Goal: Task Accomplishment & Management: Manage account settings

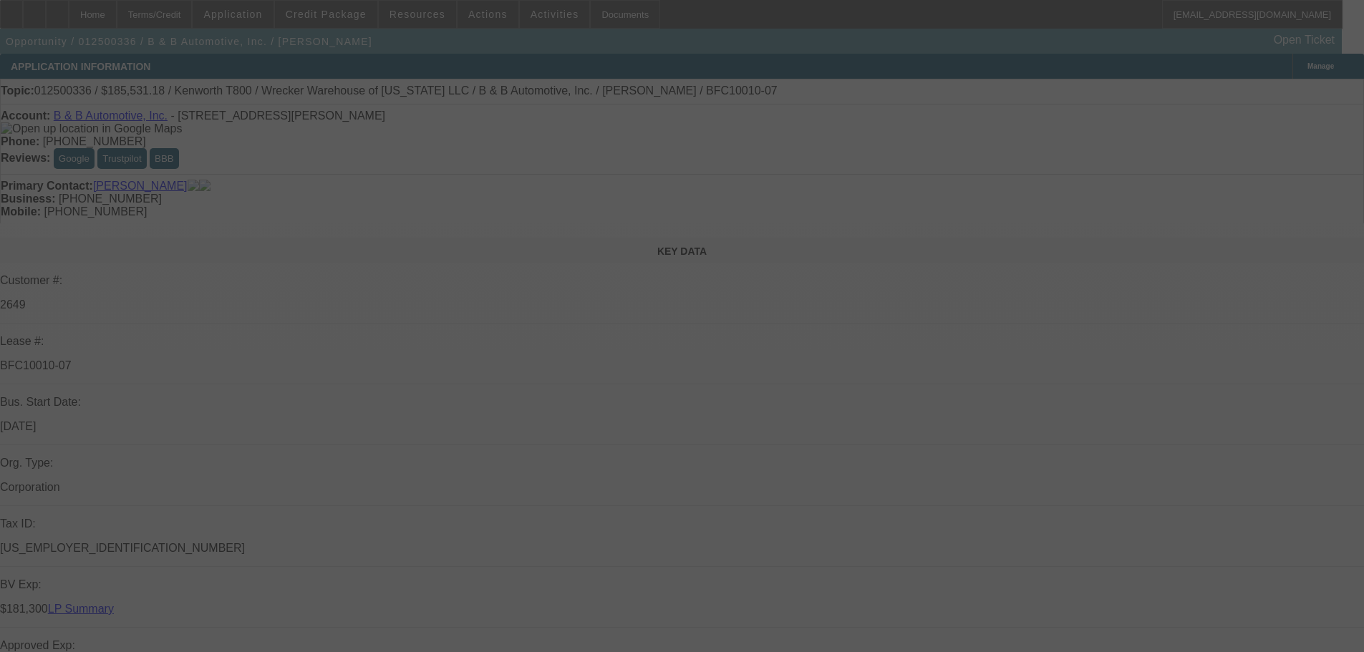
select select "0"
select select "2"
select select "0"
select select "6"
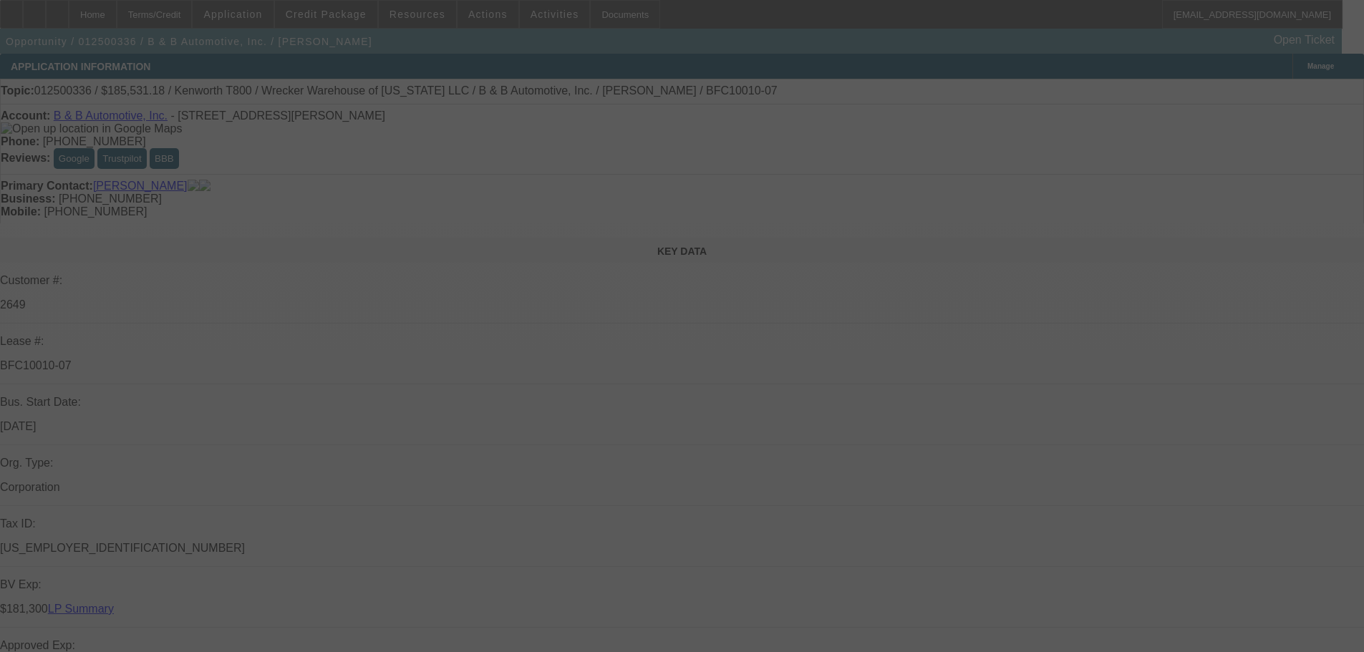
select select "0"
select select "2"
select select "0"
select select "6"
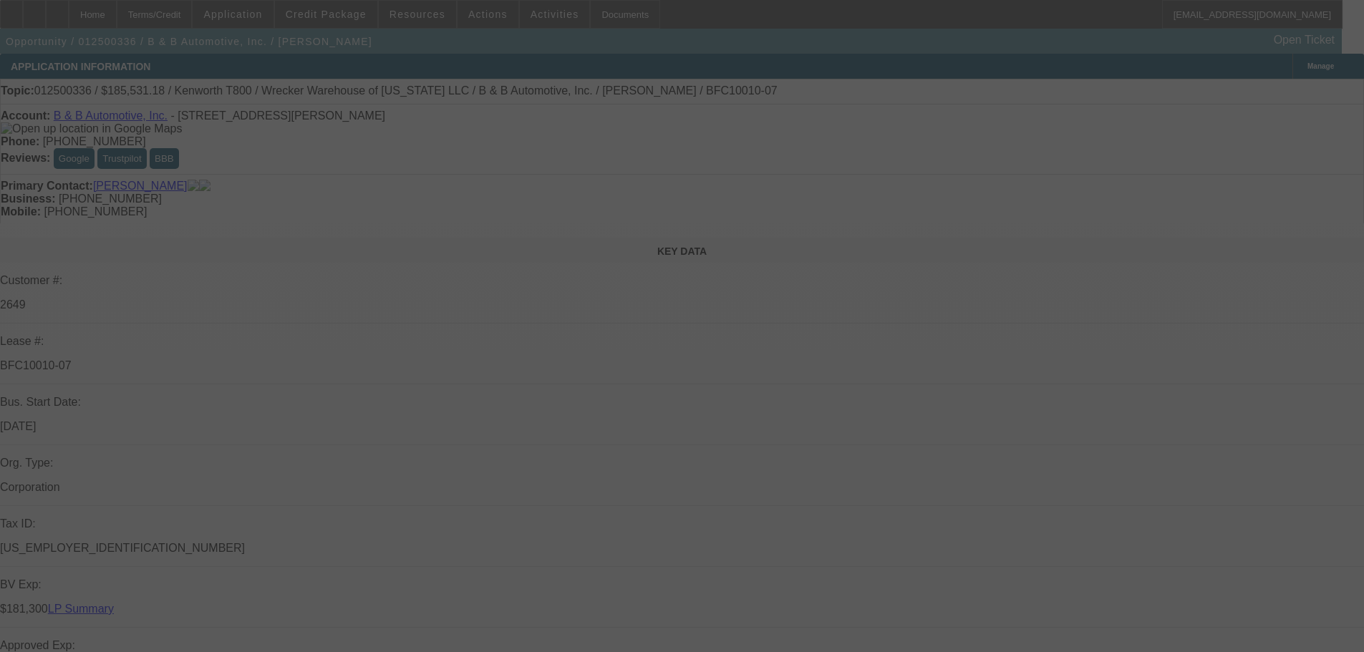
select select "0"
select select "2"
select select "0"
select select "6"
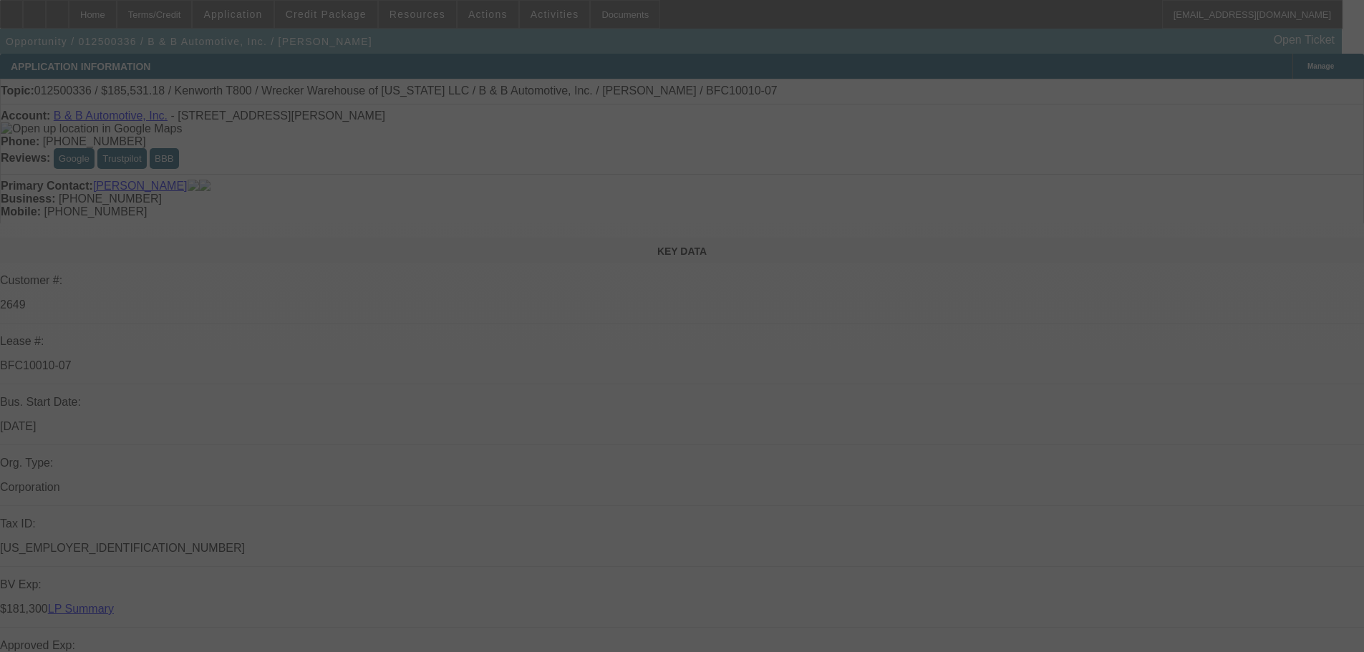
select select "0"
select select "2"
select select "0"
select select "6"
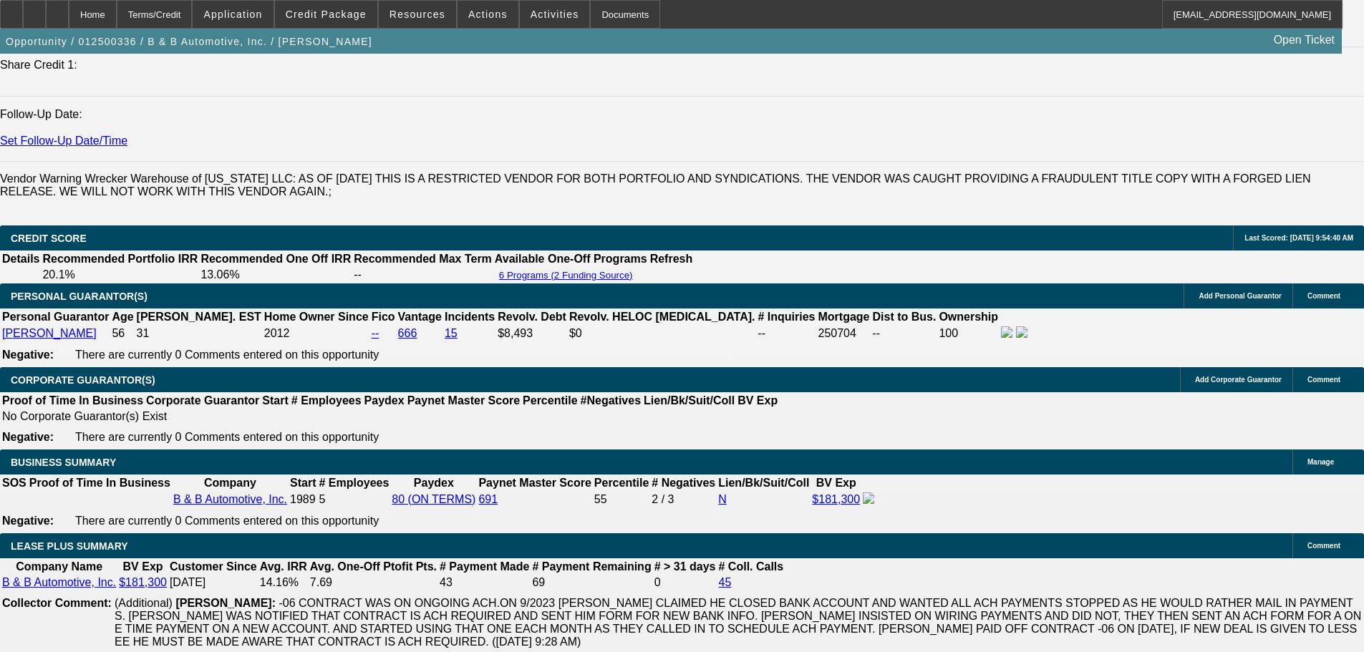
scroll to position [358, 0]
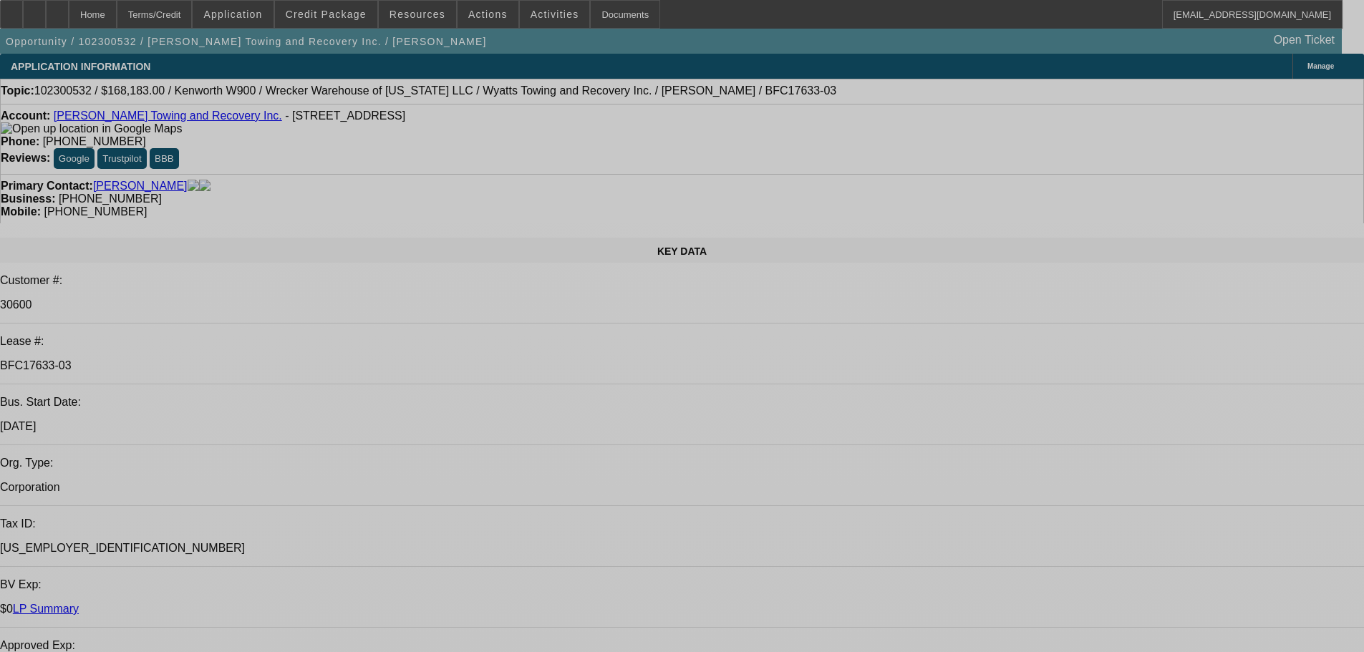
select select "0"
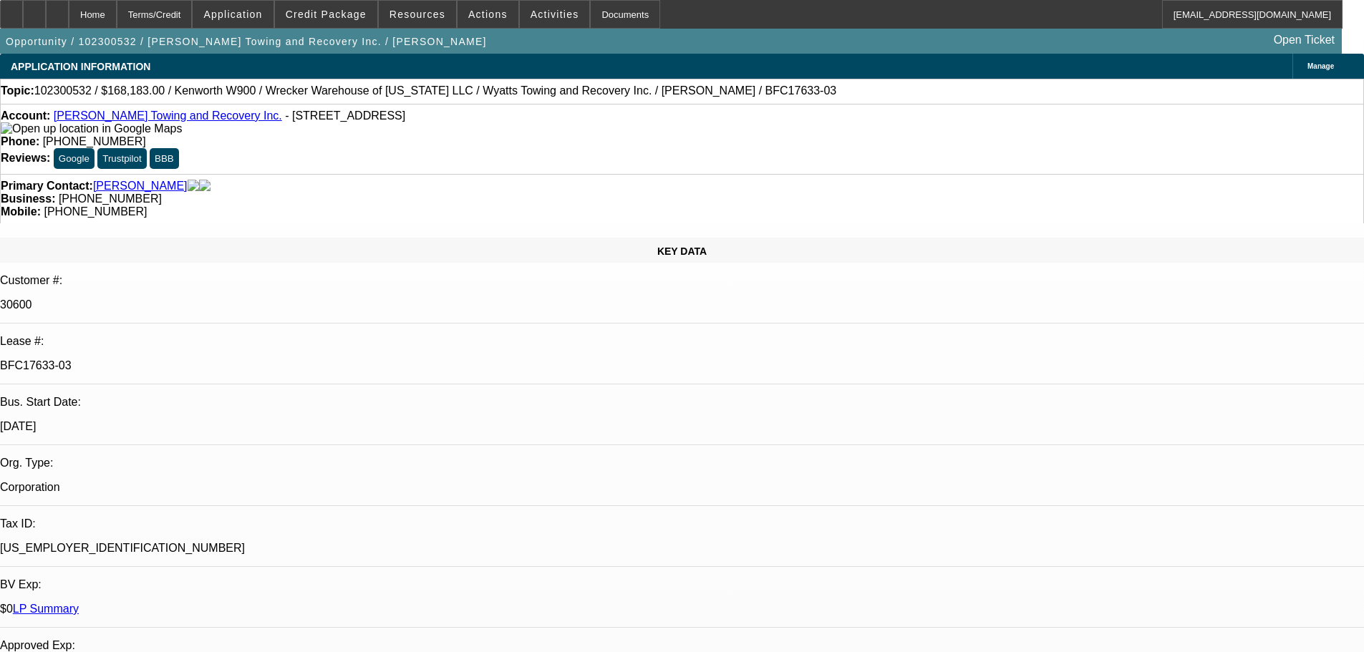
select select "0"
select select "6"
select select "0"
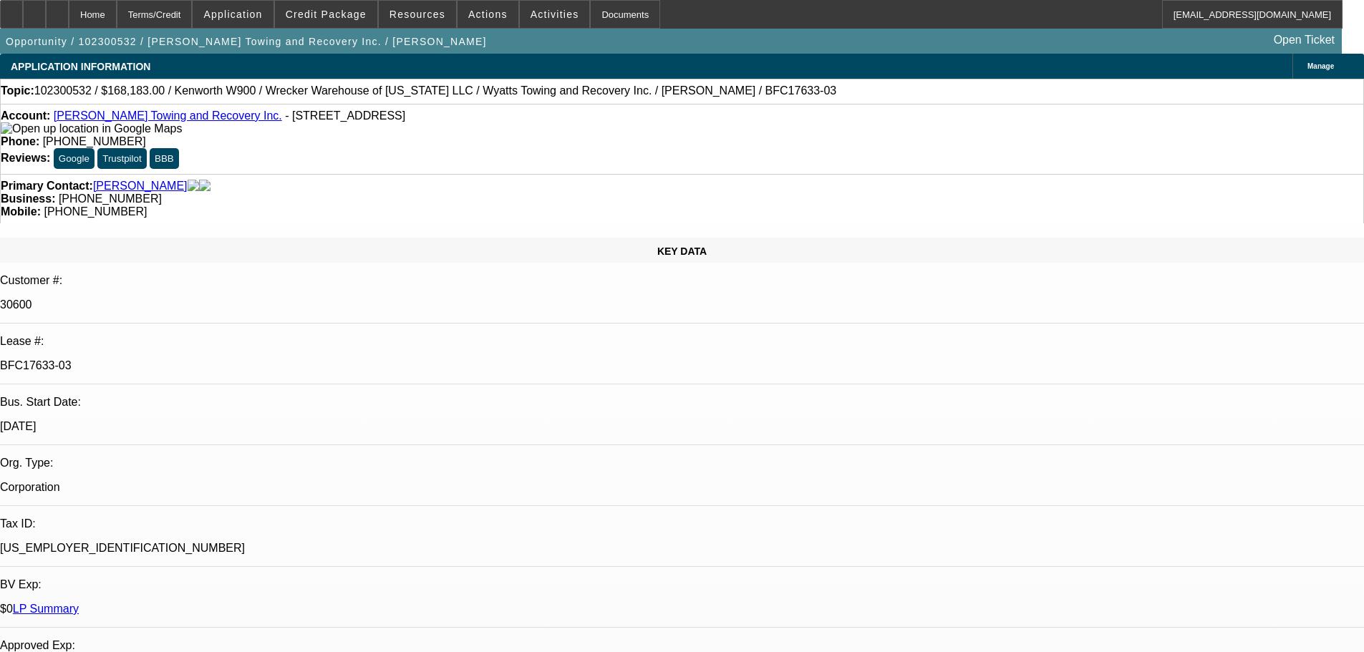
select select "0"
select select "6"
select select "0.1"
select select "0"
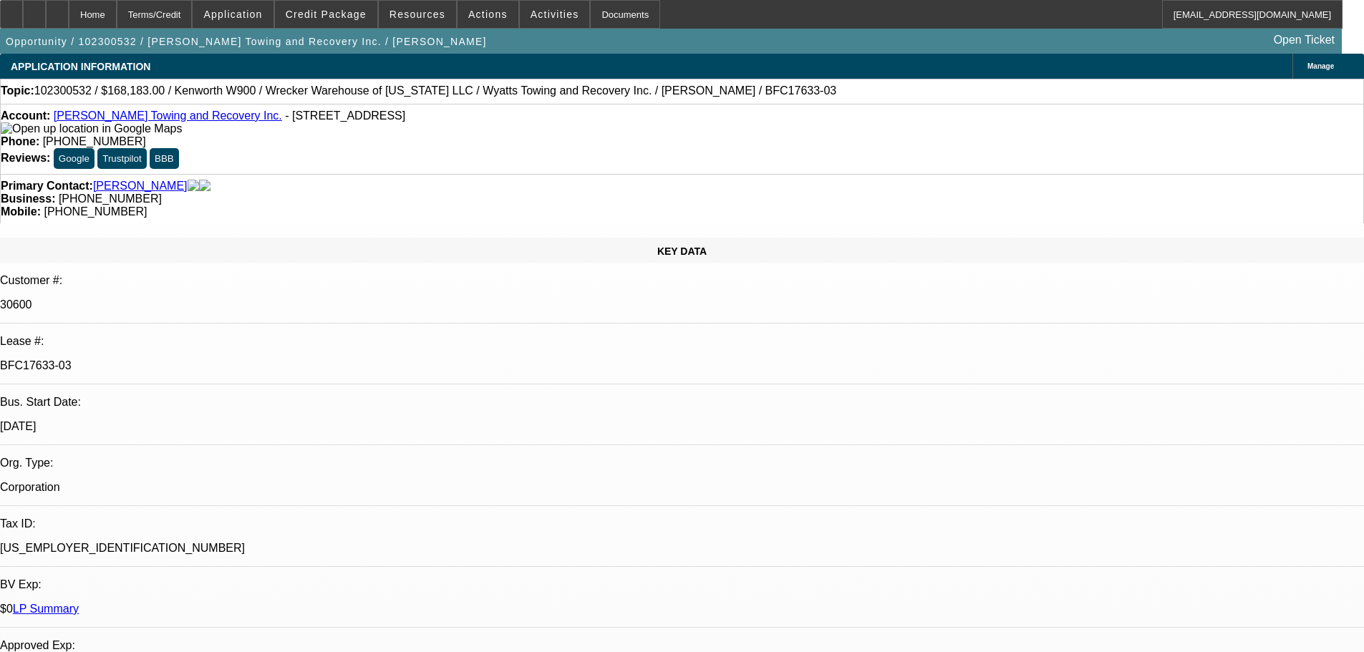
select select "6"
select select "0"
select select "6"
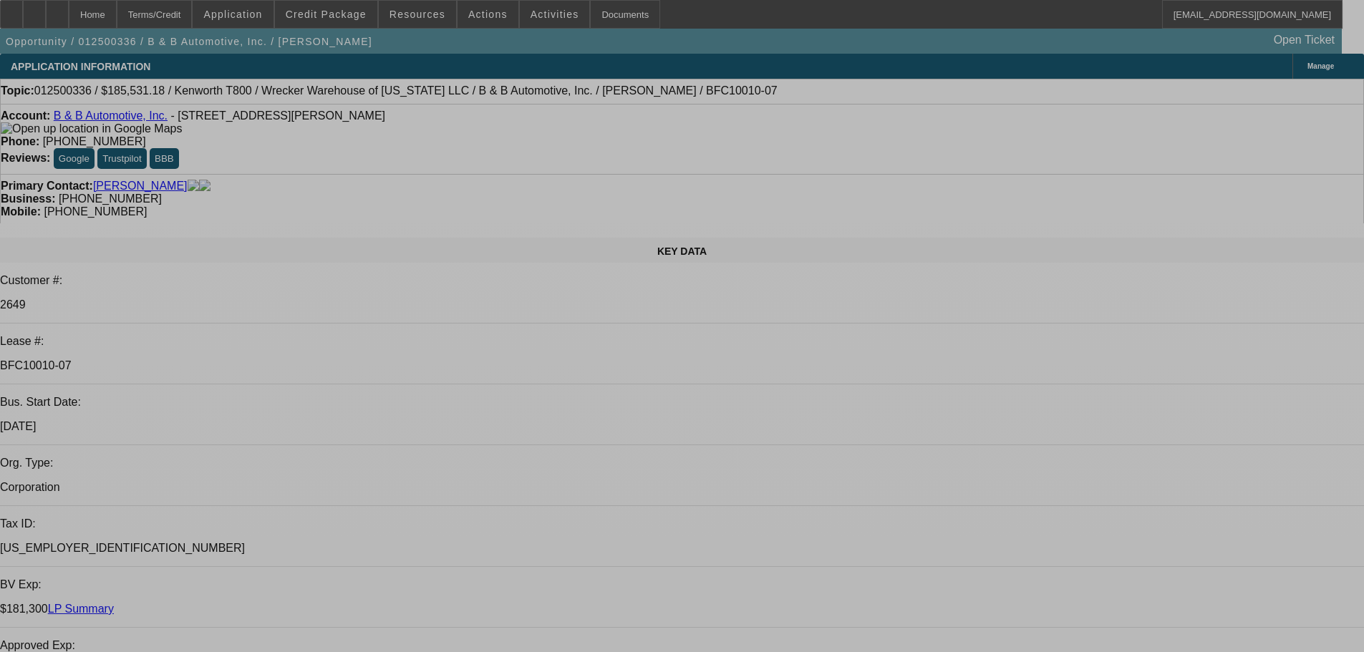
select select "0"
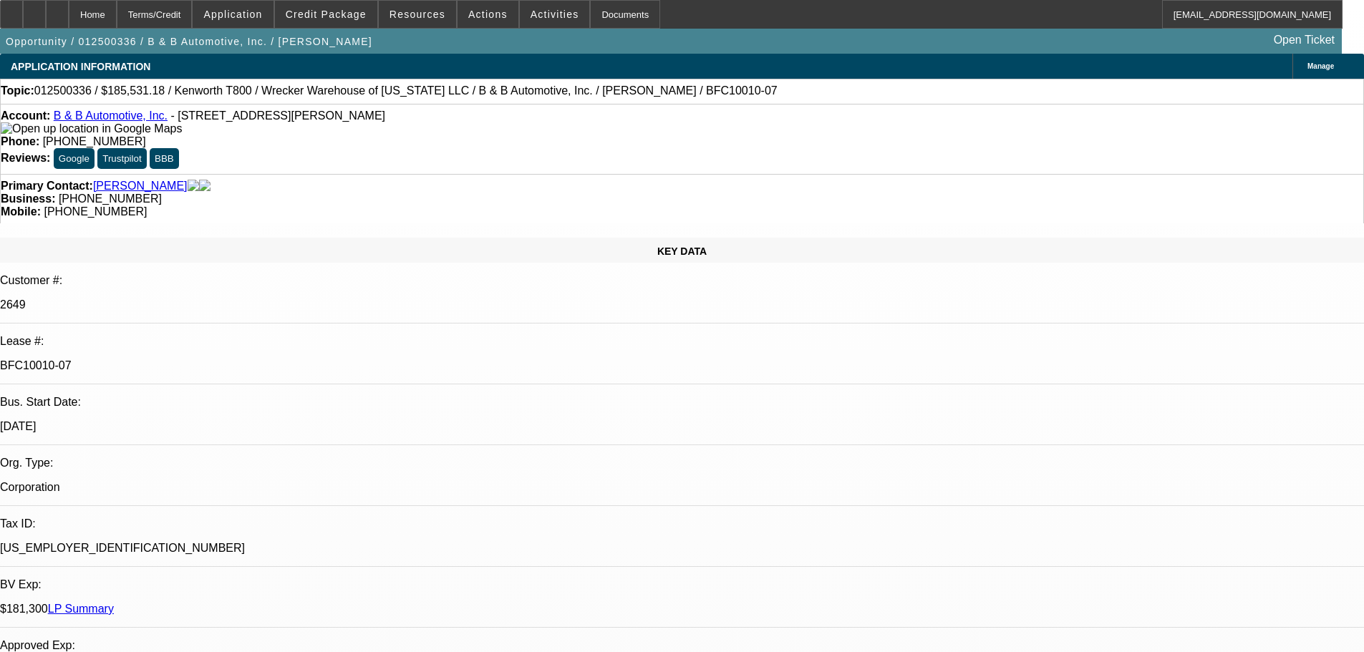
select select "2"
select select "0"
select select "6"
select select "0"
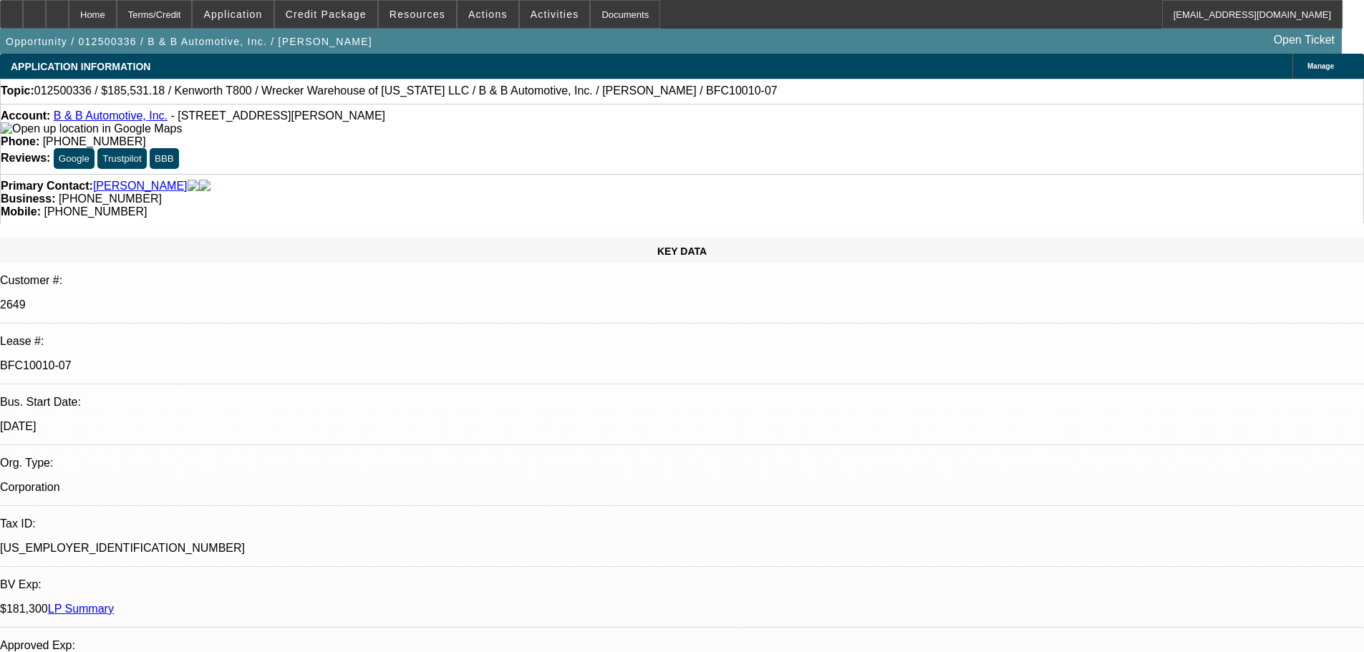
select select "2"
select select "0"
select select "6"
select select "0"
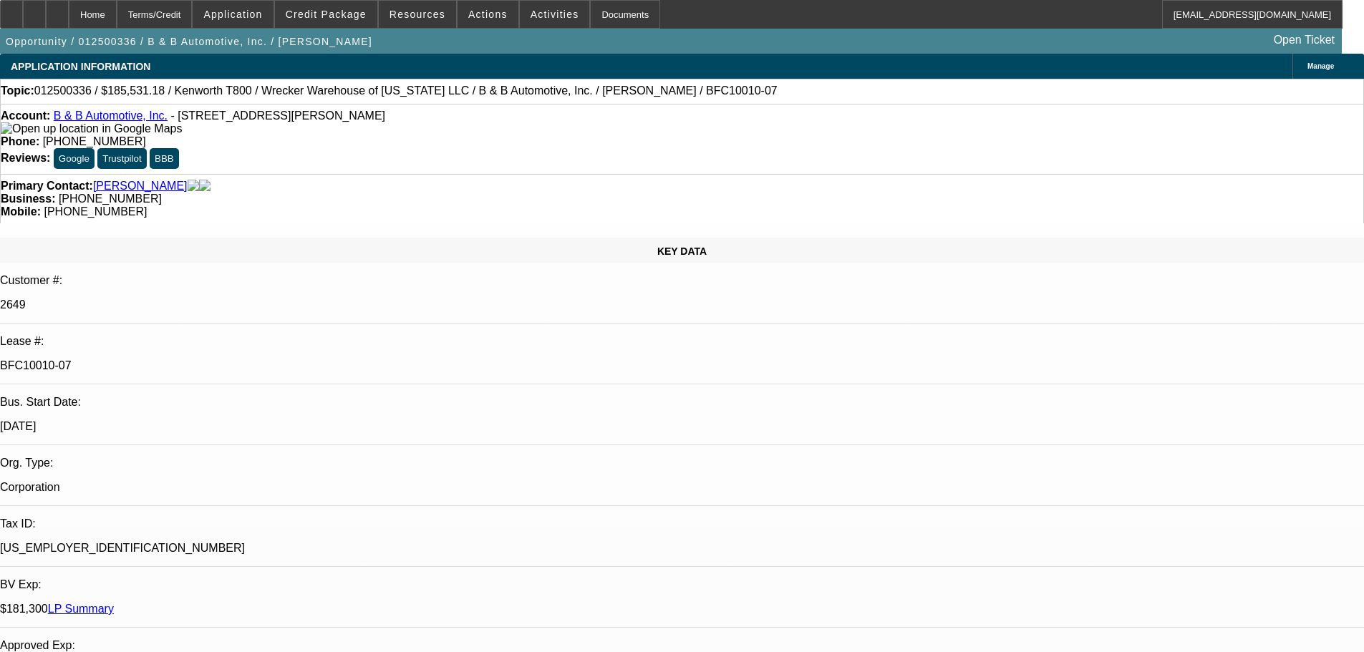
select select "2"
select select "0"
select select "6"
select select "0"
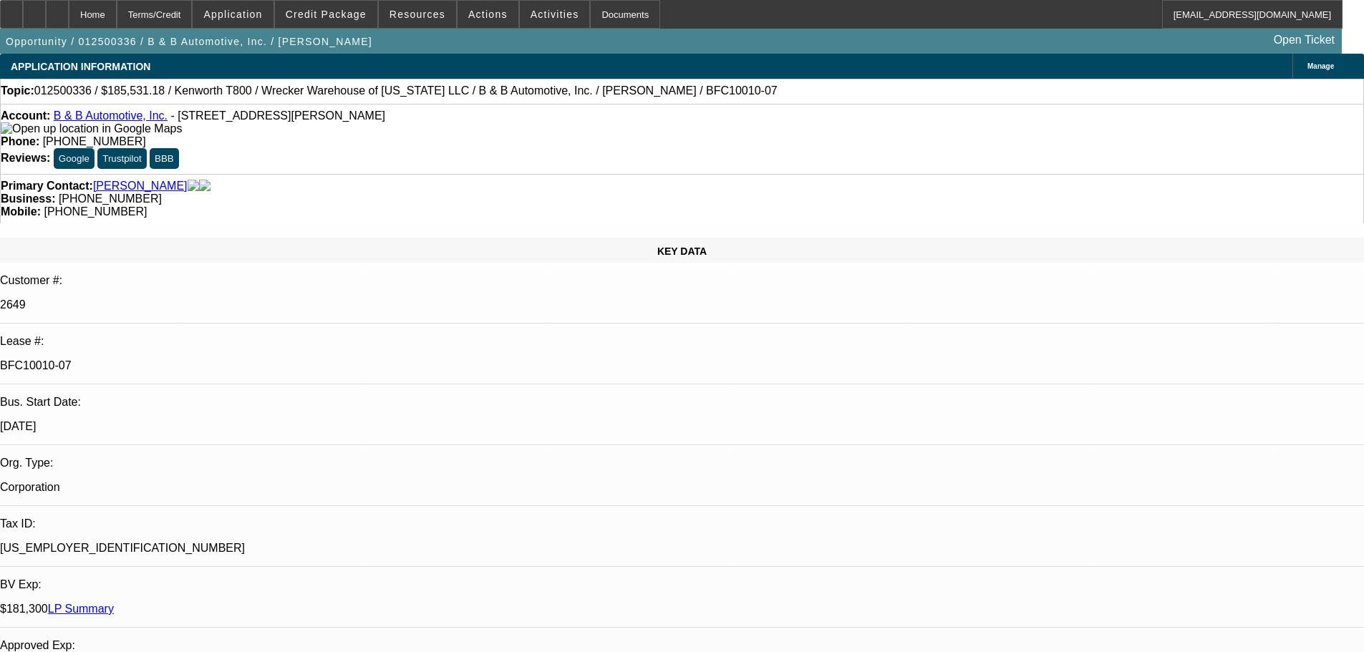
select select "2"
select select "0"
select select "6"
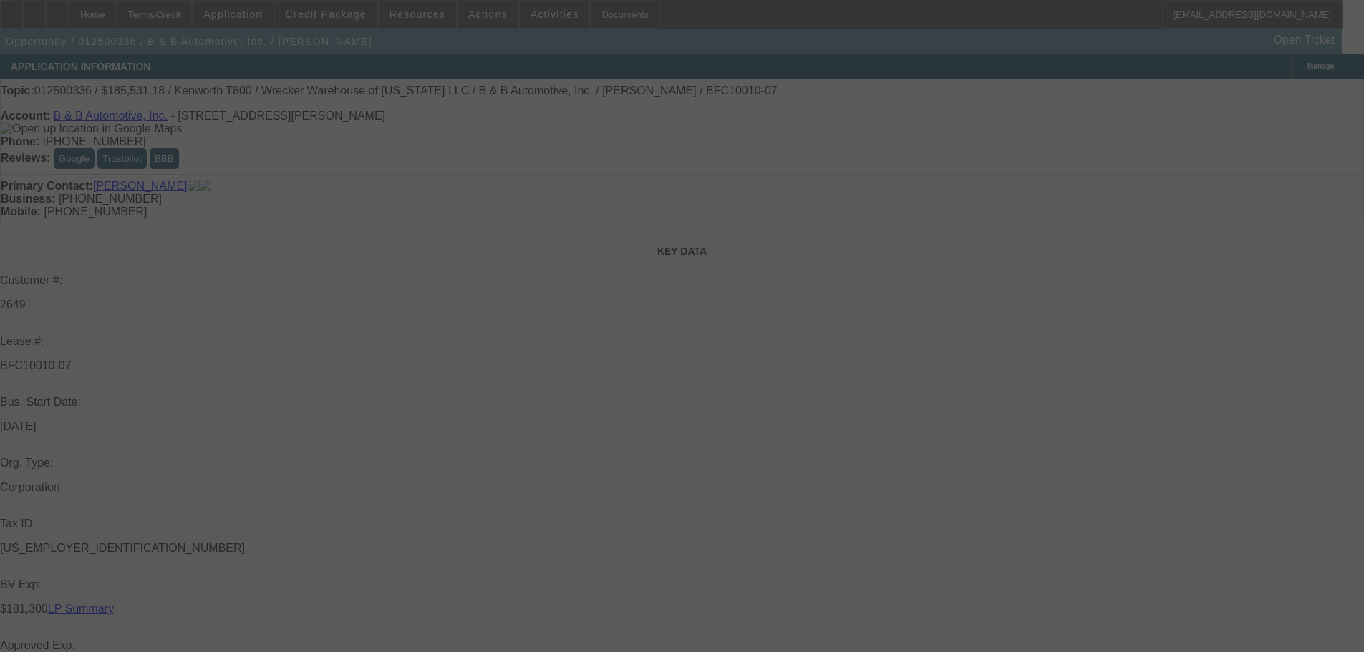
select select "0"
select select "2"
select select "0"
select select "6"
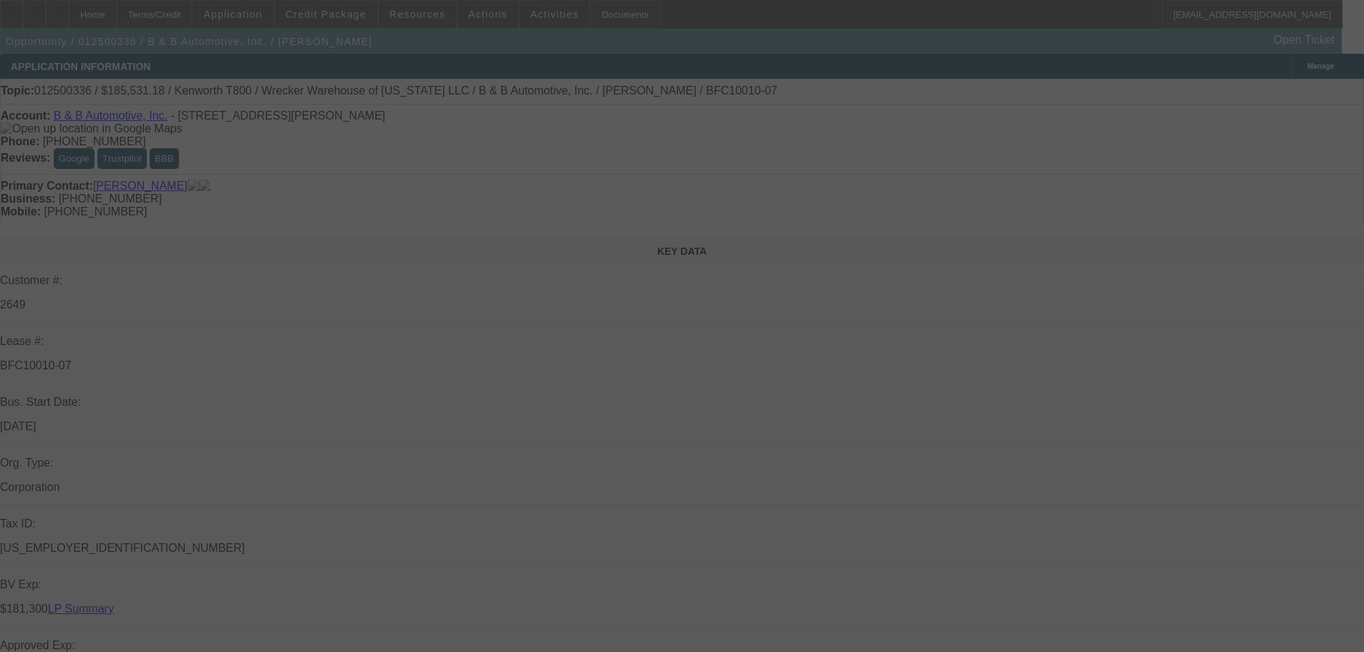
select select "0"
select select "2"
select select "0"
select select "6"
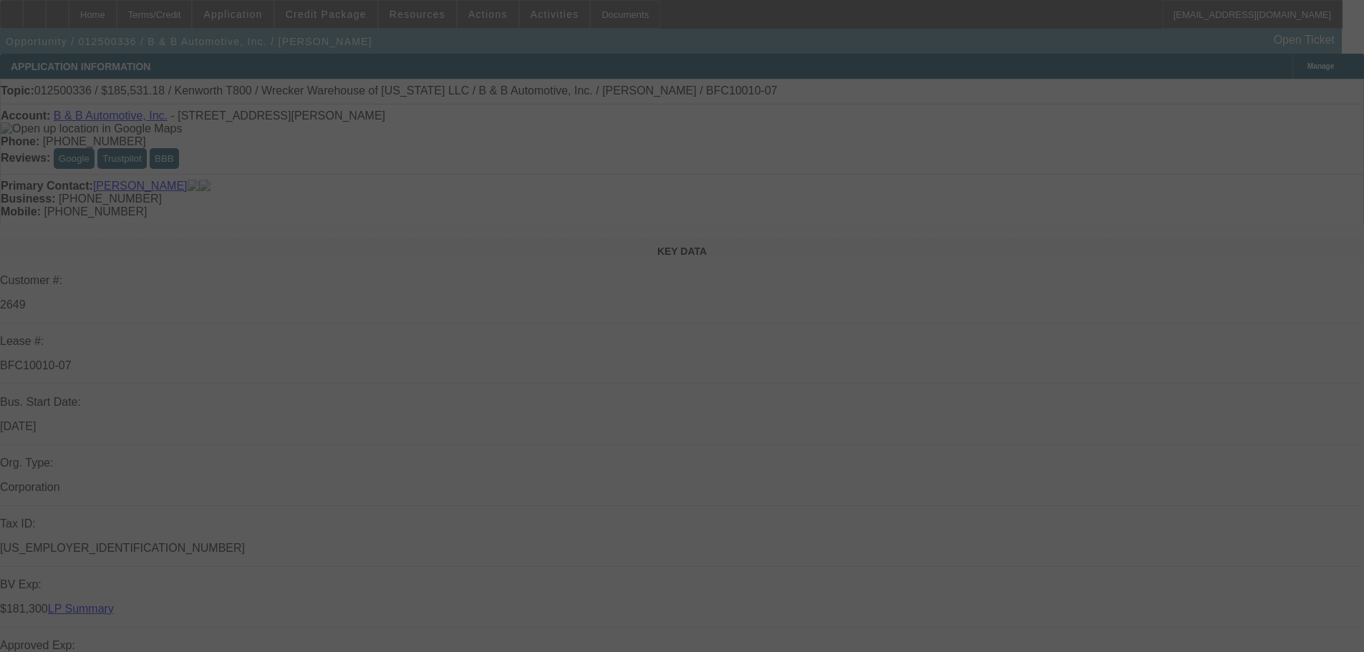
select select "0"
select select "2"
select select "0"
select select "6"
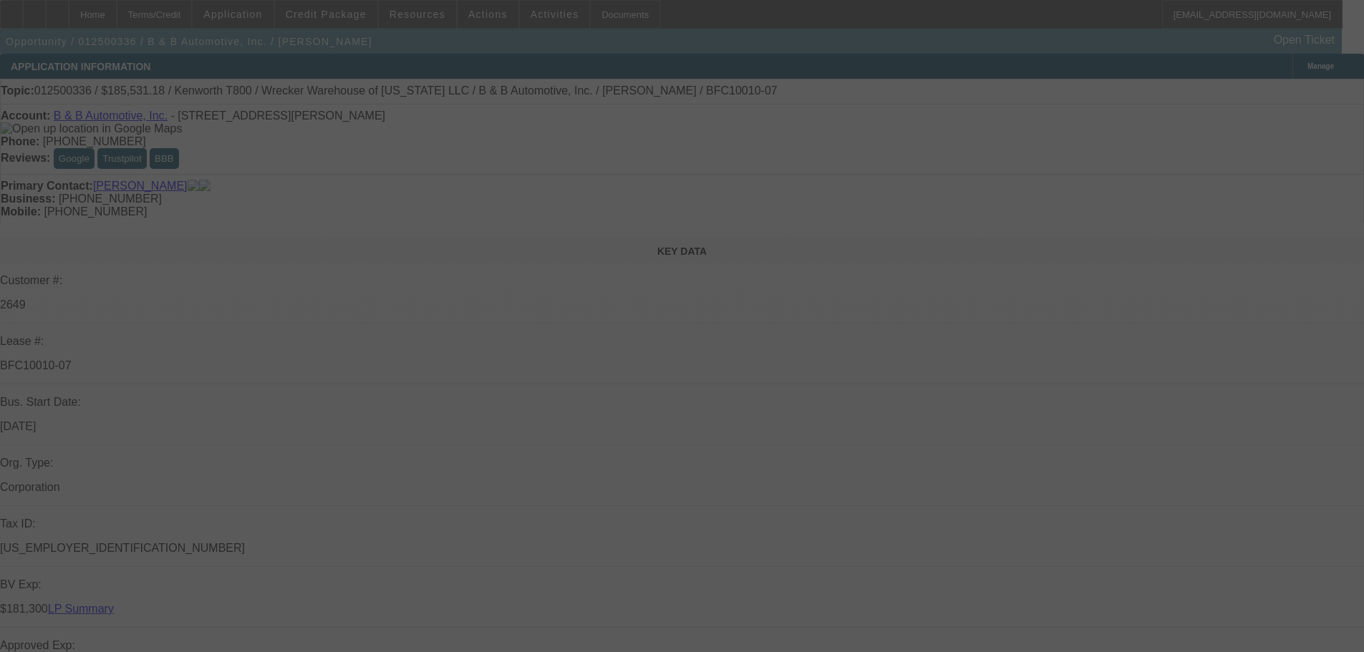
select select "0"
select select "2"
select select "0"
select select "6"
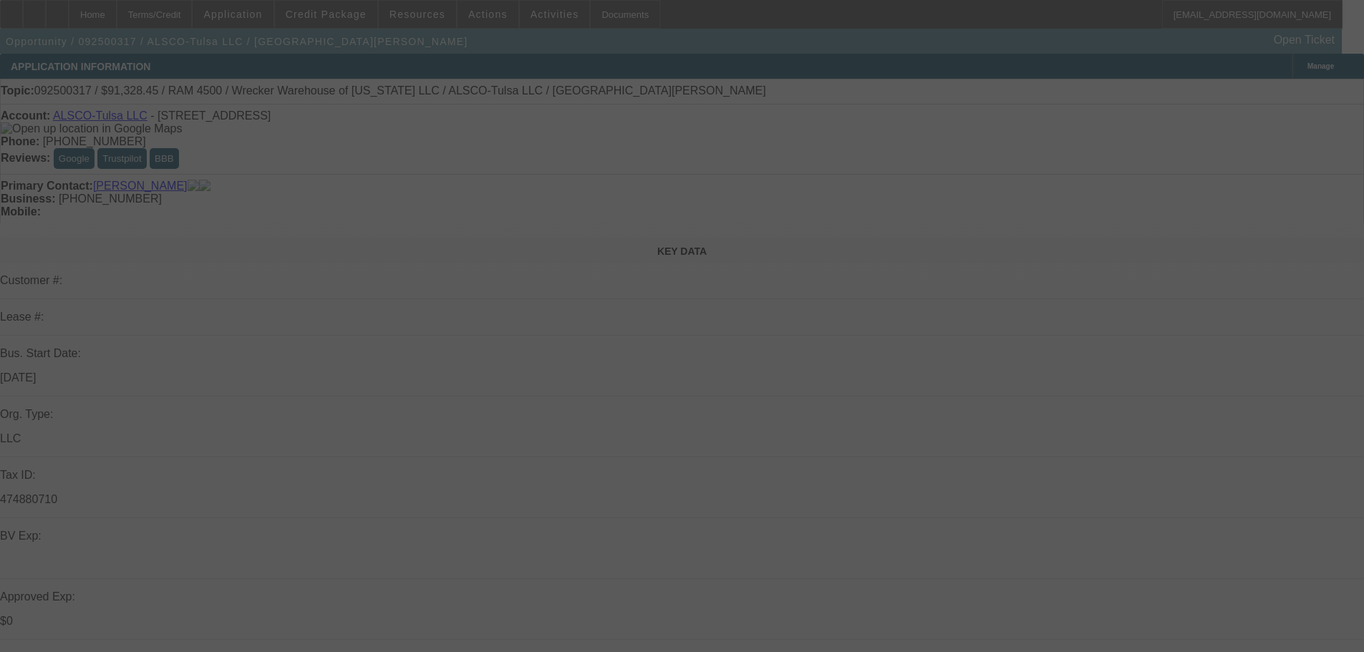
select select "0"
select select "6"
select select "0"
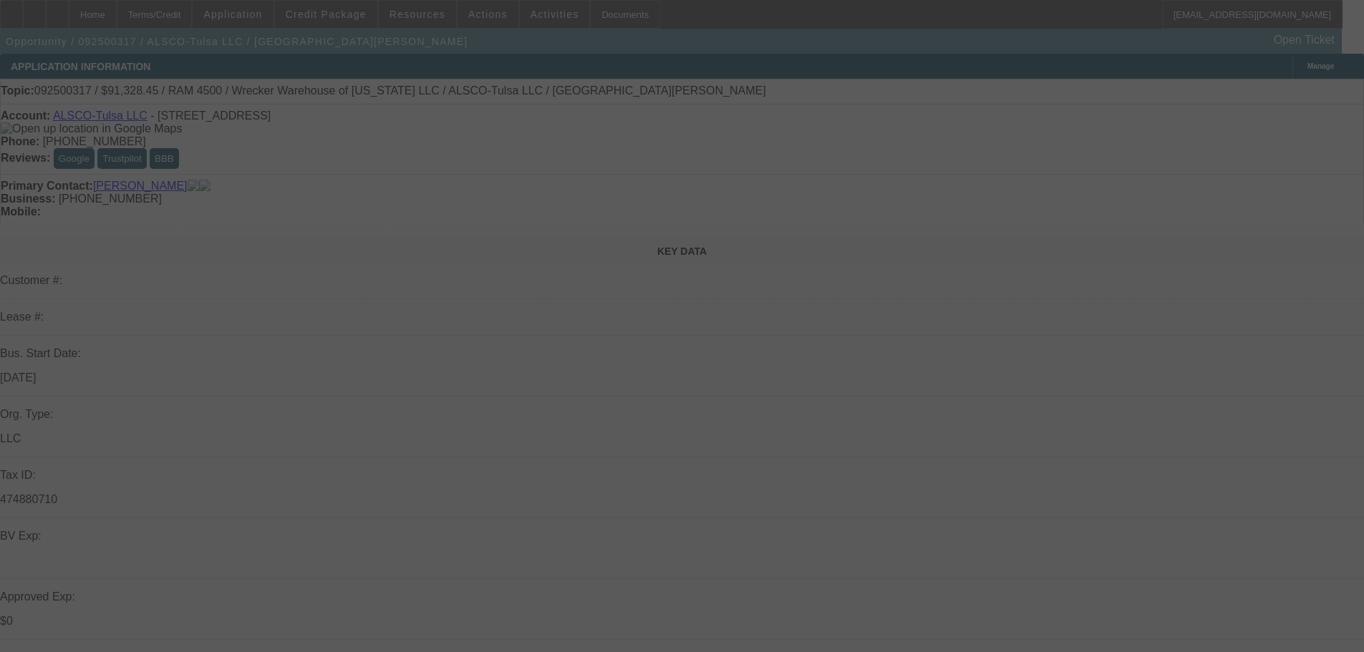
select select "0"
select select "6"
select select "0"
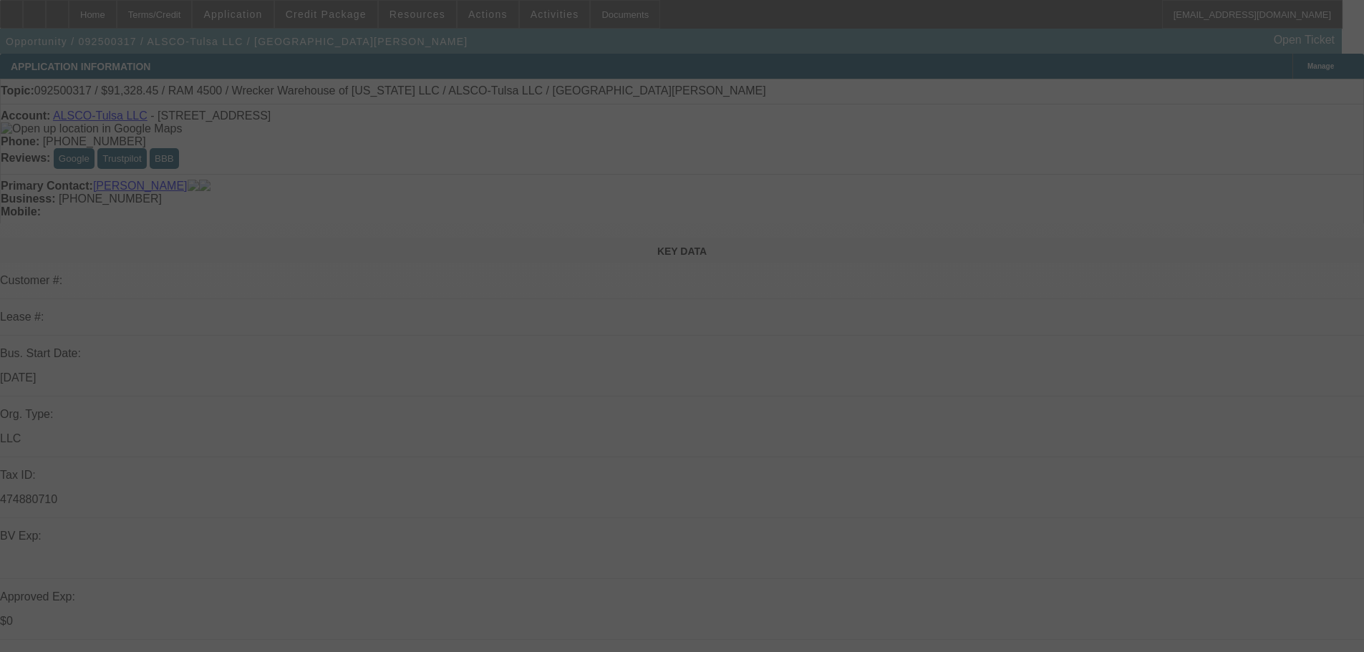
select select "0"
select select "6"
select select "0"
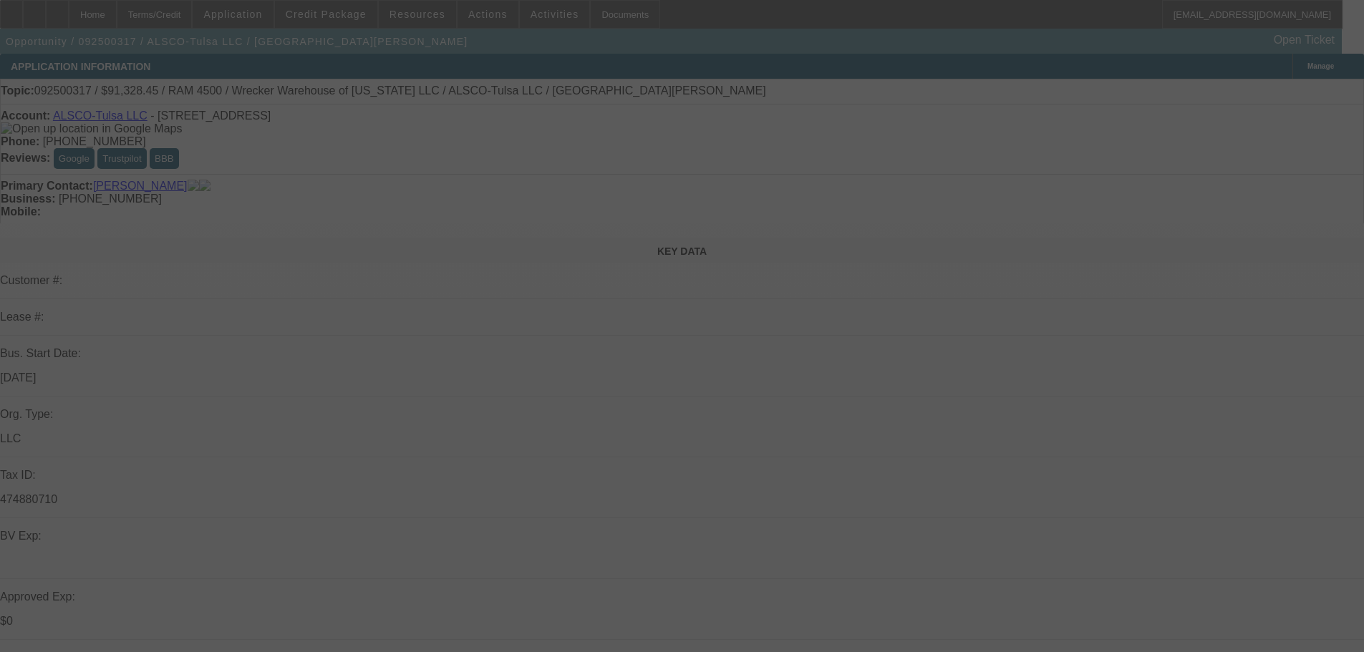
select select "6"
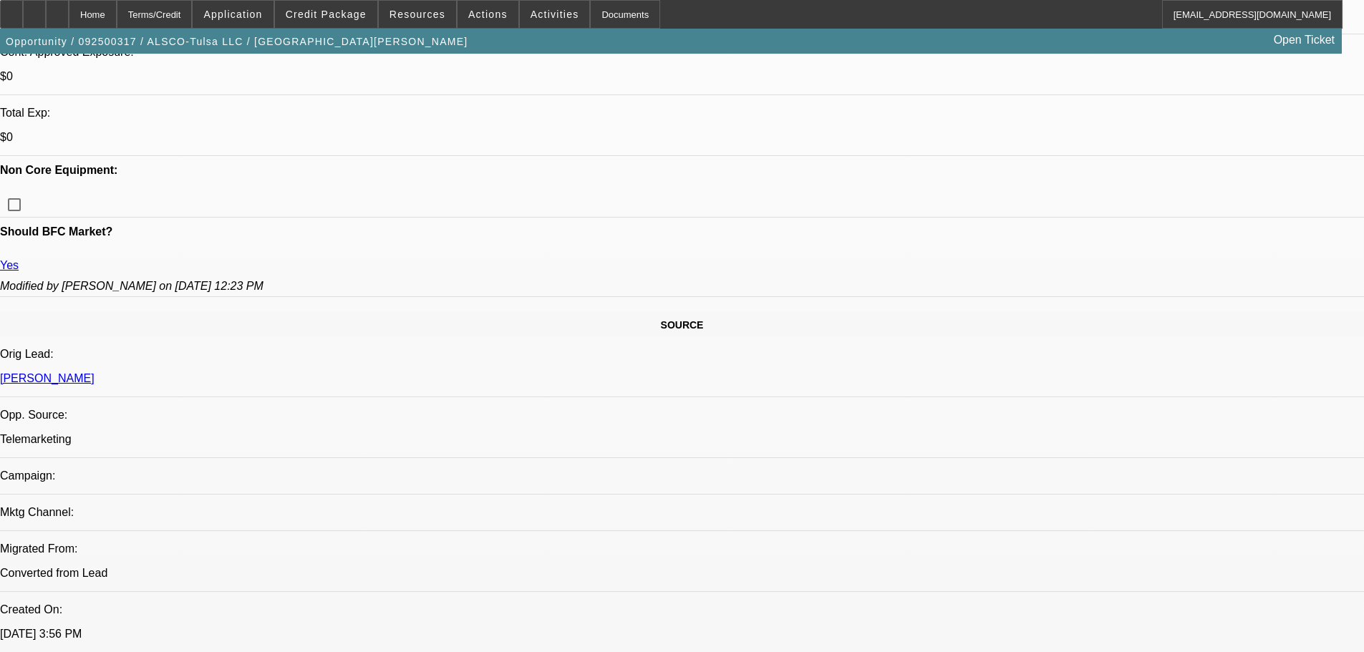
scroll to position [573, 0]
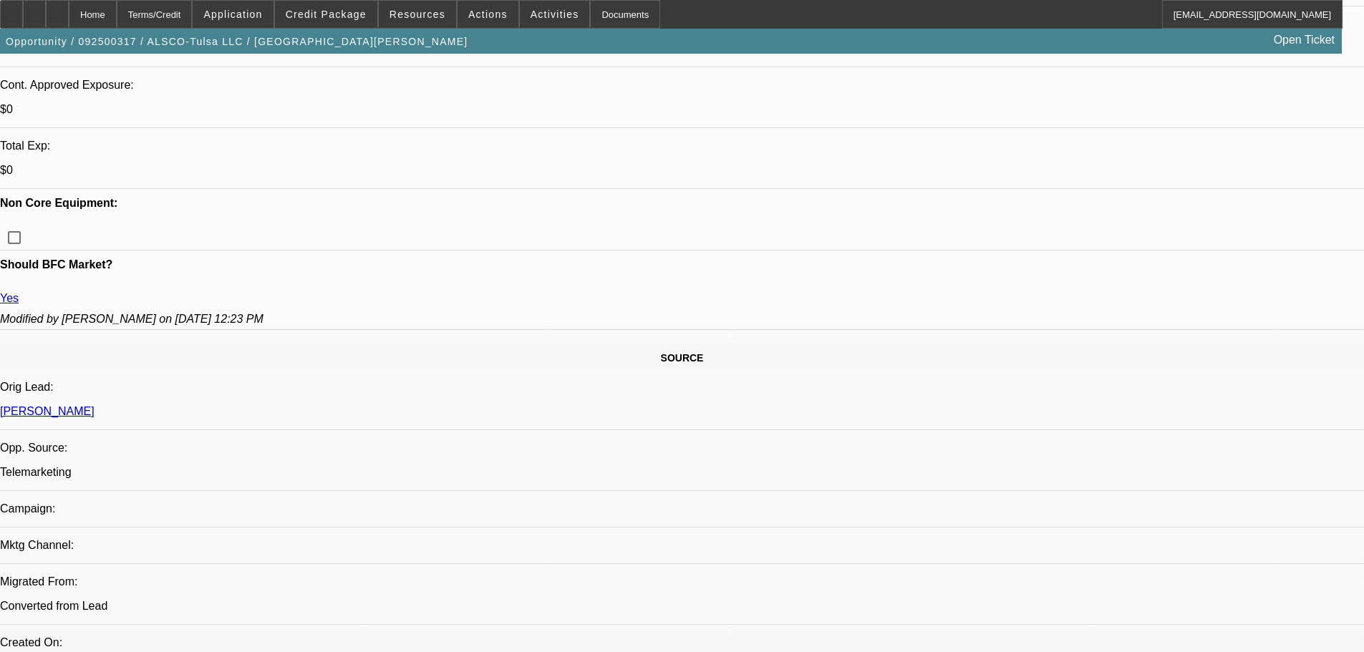
click at [335, 16] on span "Credit Package" at bounding box center [326, 14] width 81 height 11
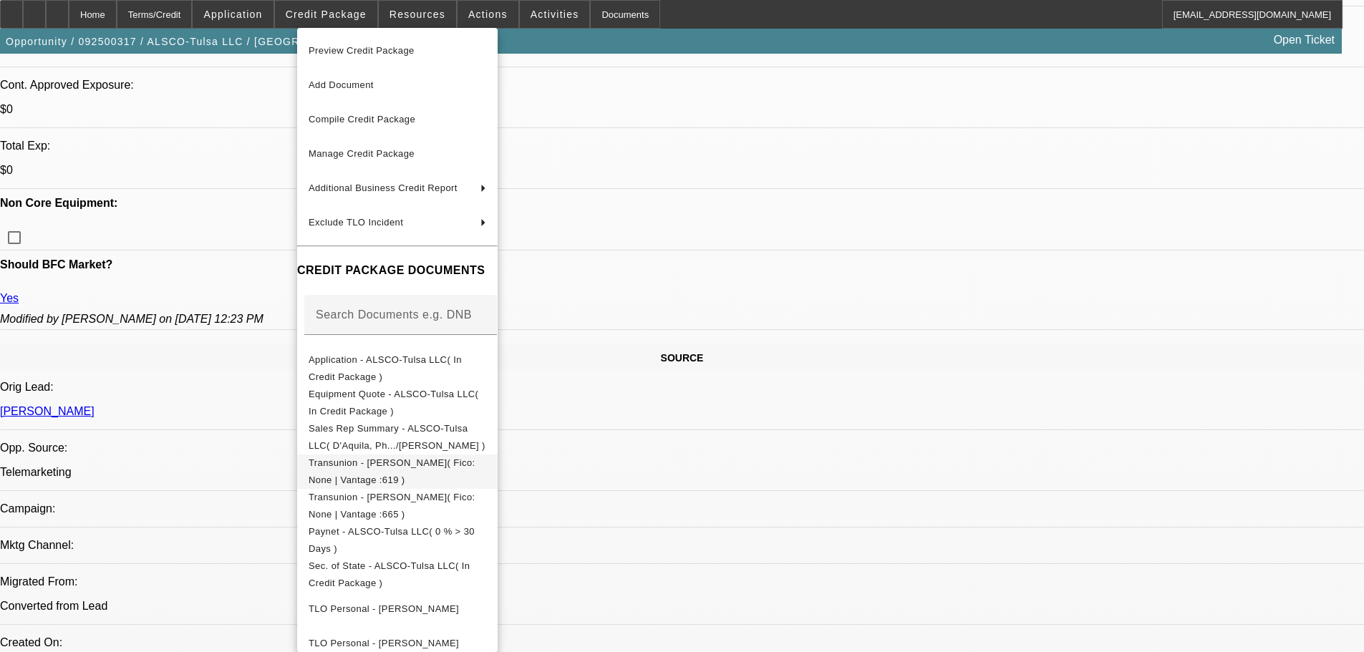
click at [410, 464] on span "Transunion - Hancock, Elizabeth( Fico: None | Vantage :619 )" at bounding box center [392, 471] width 167 height 28
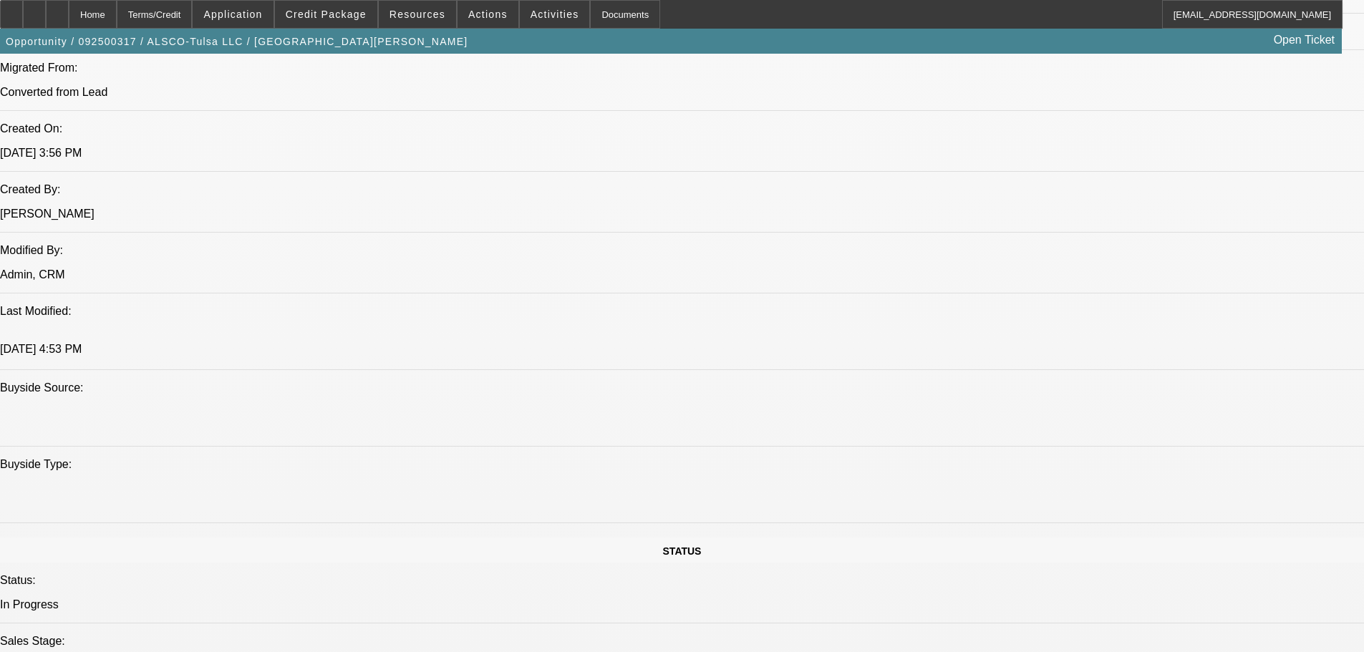
scroll to position [1074, 0]
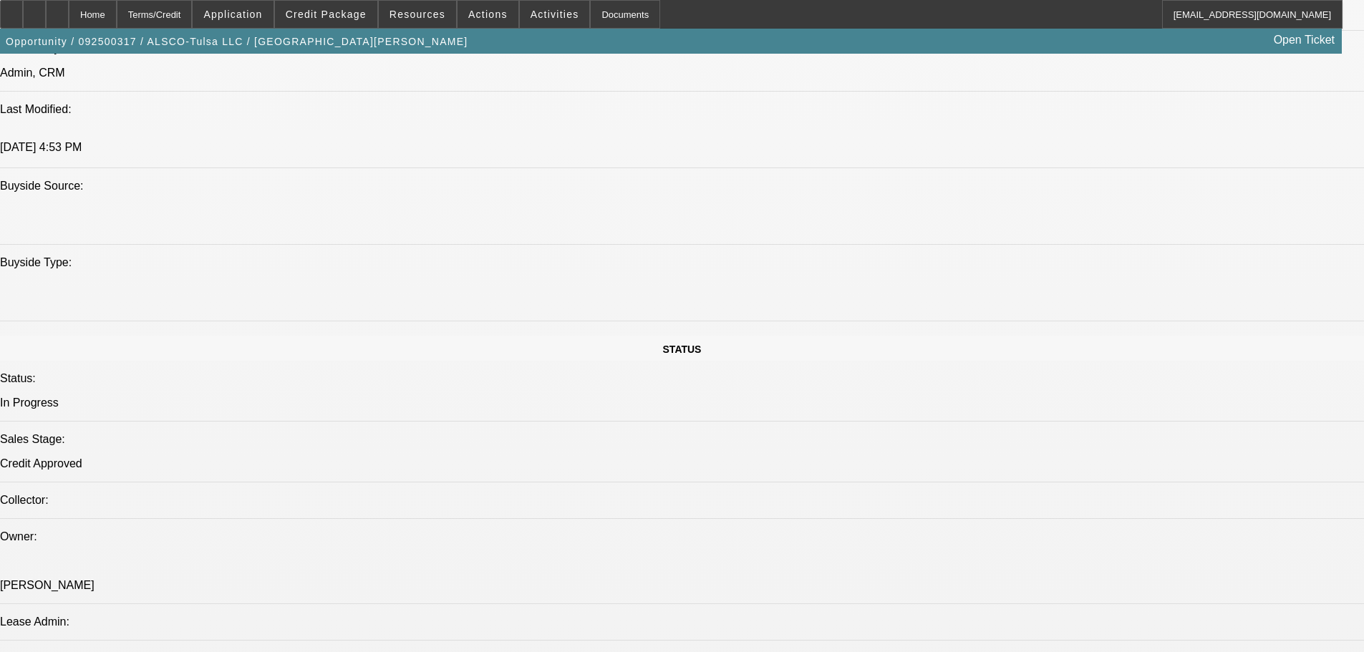
scroll to position [878, 0]
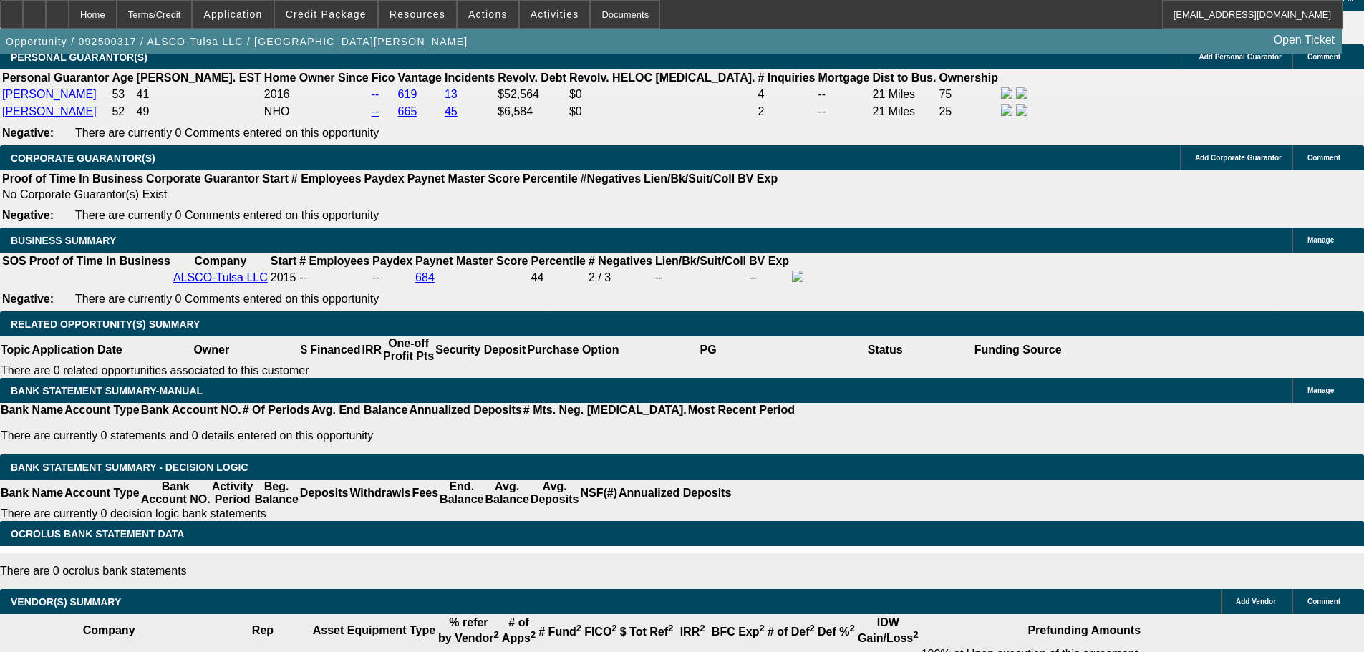
scroll to position [2291, 0]
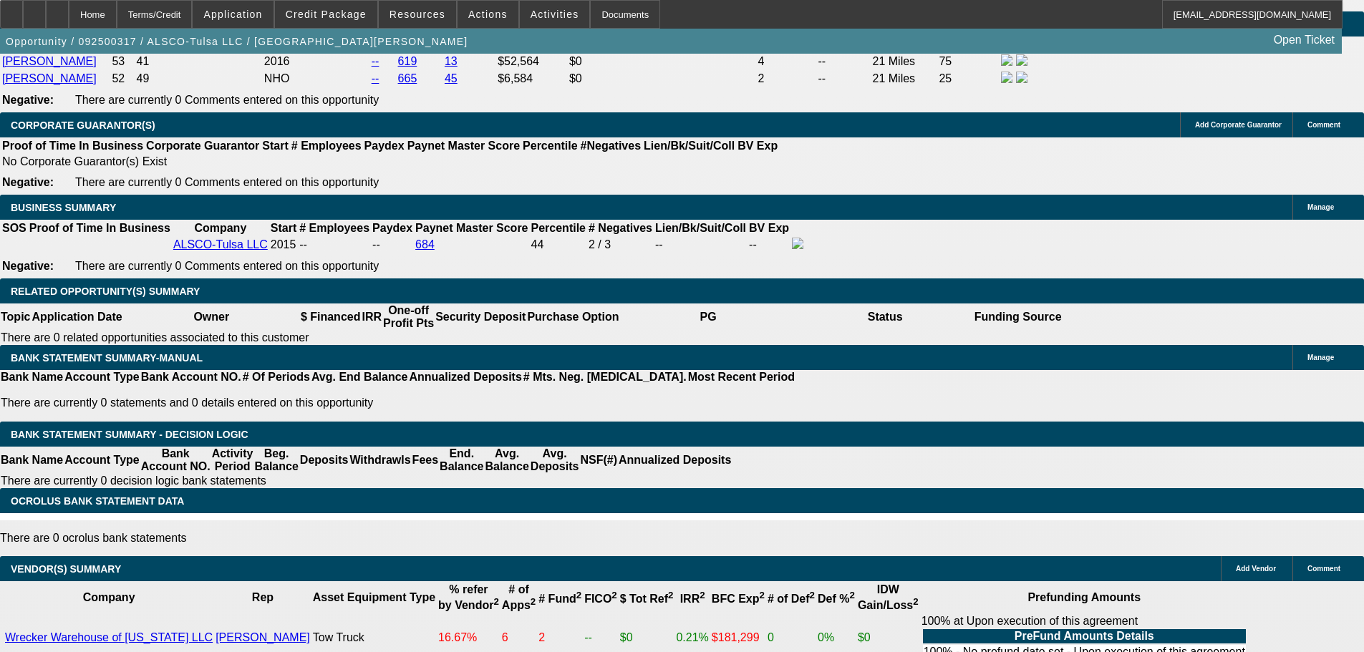
scroll to position [735, 0]
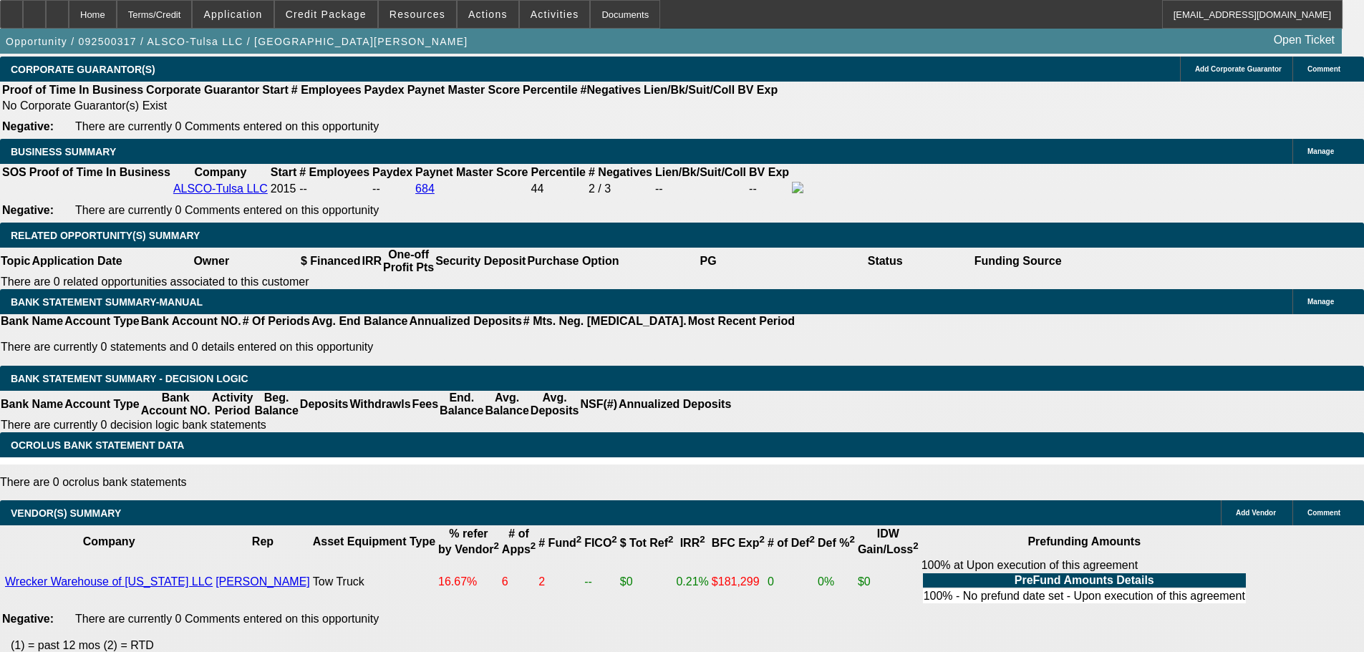
scroll to position [2434, 0]
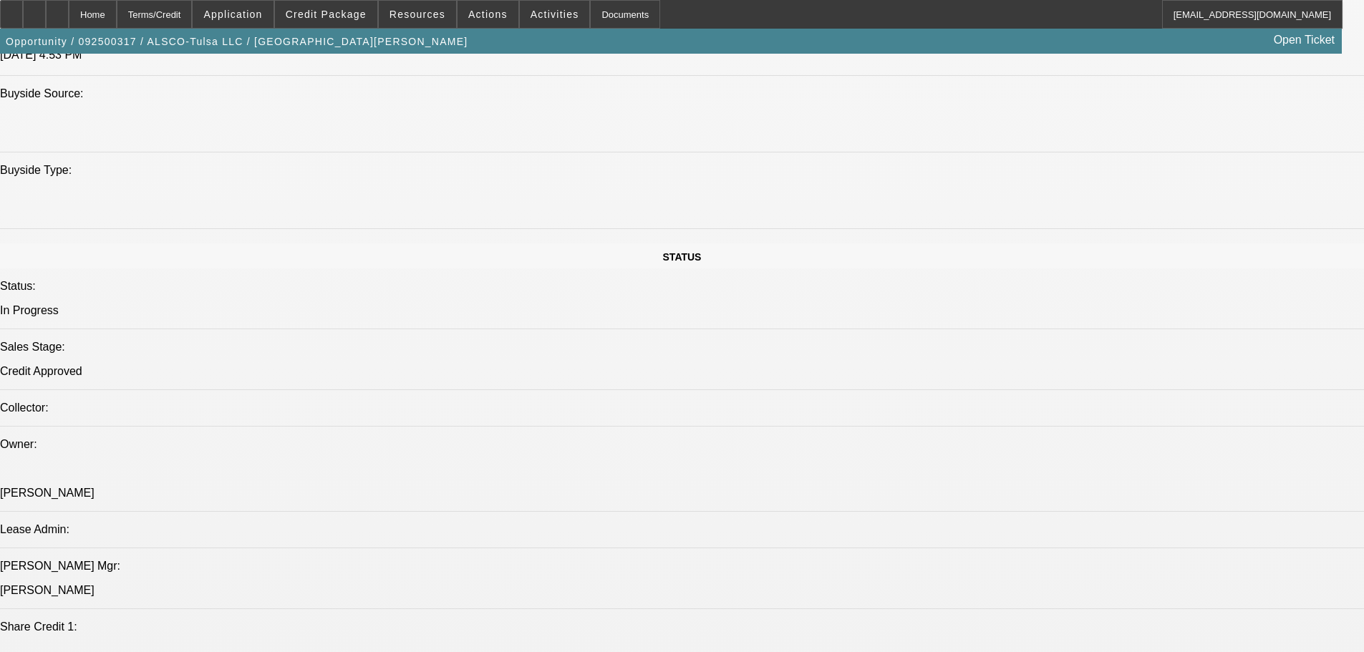
scroll to position [1360, 0]
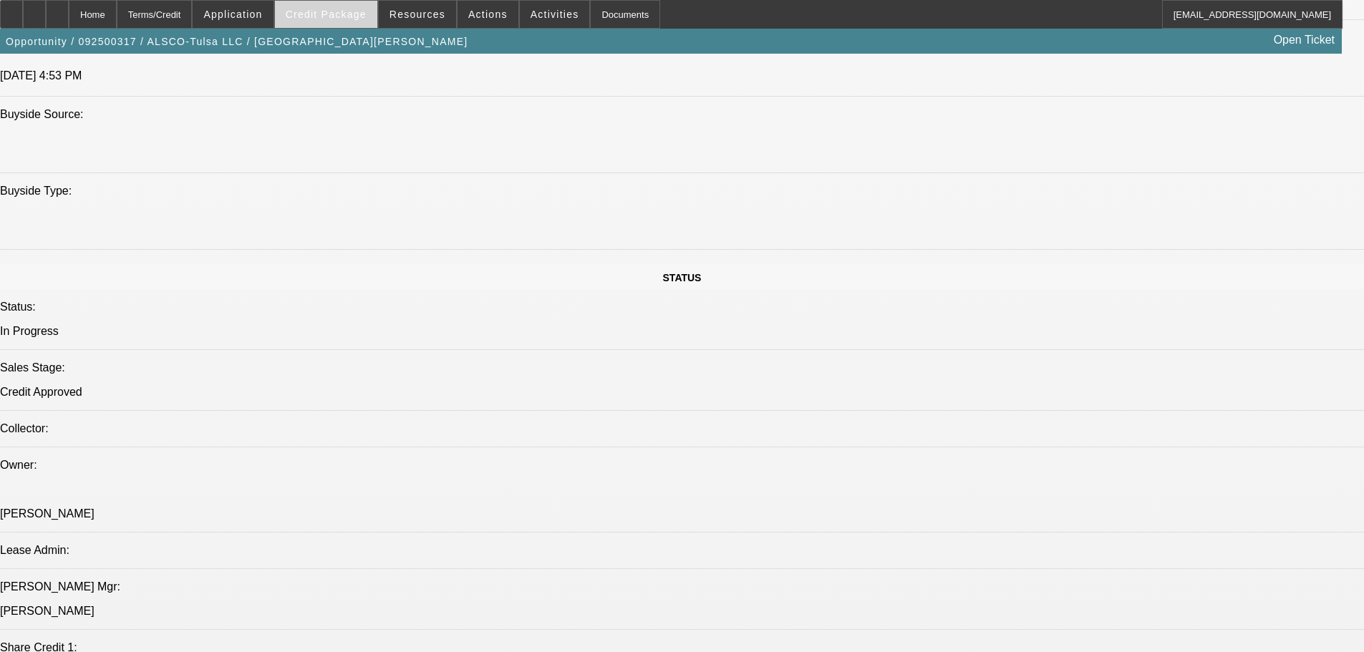
click at [351, 10] on span "Credit Package" at bounding box center [326, 14] width 81 height 11
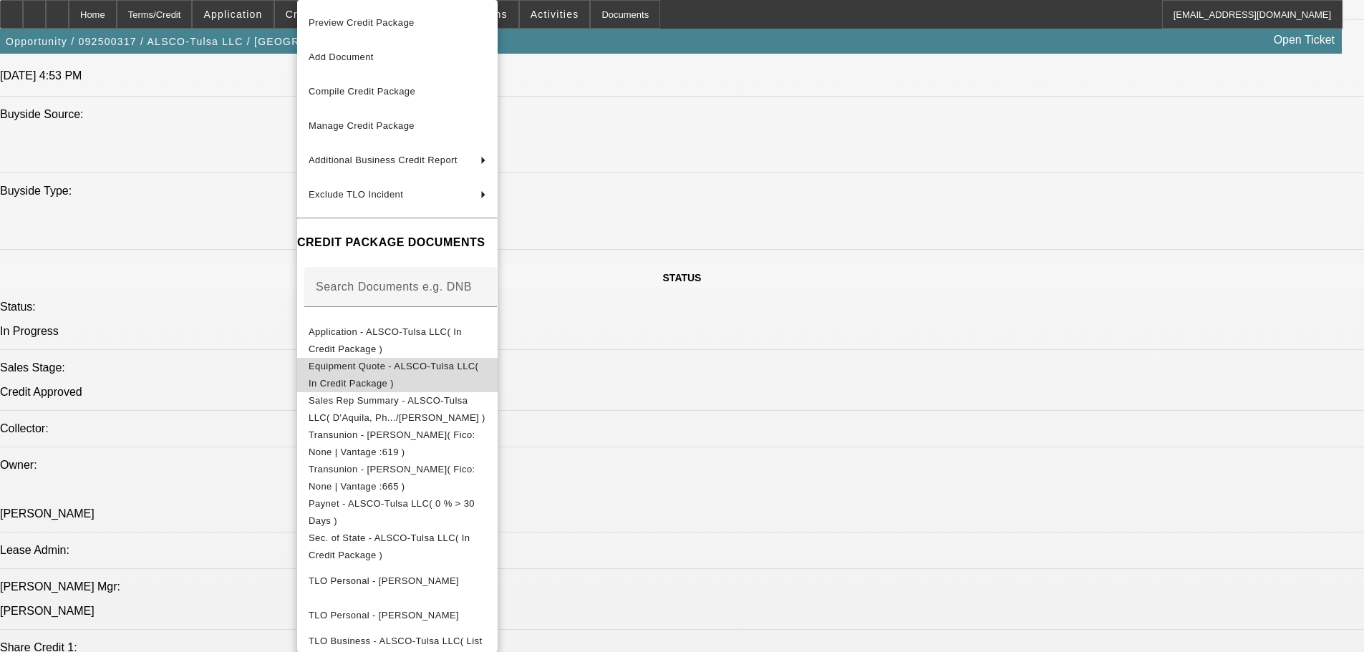
click at [361, 371] on span "Equipment Quote - ALSCO-Tulsa LLC( In Credit Package )" at bounding box center [394, 375] width 170 height 28
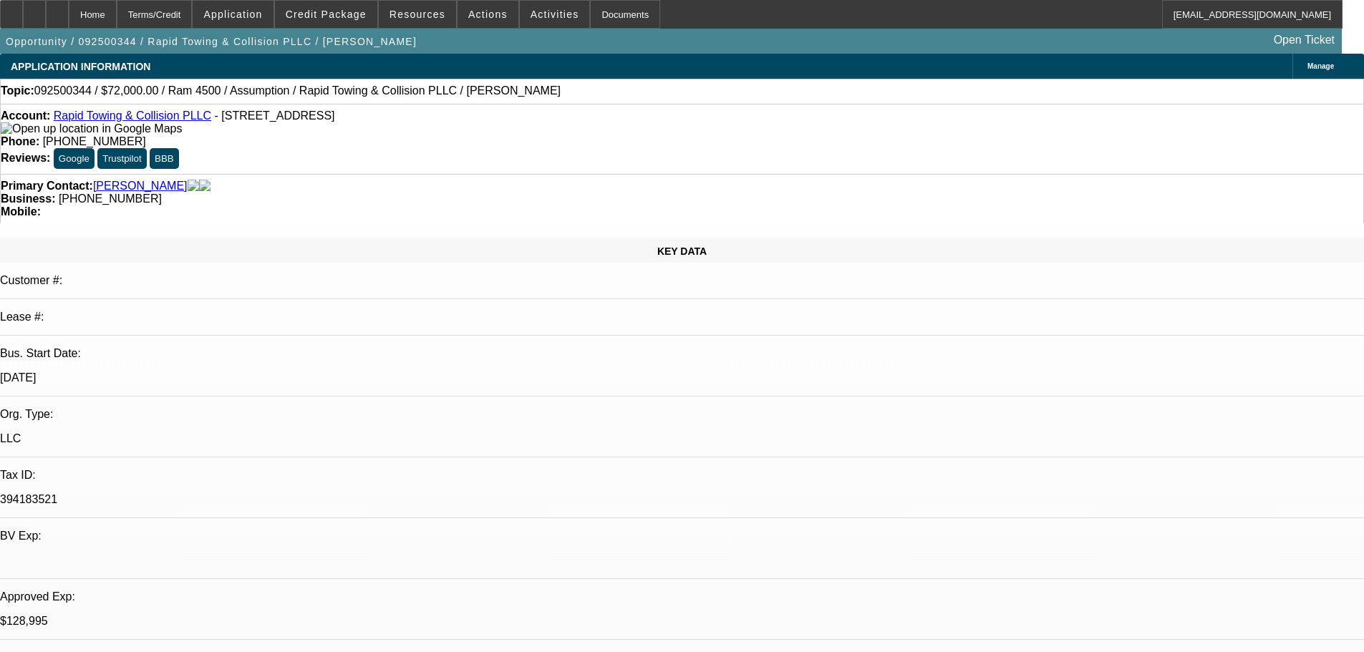
select select "0"
select select "2"
select select "0.1"
select select "4"
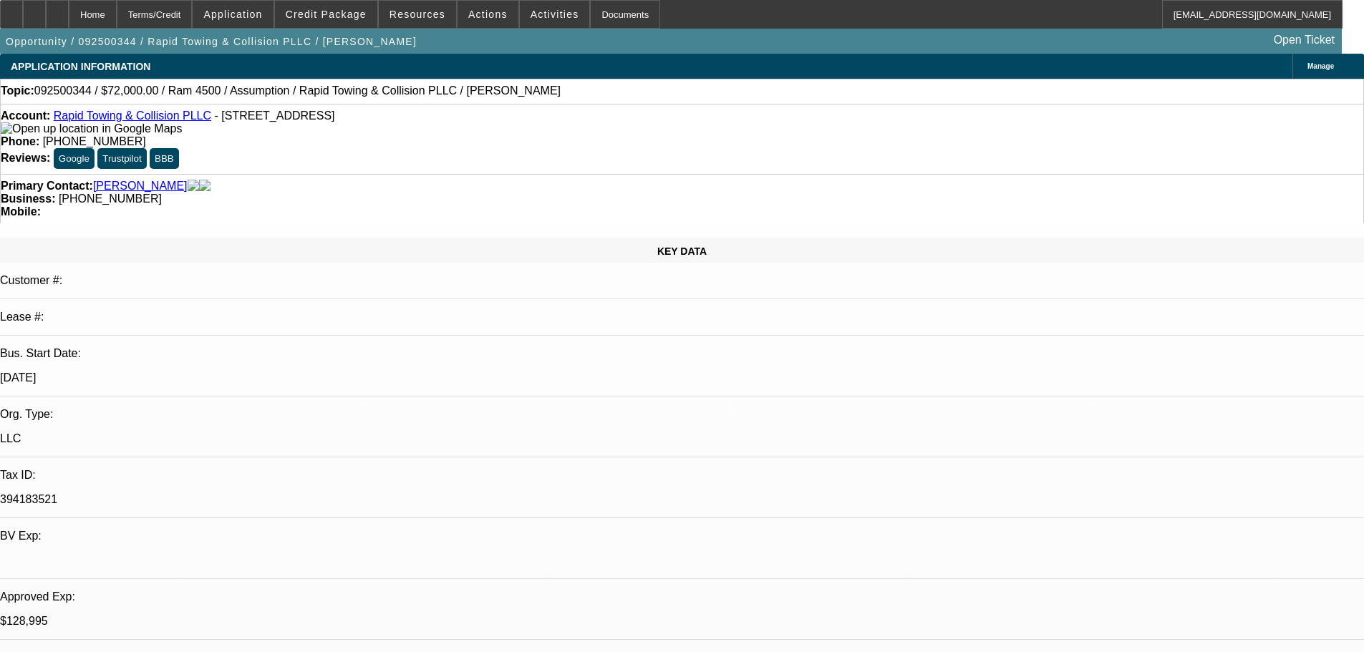
select select "0.2"
select select "2"
select select "0.1"
select select "4"
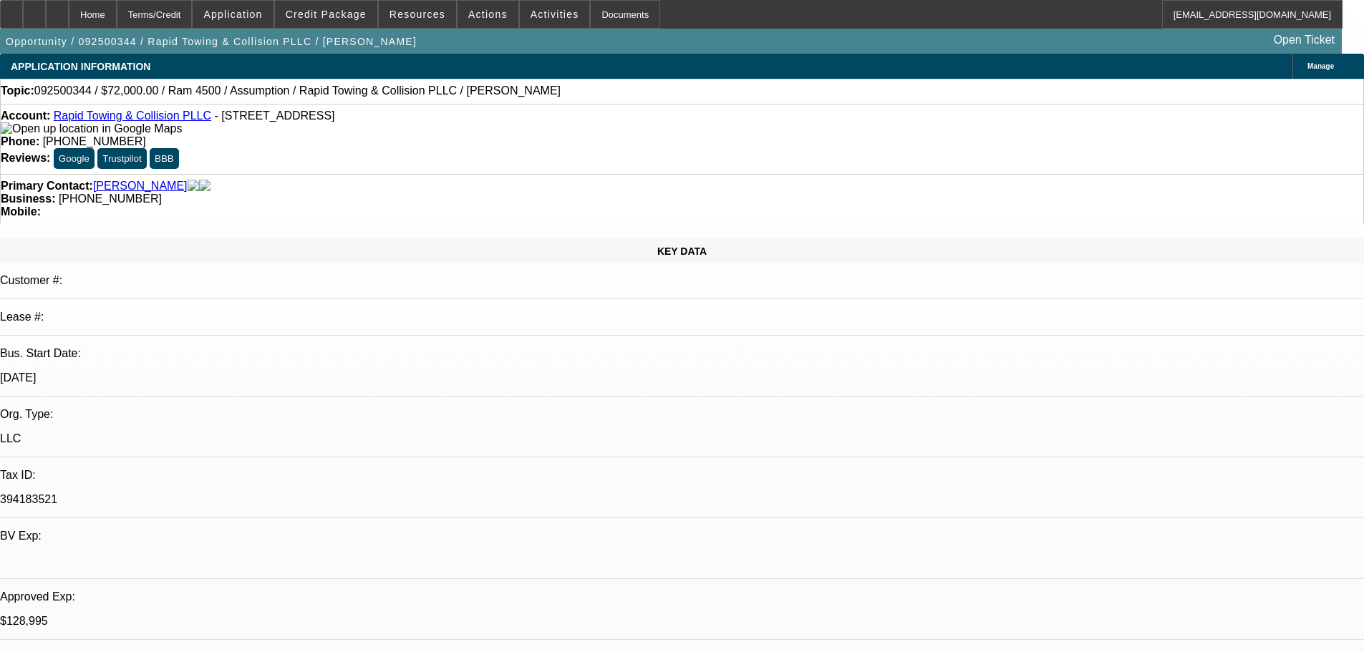
select select "0"
select select "2"
select select "0.1"
select select "4"
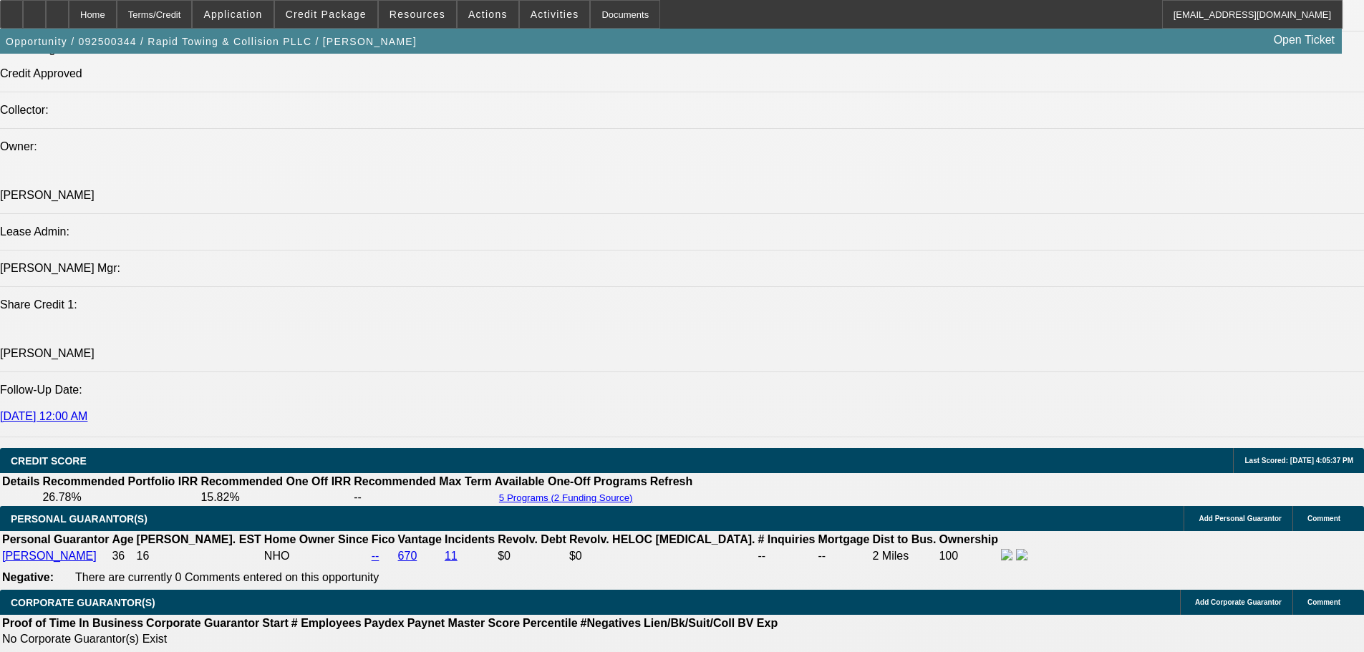
scroll to position [1861, 0]
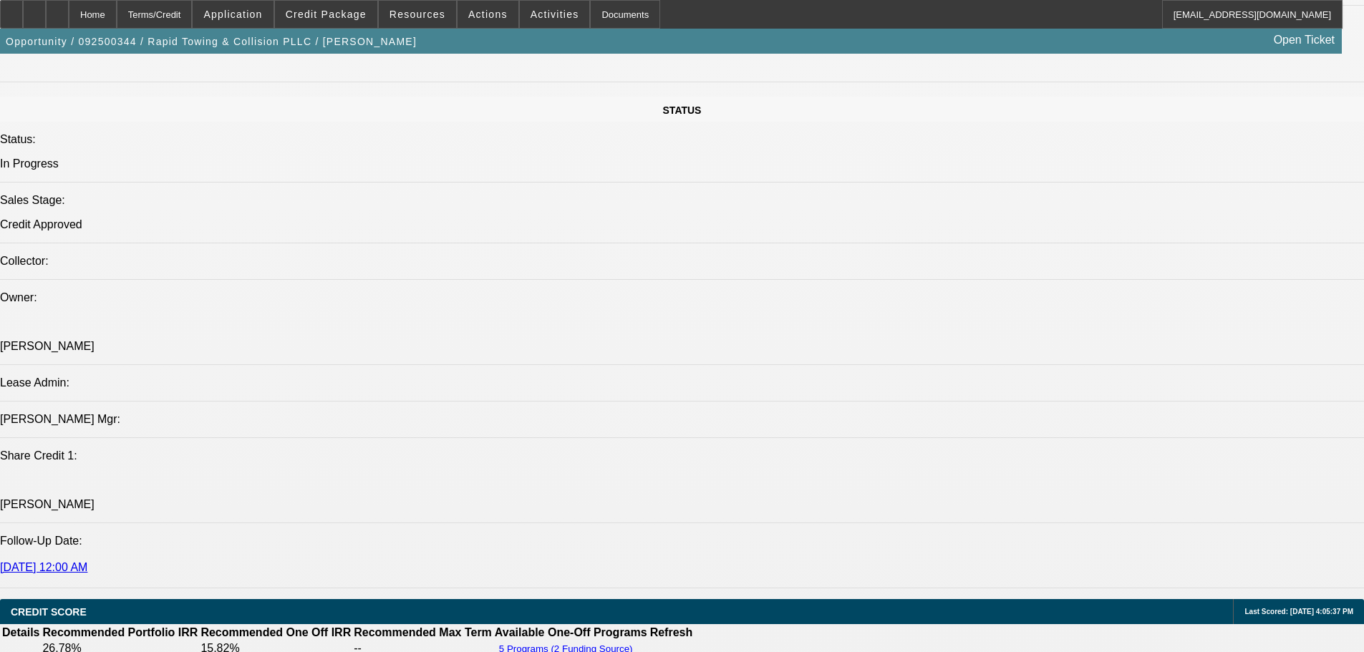
scroll to position [1718, 0]
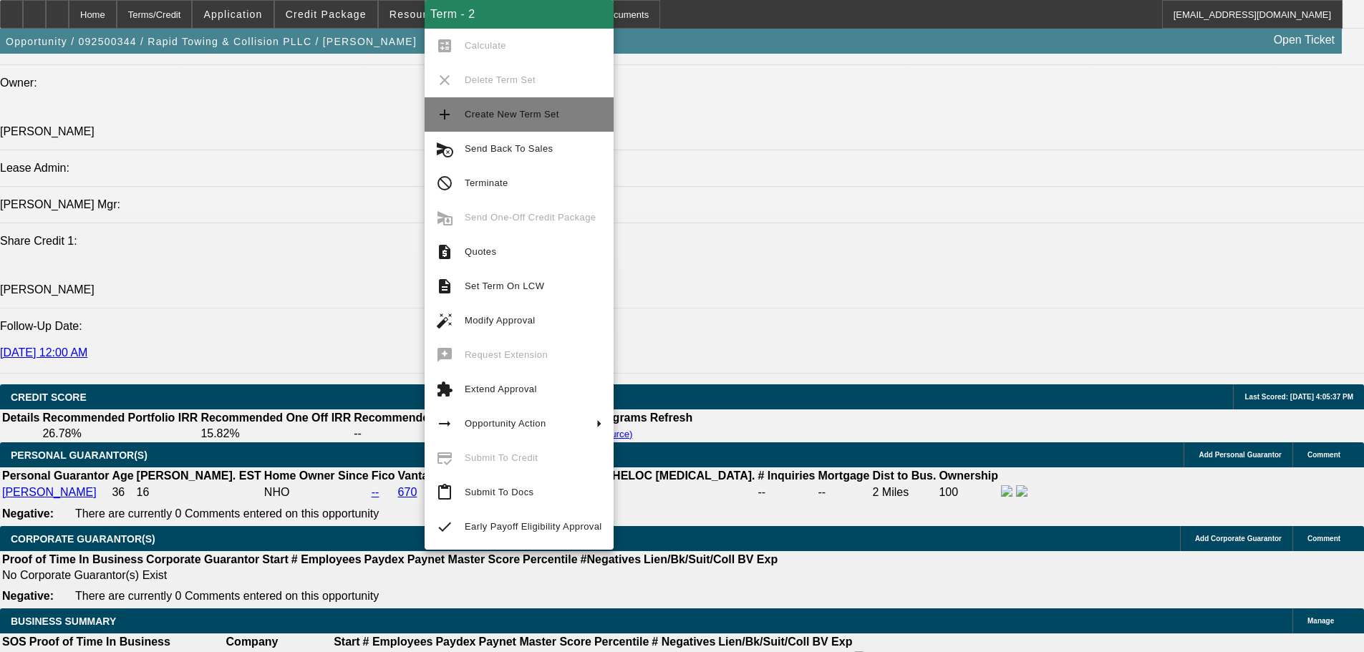
click at [489, 117] on span "Create New Term Set" at bounding box center [512, 114] width 95 height 11
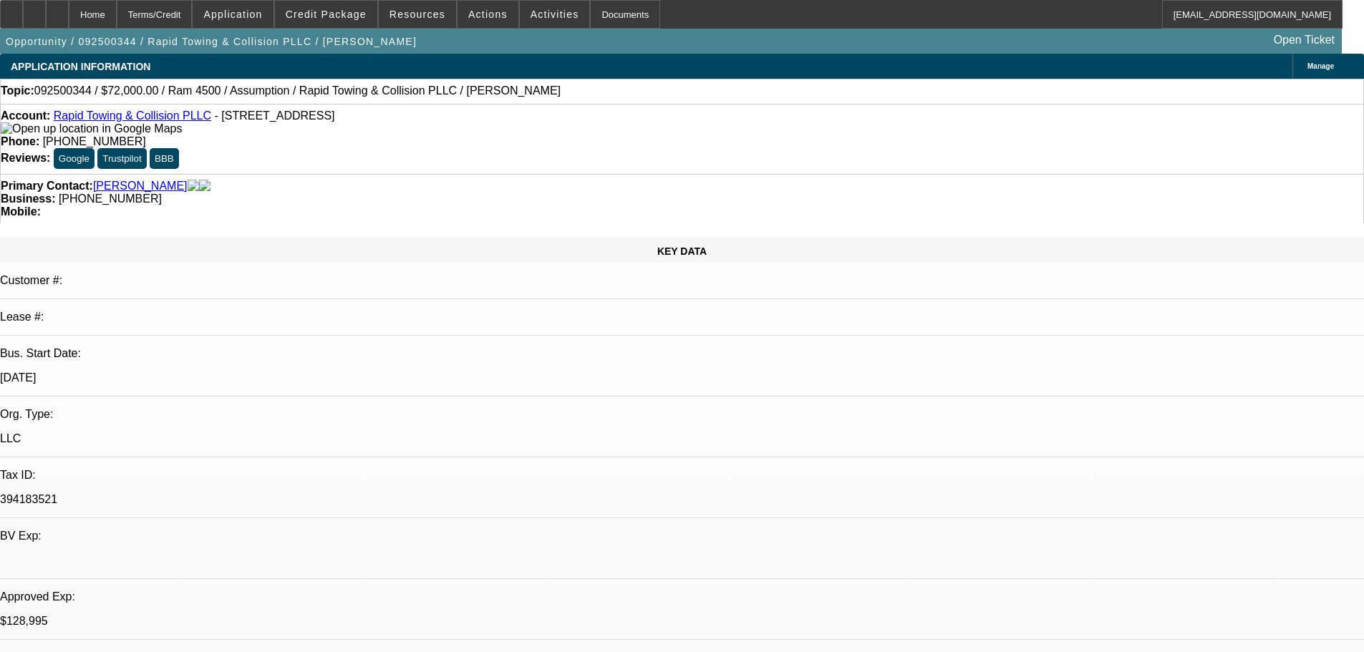
select select "0.2"
select select "2"
select select "0.1"
select select "4"
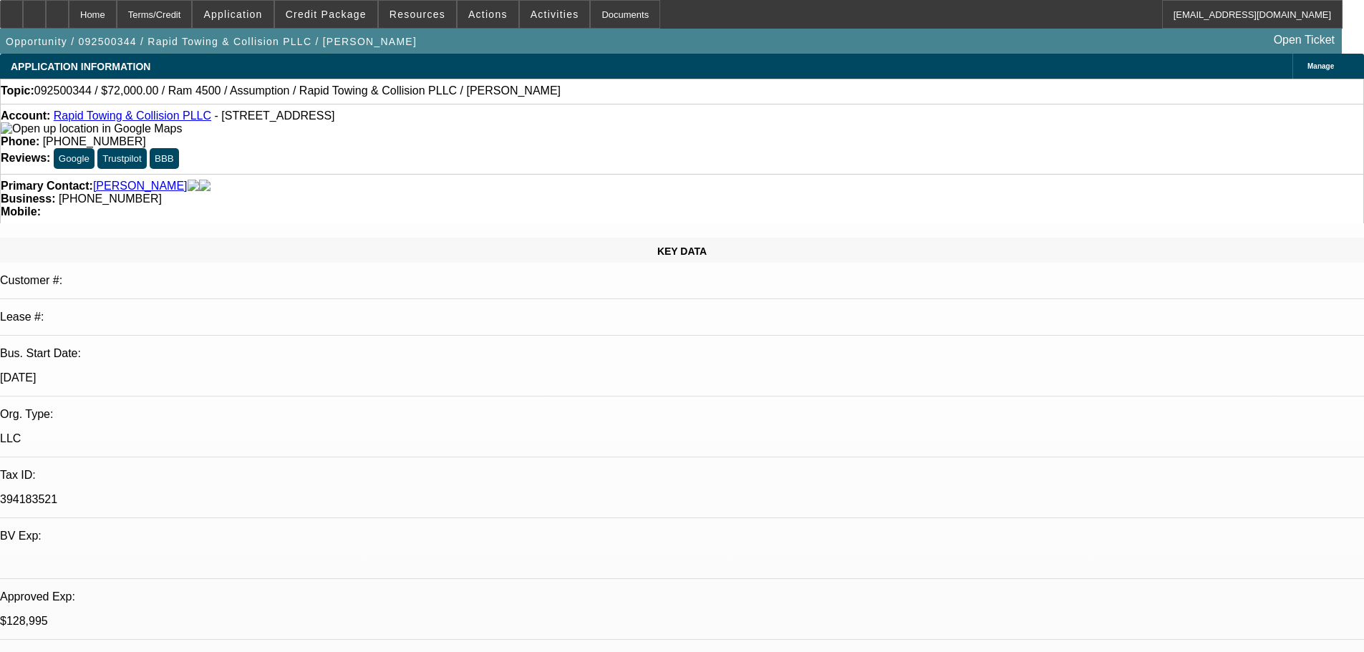
select select "0"
select select "2"
select select "0.1"
select select "4"
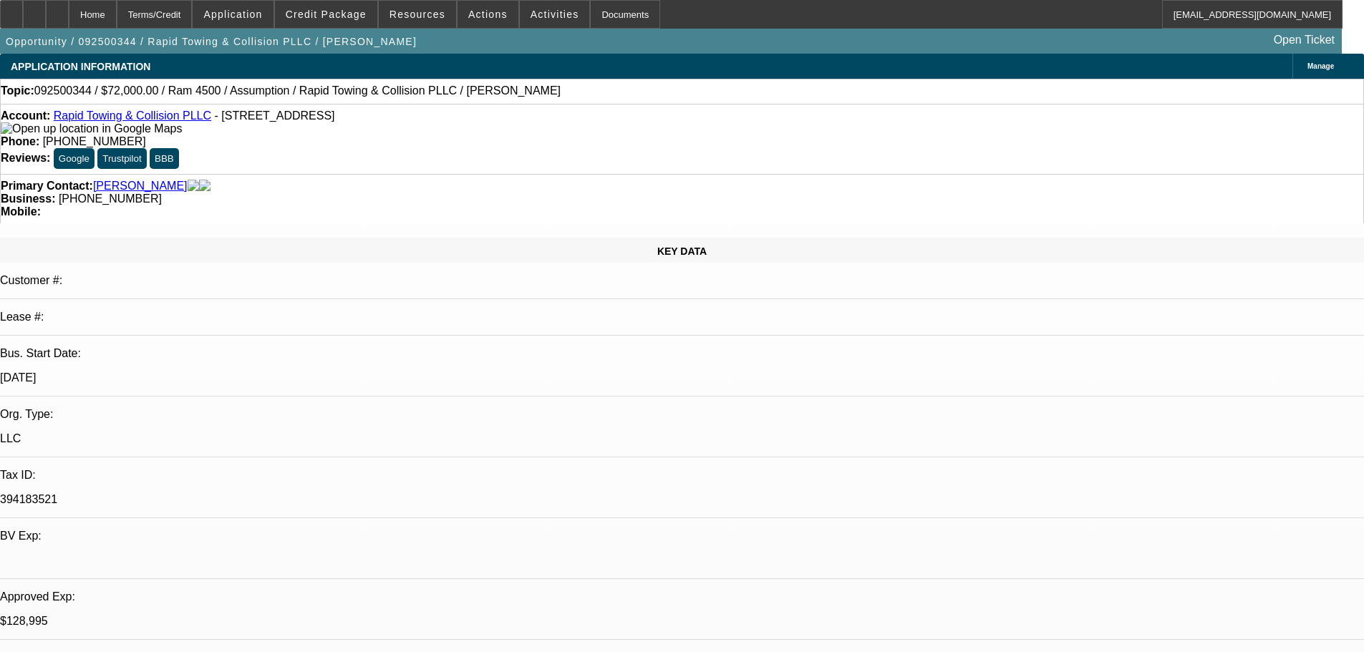
select select "0.2"
select select "2"
select select "0.1"
select select "4"
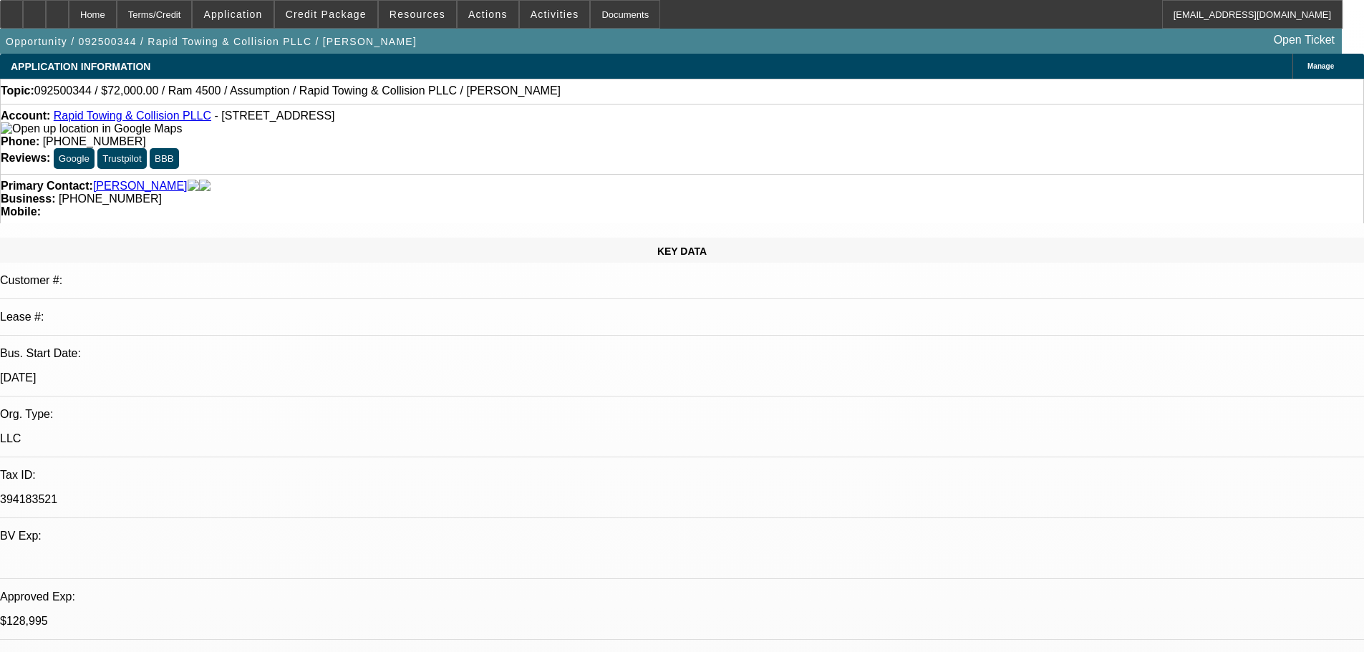
select select "0"
select select "2"
select select "0.1"
select select "4"
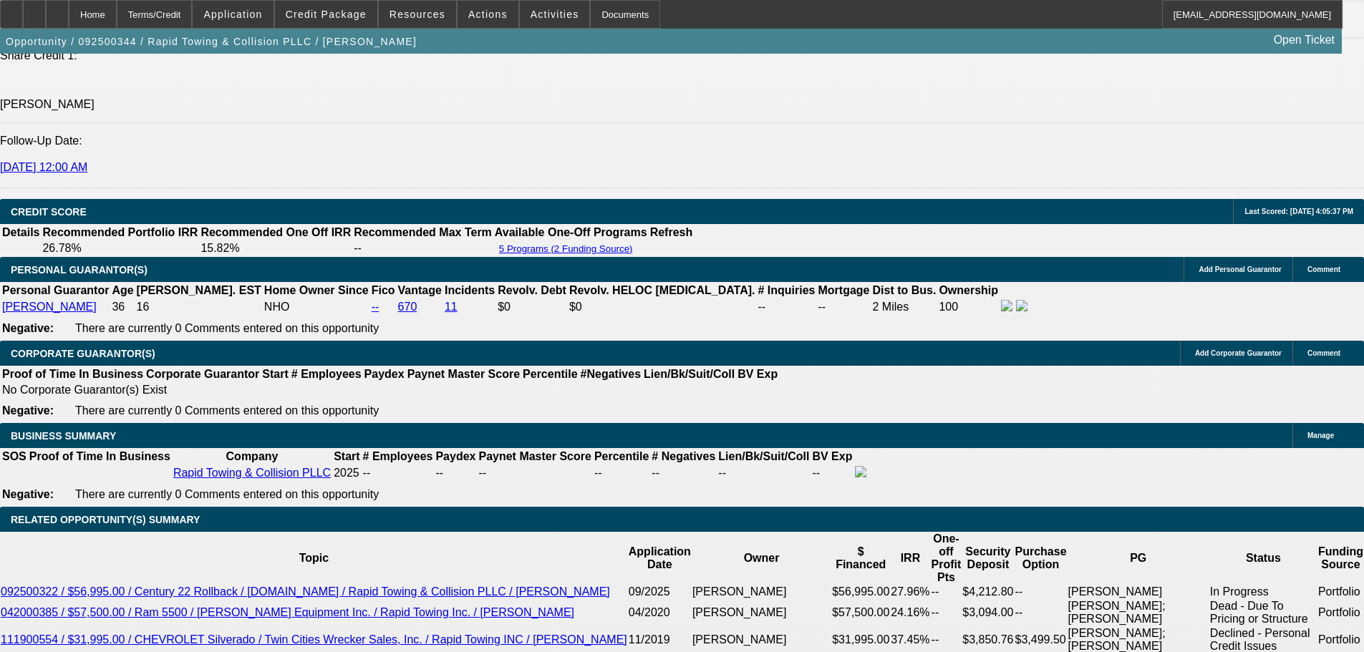
scroll to position [2333, 0]
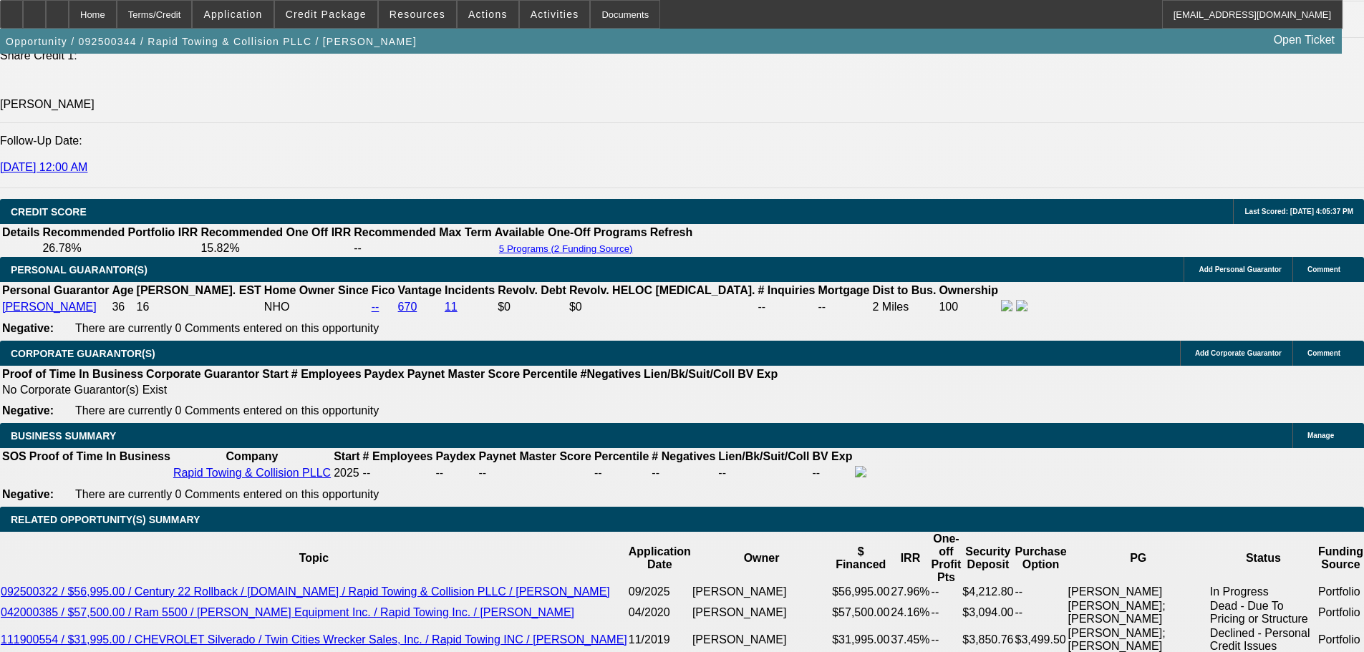
scroll to position [2476, 0]
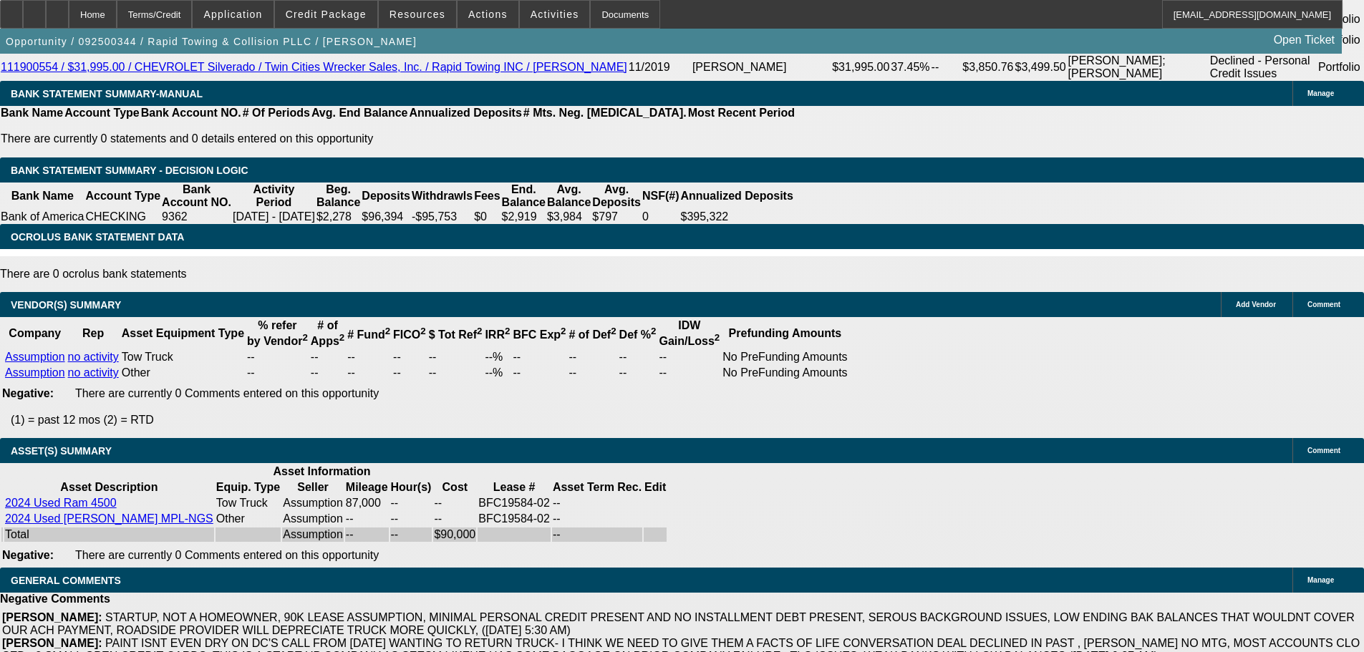
select select "4"
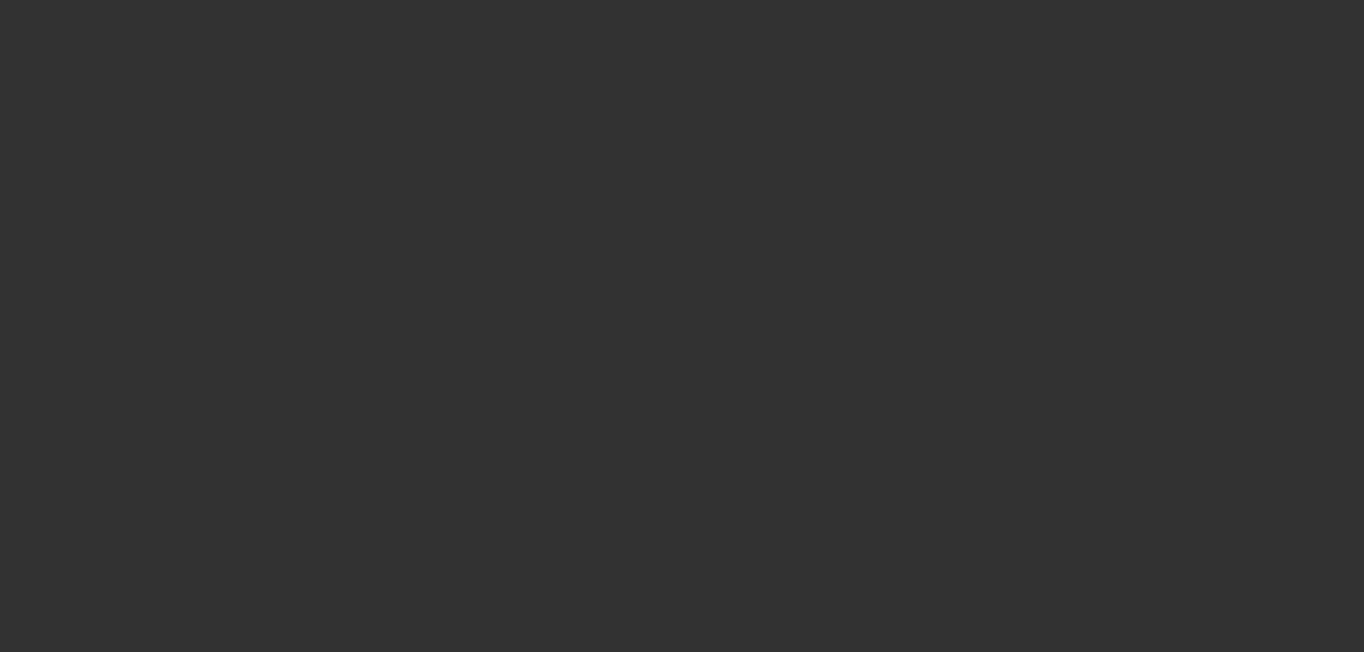
scroll to position [0, 0]
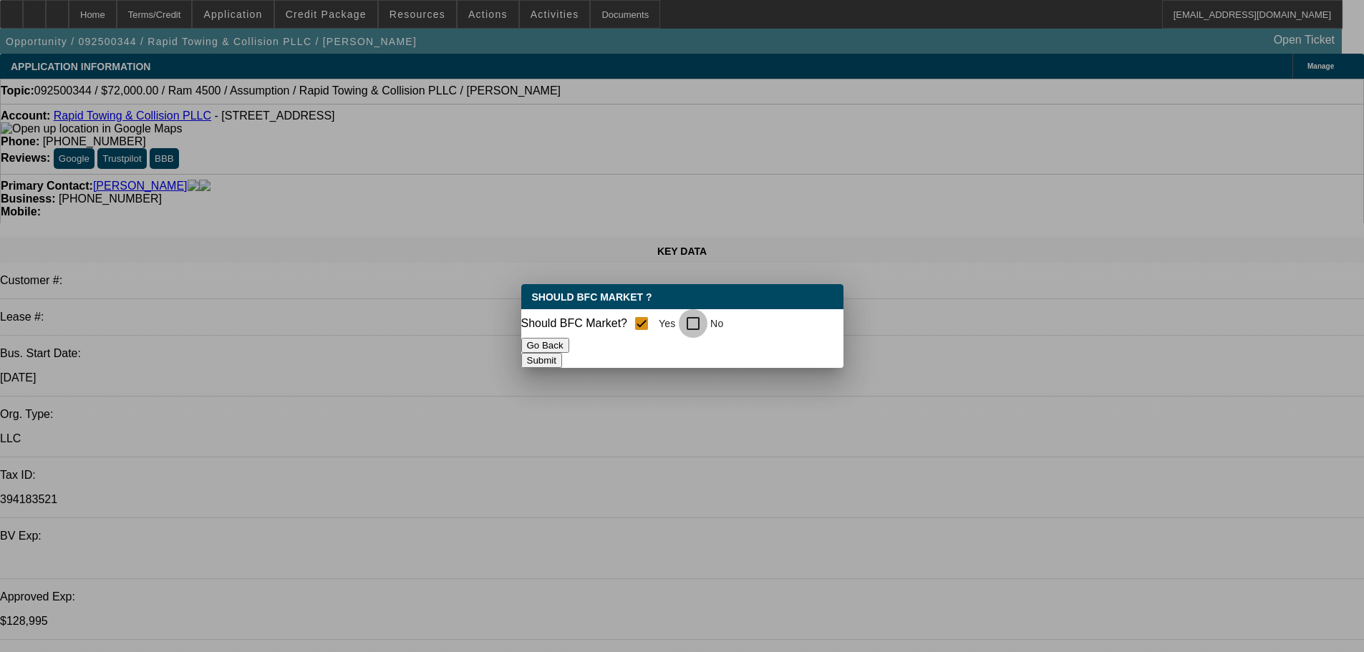
click at [703, 320] on input "No" at bounding box center [693, 323] width 29 height 29
checkbox input "true"
checkbox input "false"
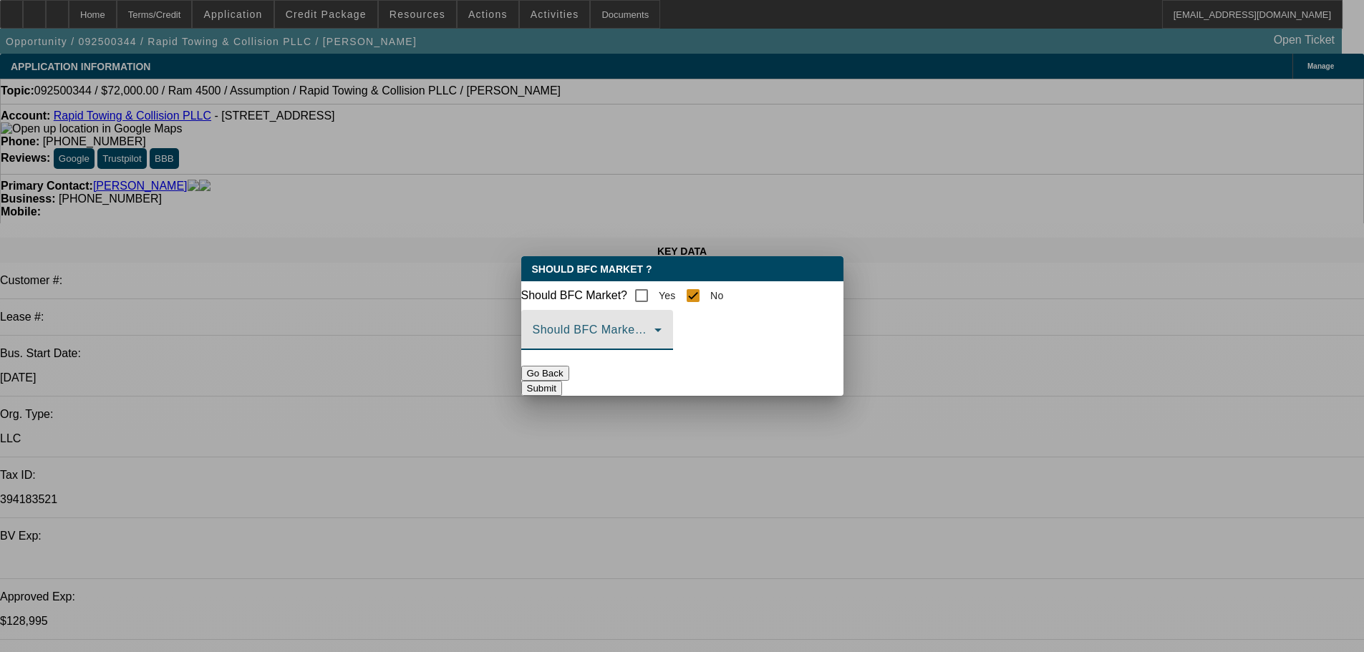
click at [662, 332] on icon at bounding box center [657, 331] width 7 height 4
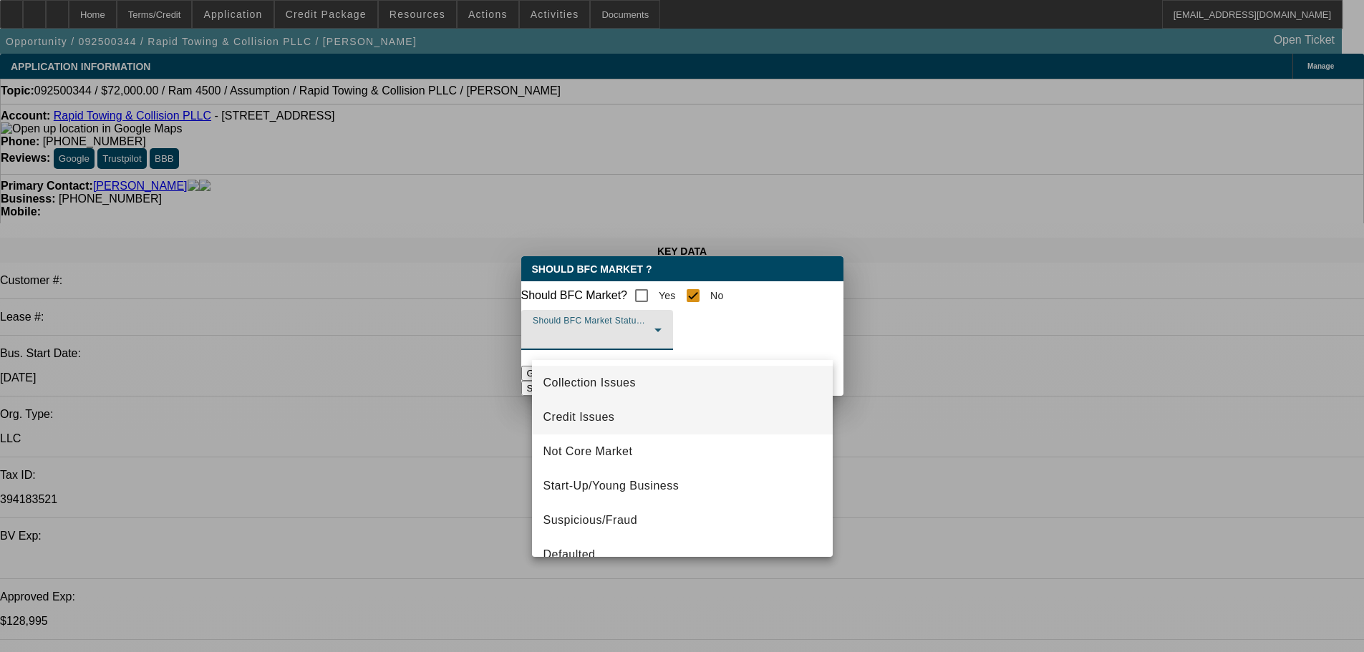
click at [563, 417] on span "Credit Issues" at bounding box center [579, 417] width 72 height 17
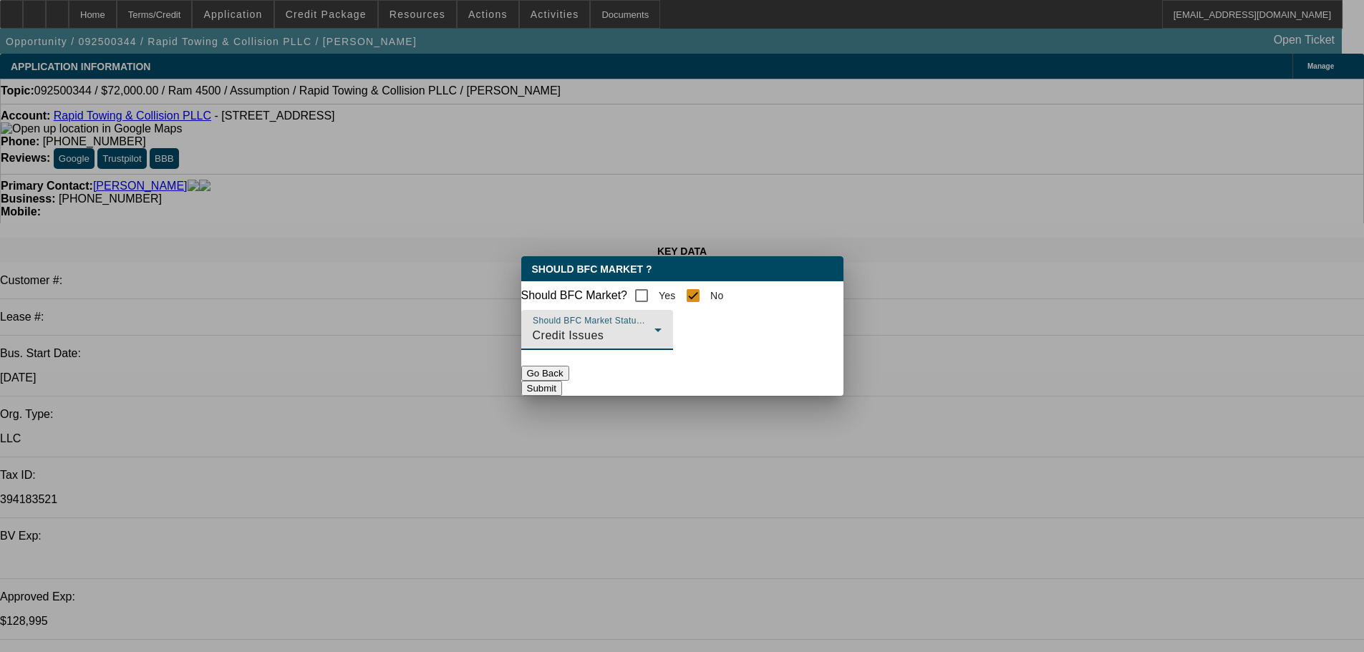
click at [562, 390] on button "Submit" at bounding box center [541, 388] width 41 height 15
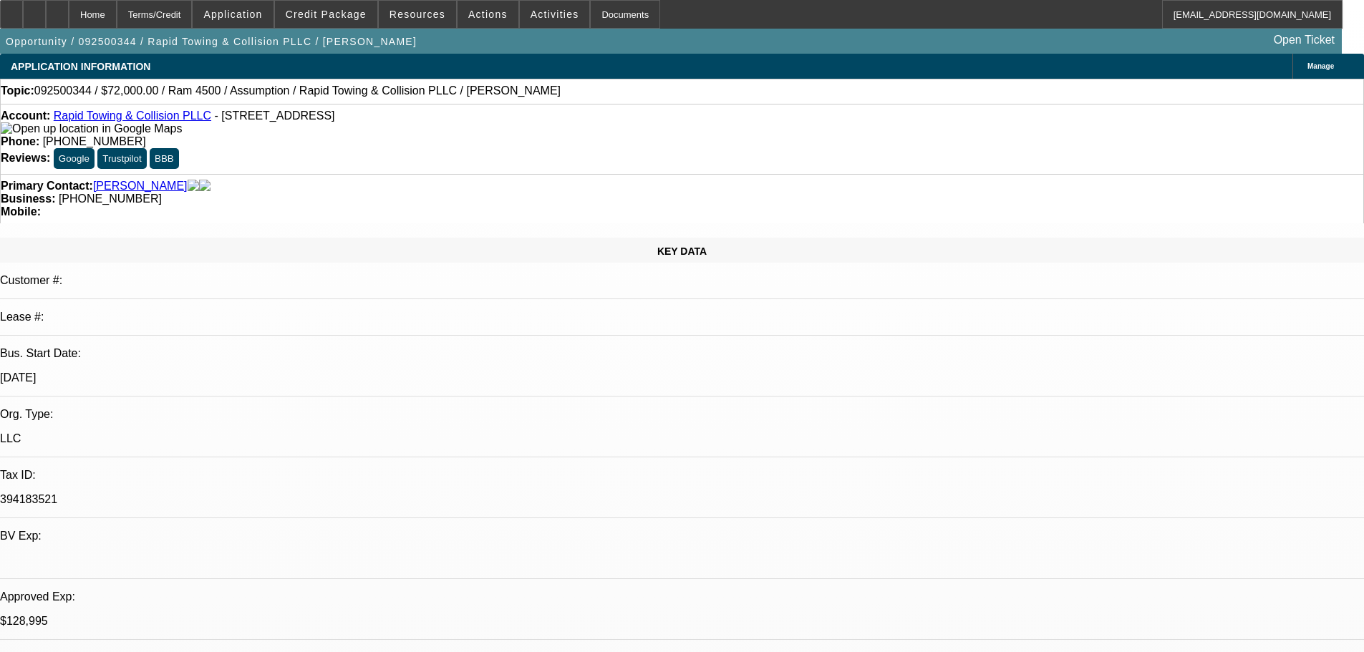
type textarea "t"
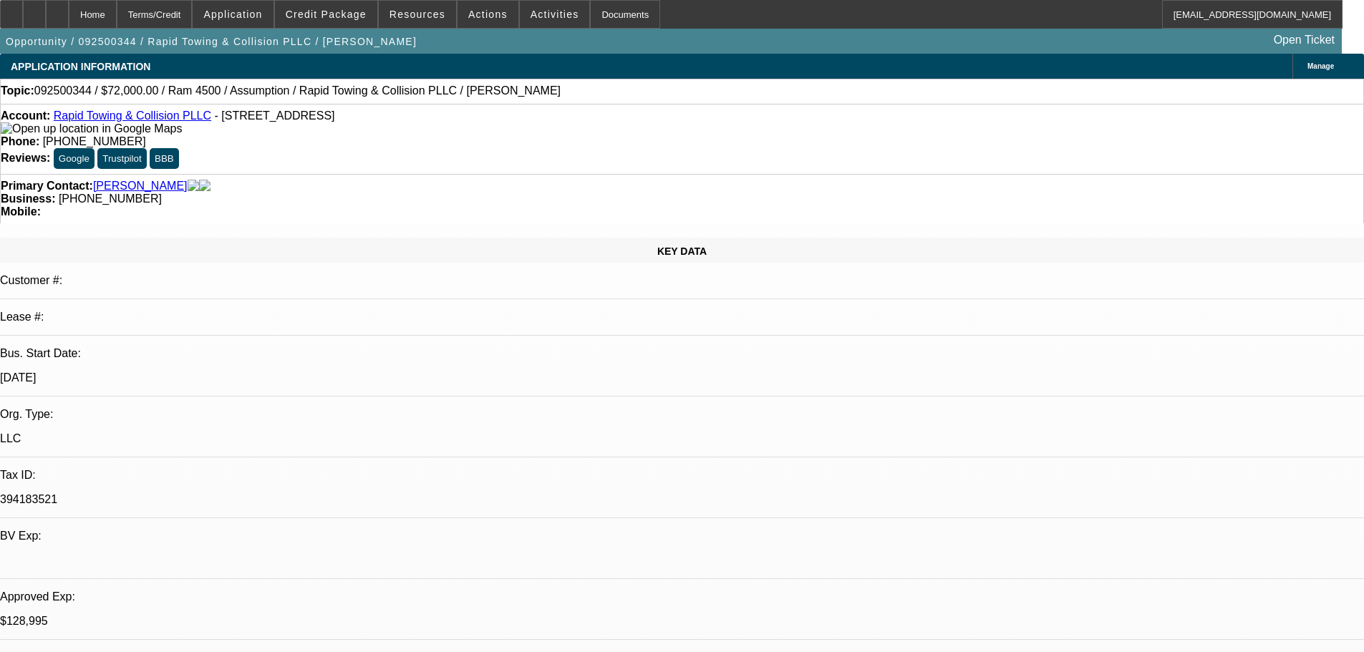
type textarea "TERM 2 RESCINDED AND DECLINED / DNC'D"
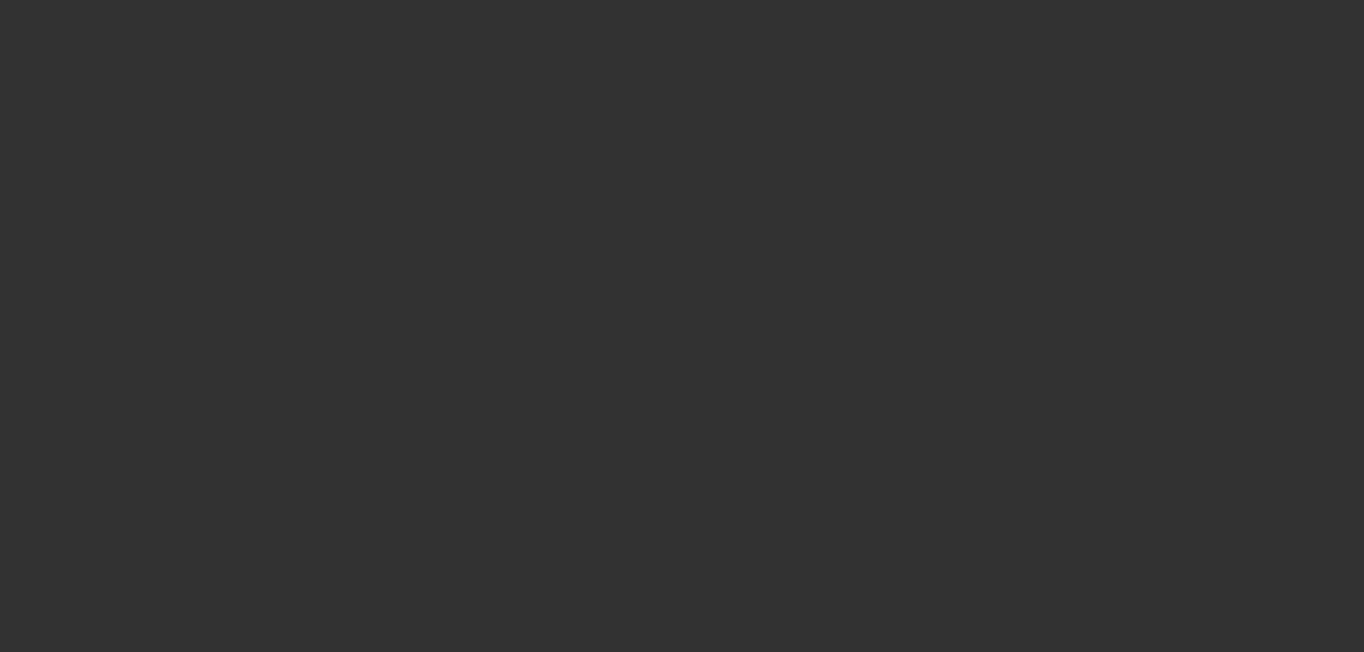
select select "0.2"
select select "2"
select select "0.1"
select select "4"
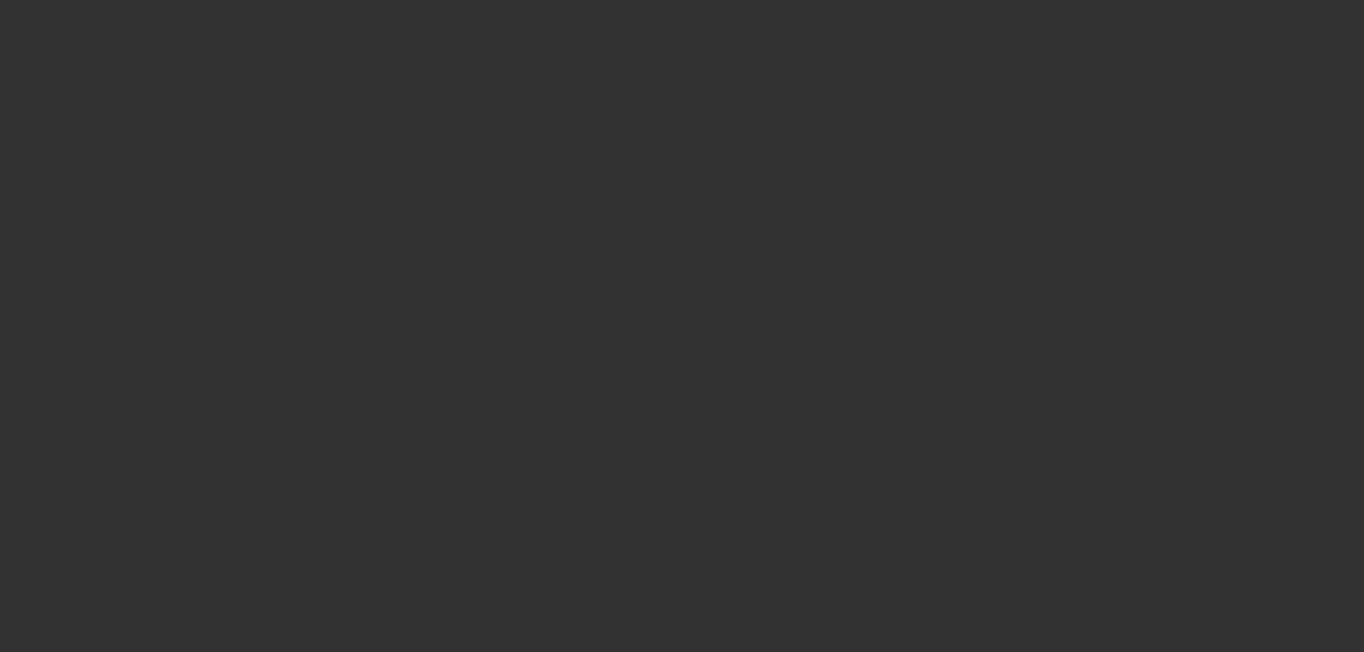
select select "0"
select select "2"
select select "0.1"
select select "4"
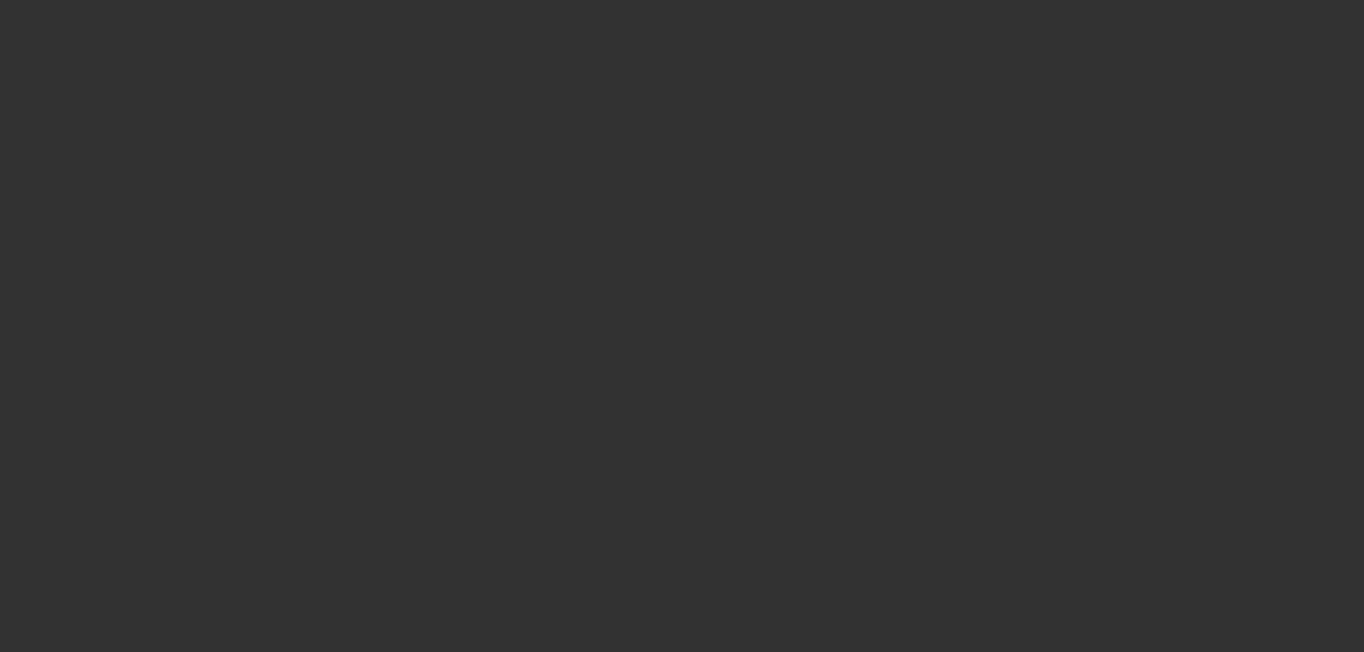
select select "0.2"
select select "2"
select select "0.1"
select select "4"
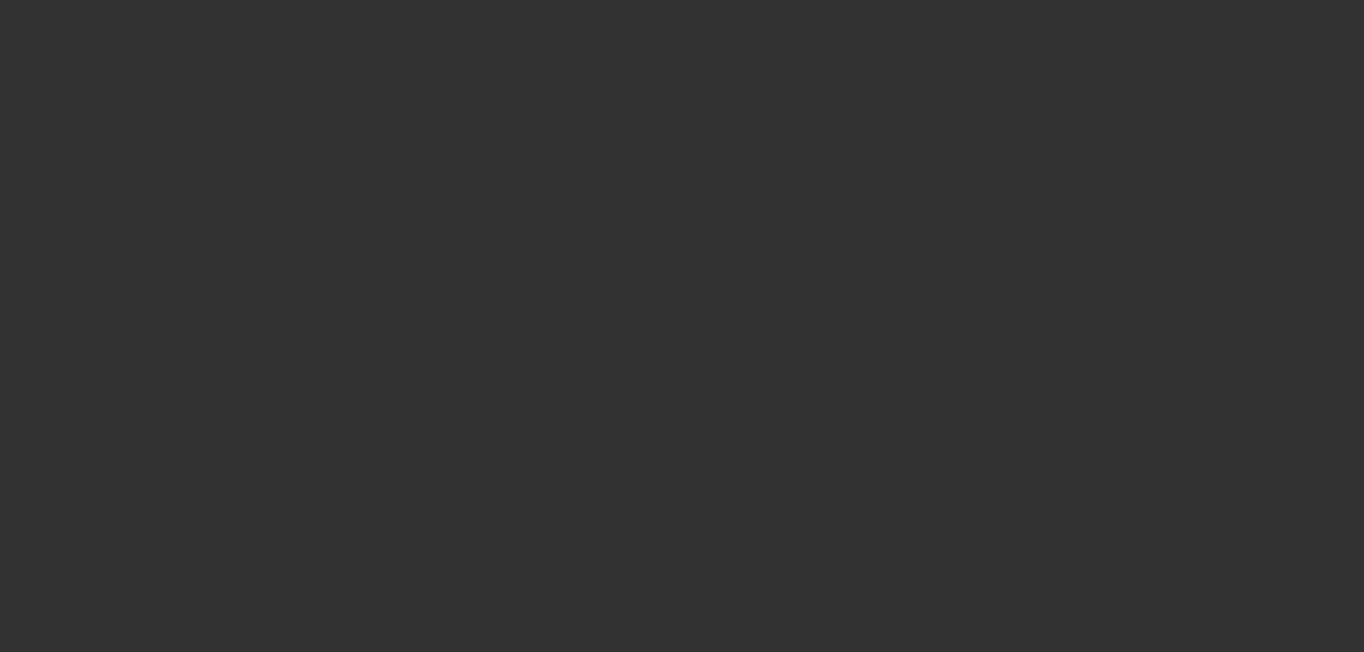
select select "0"
select select "2"
select select "0.1"
select select "4"
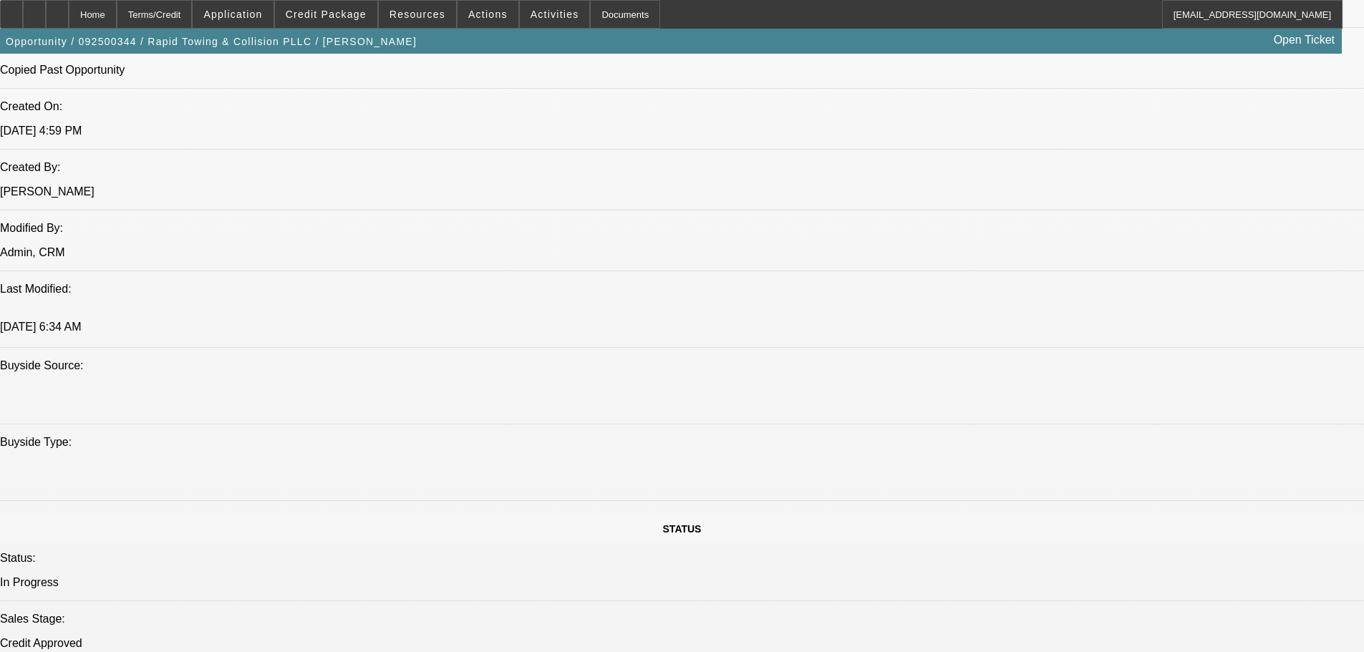
scroll to position [1432, 0]
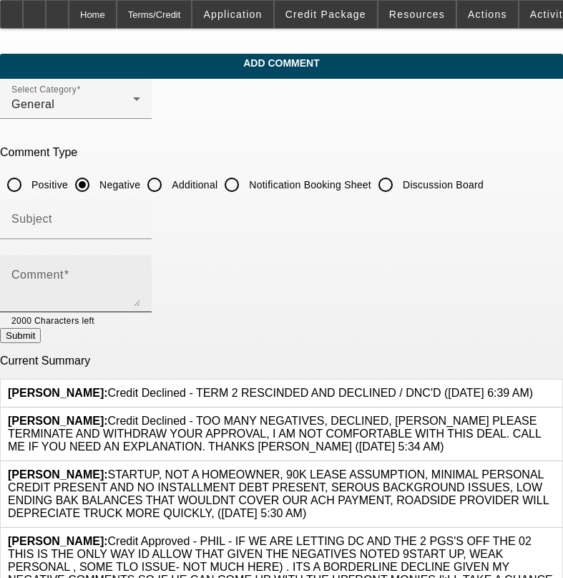
click at [122, 272] on textarea "Comment" at bounding box center [75, 289] width 129 height 34
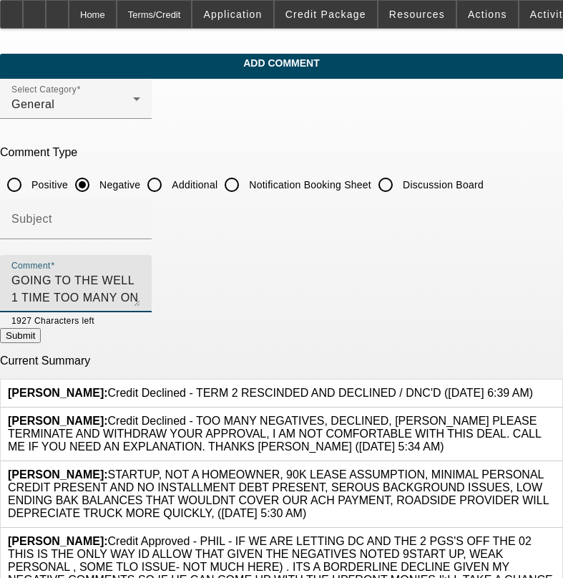
type textarea "GOING TO THE WELL 1 TIME TOO MANY ON THESE APPEALS. DEALS NOW DECLINED"
click at [41, 339] on button "Submit" at bounding box center [20, 335] width 41 height 15
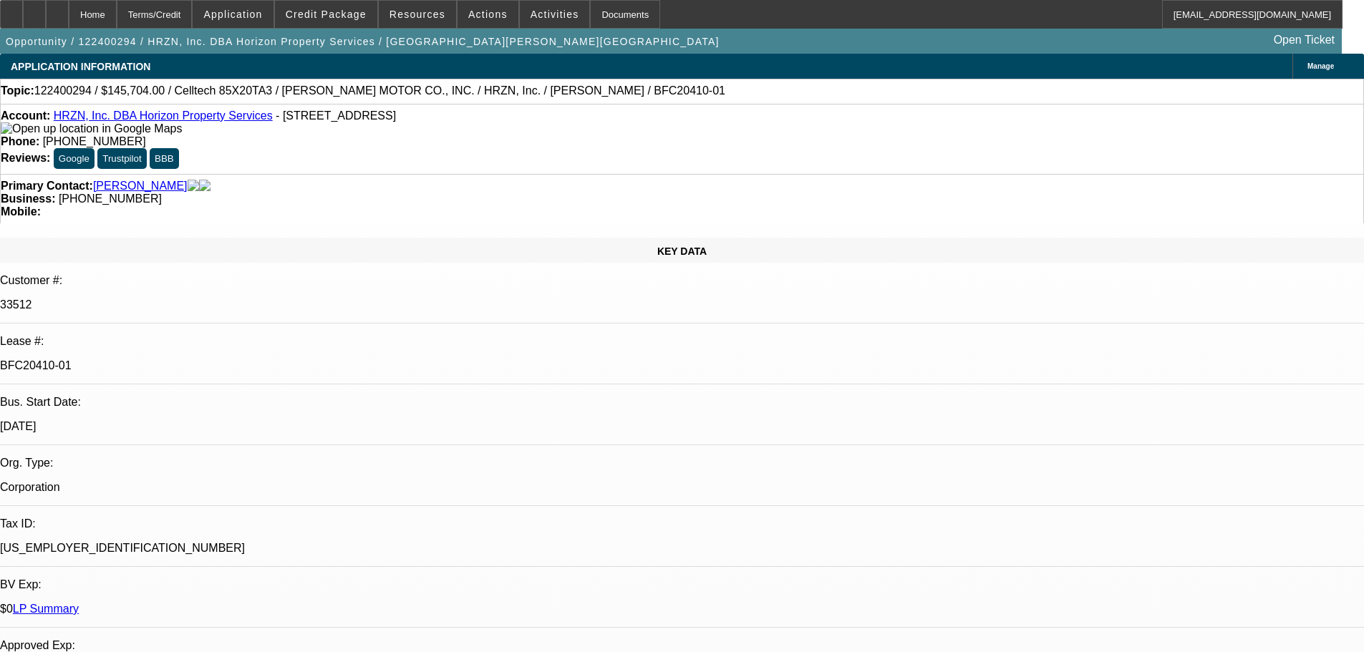
select select "0"
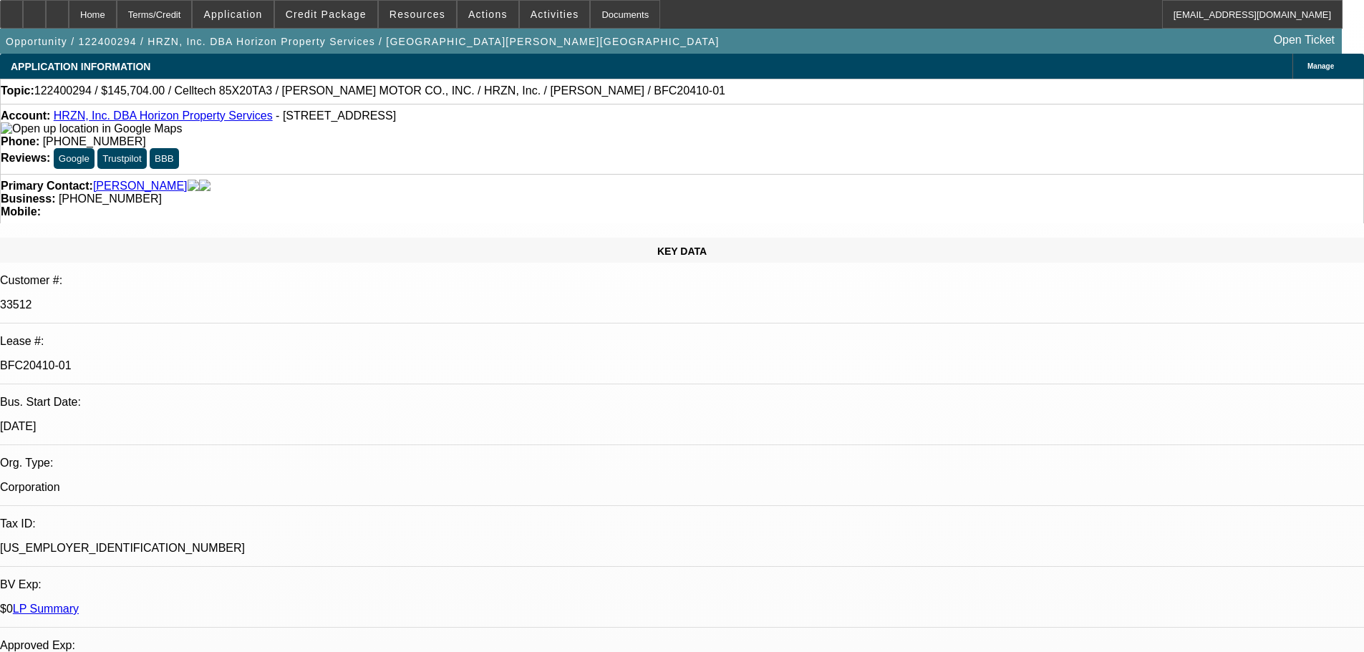
select select "0"
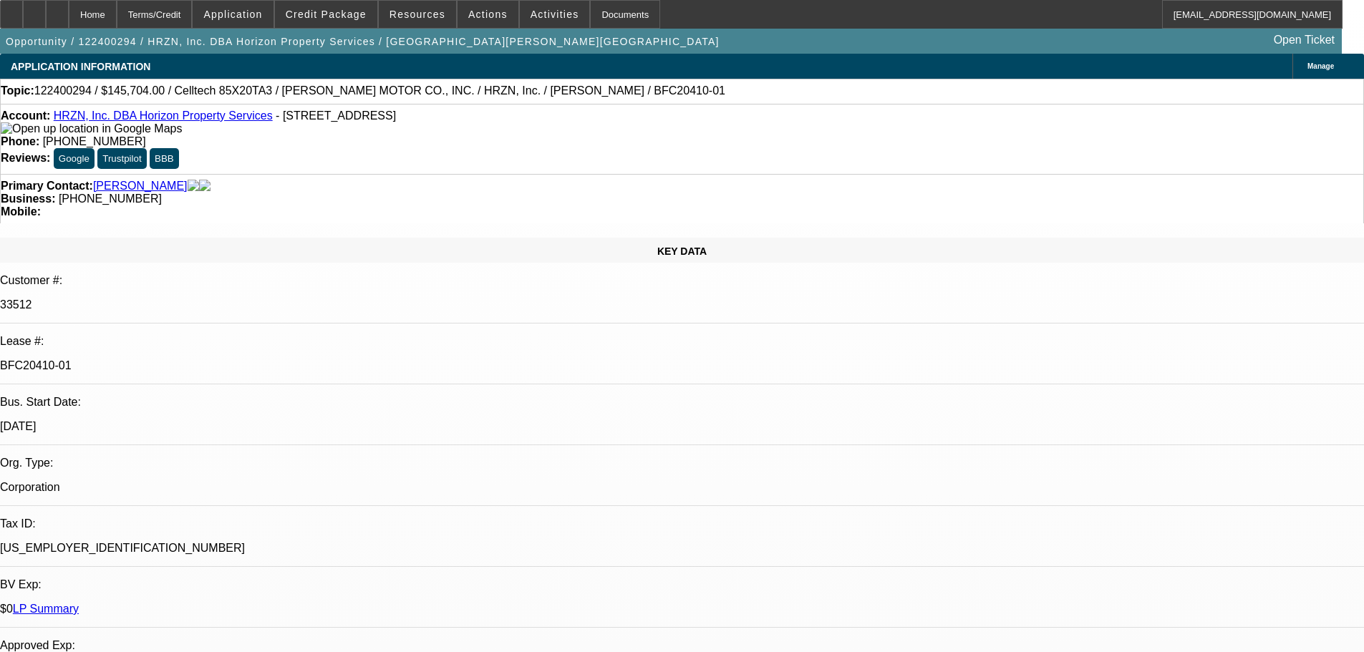
select select "2"
select select "0.1"
select select "1"
select select "6"
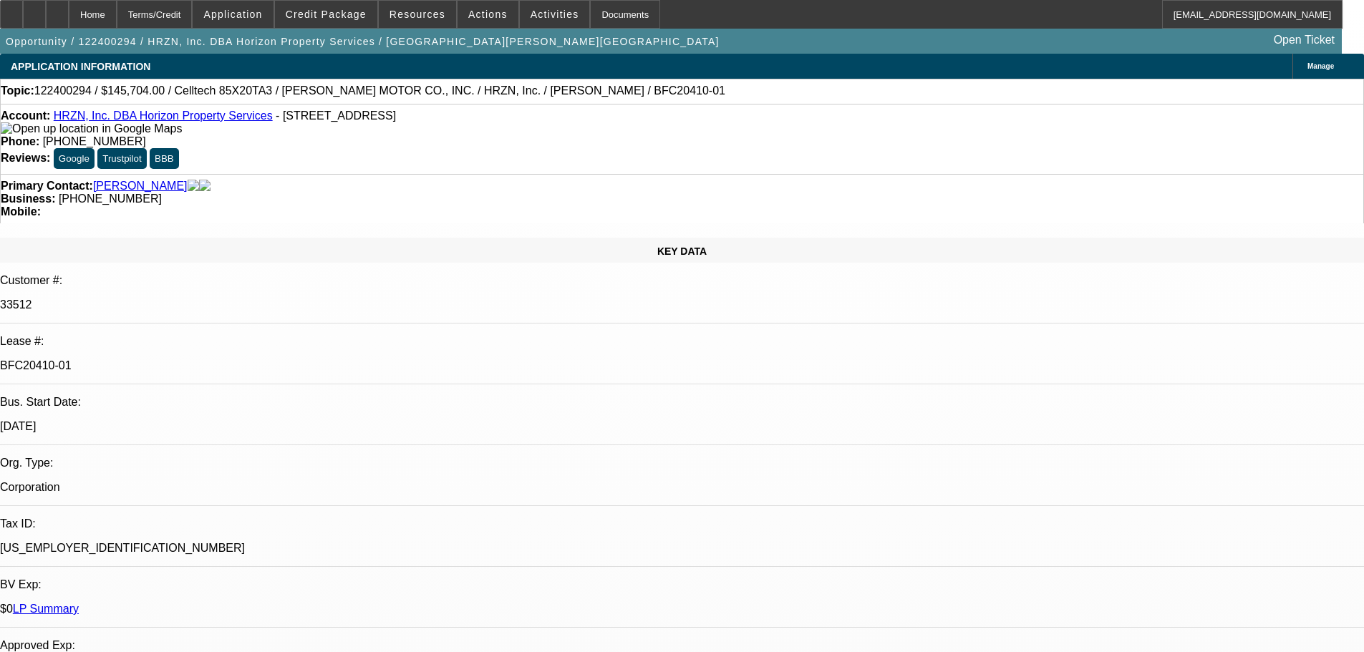
select select "1"
select select "6"
select select "1"
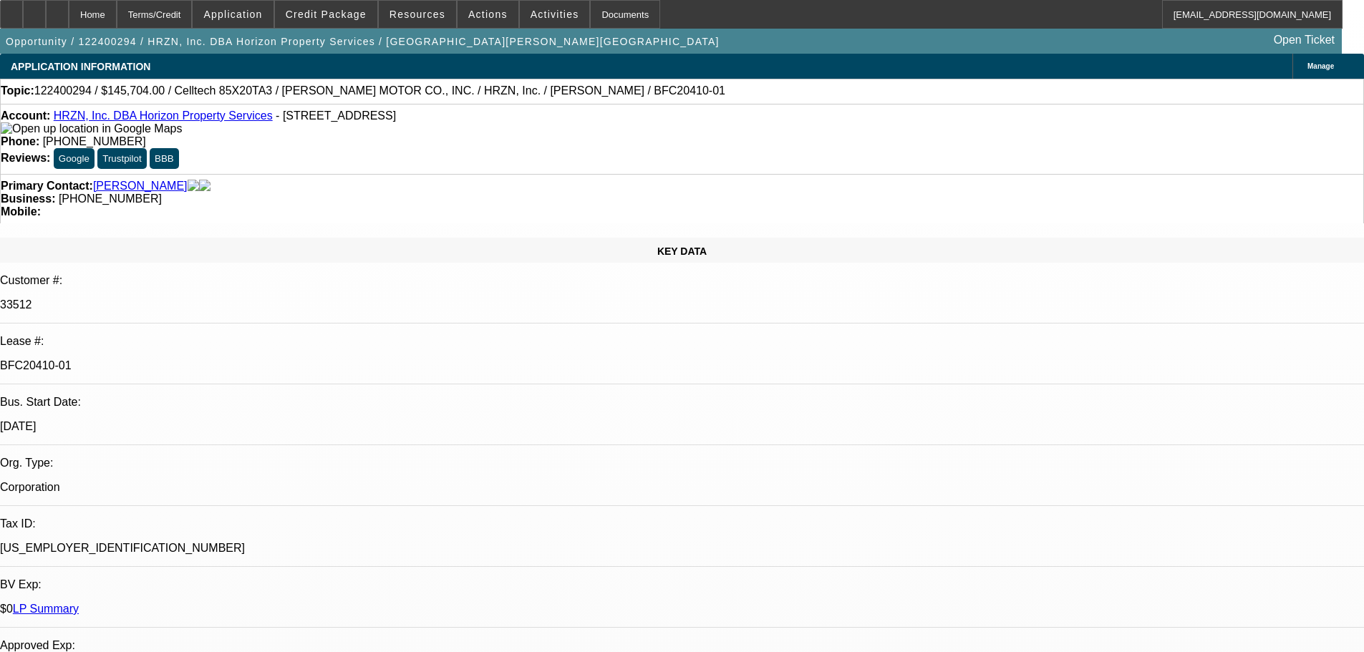
select select "6"
select select "1"
select select "2"
select select "4"
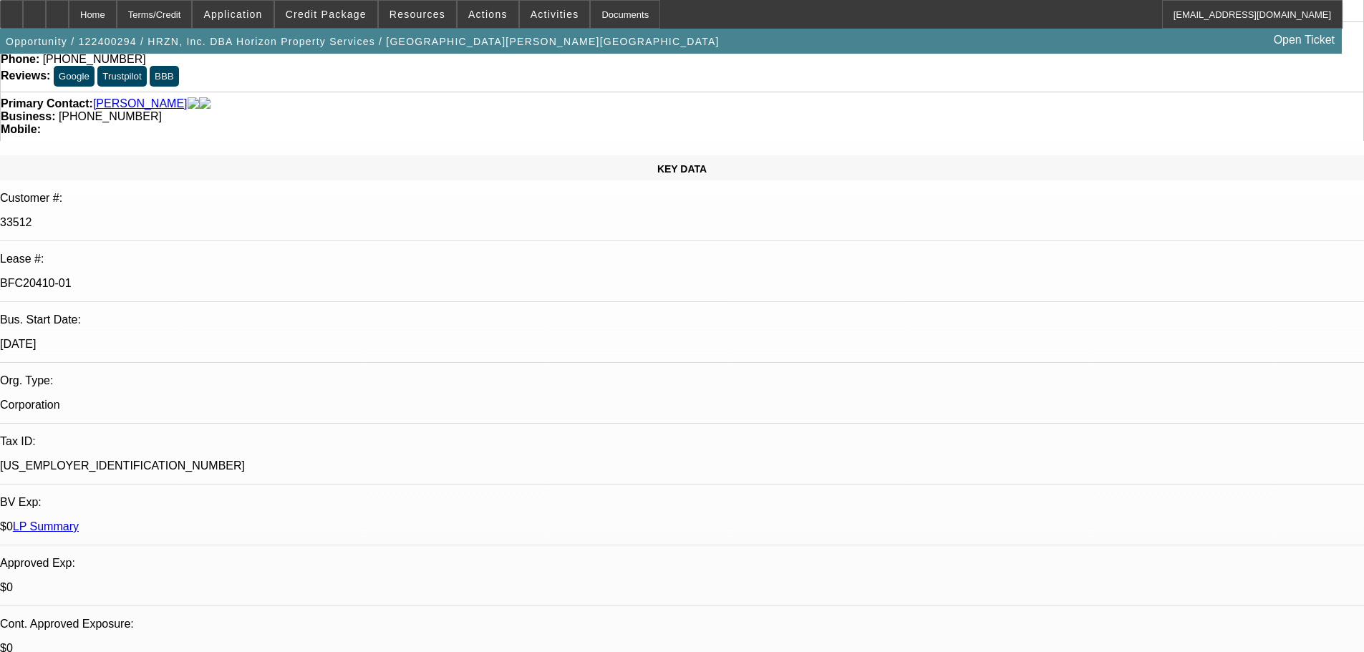
scroll to position [72, 0]
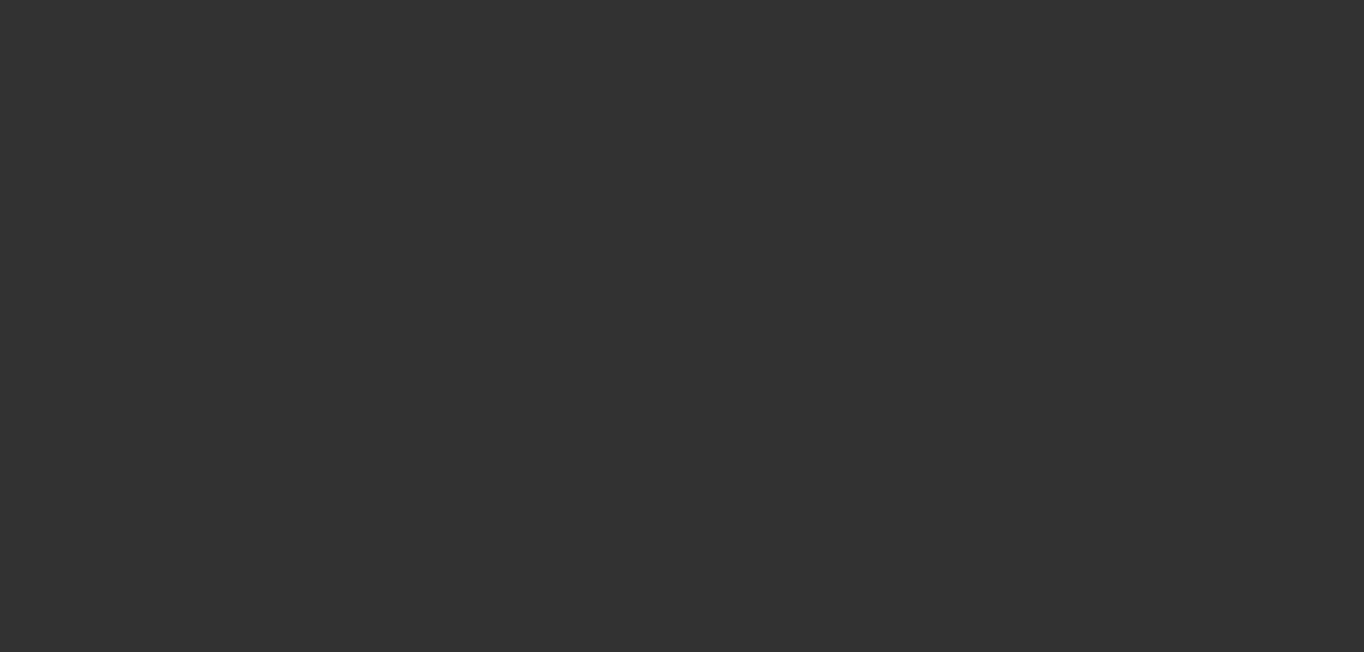
scroll to position [0, 0]
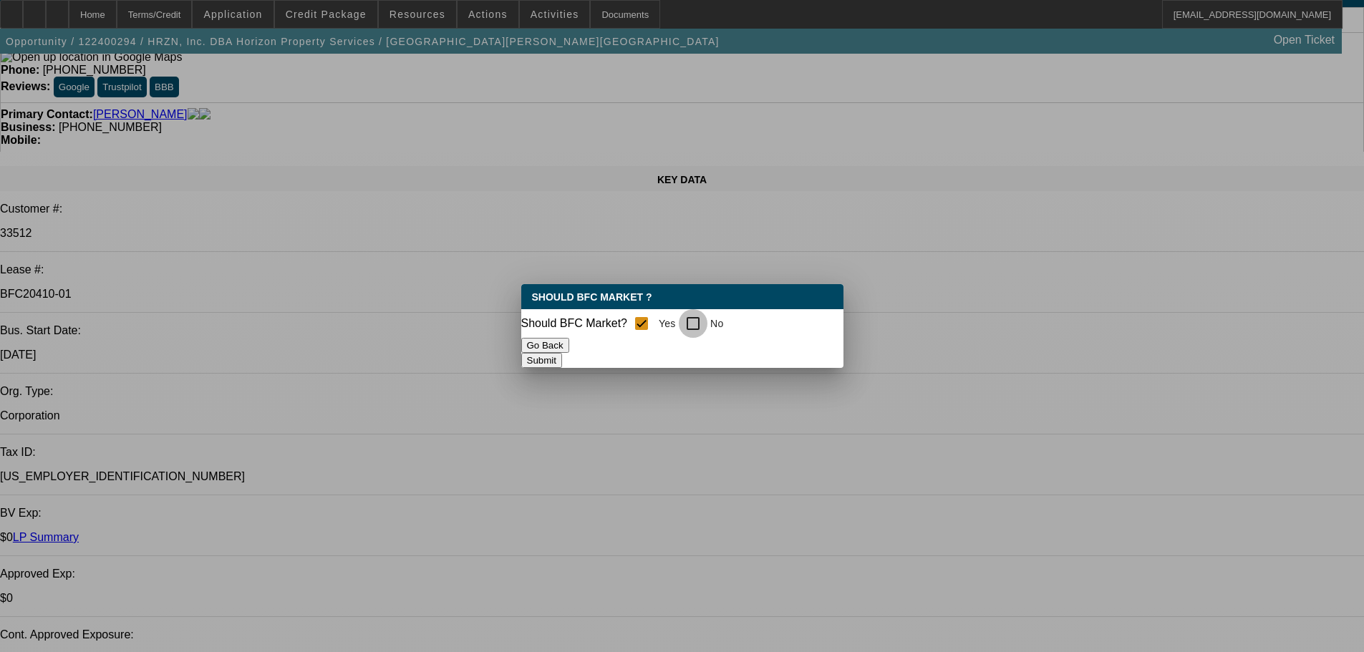
click at [699, 319] on input "No" at bounding box center [693, 323] width 29 height 29
checkbox input "true"
checkbox input "false"
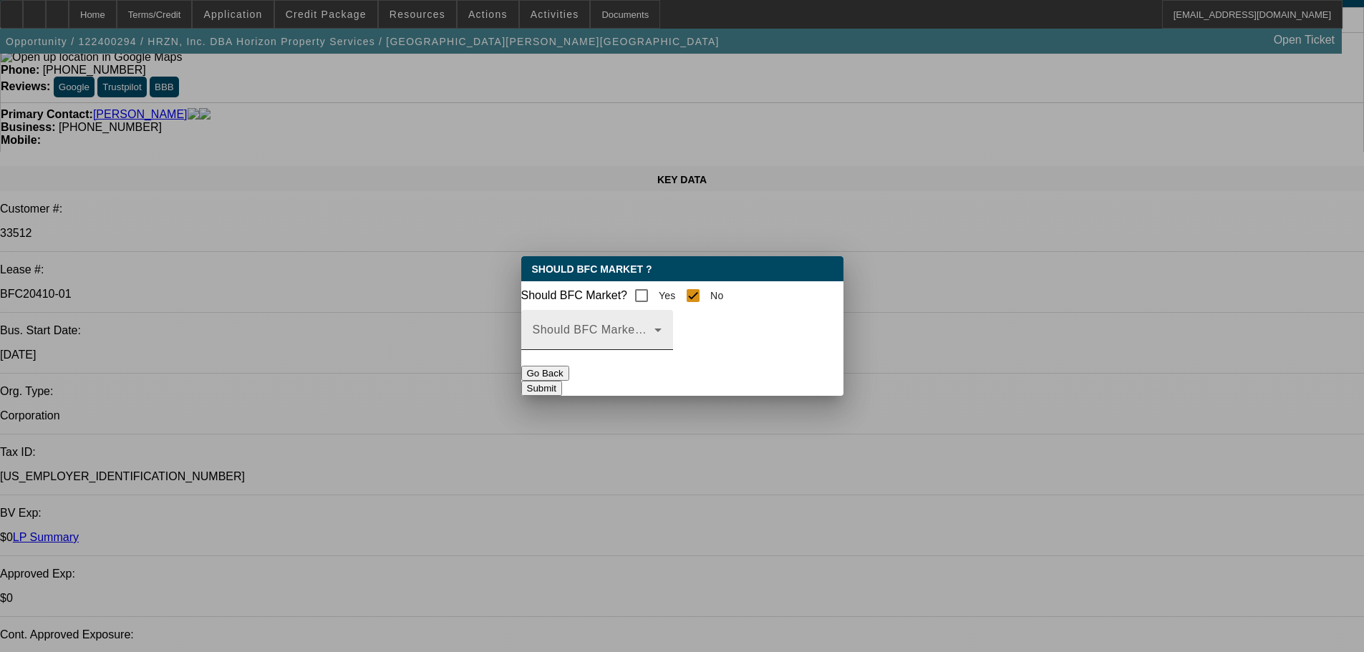
click at [667, 339] on icon at bounding box center [657, 329] width 17 height 17
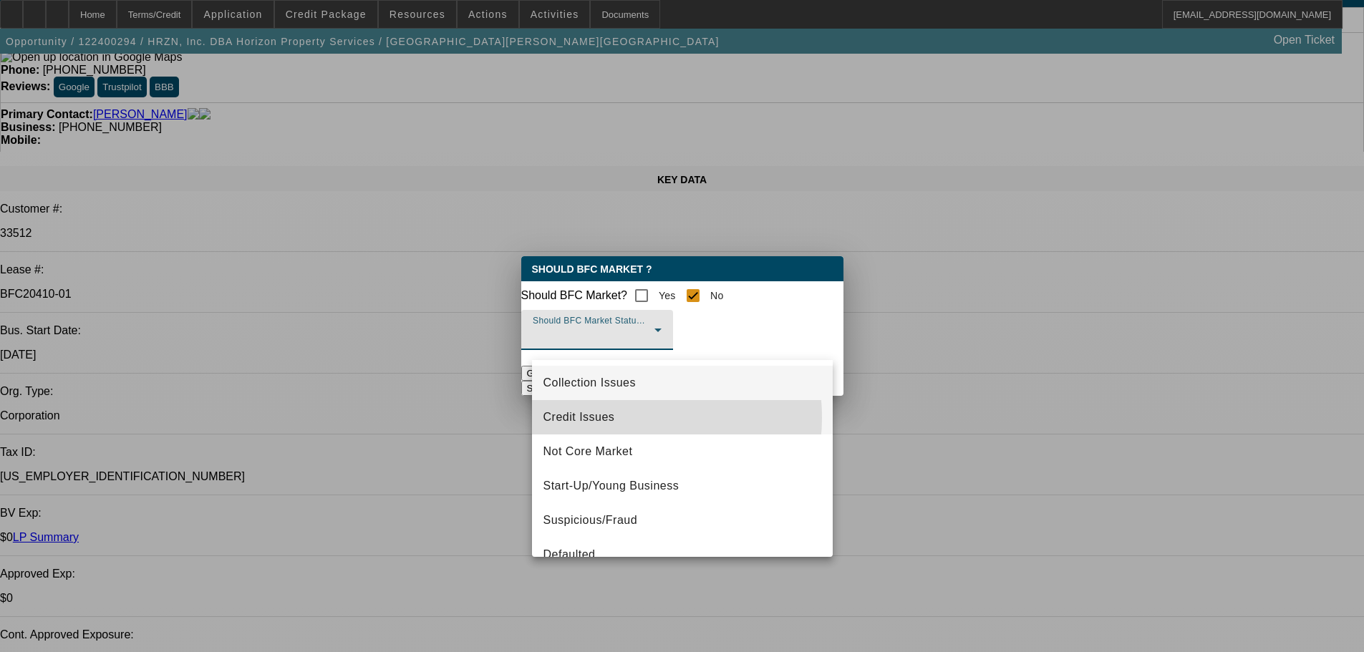
click at [609, 417] on span "Credit Issues" at bounding box center [579, 417] width 72 height 17
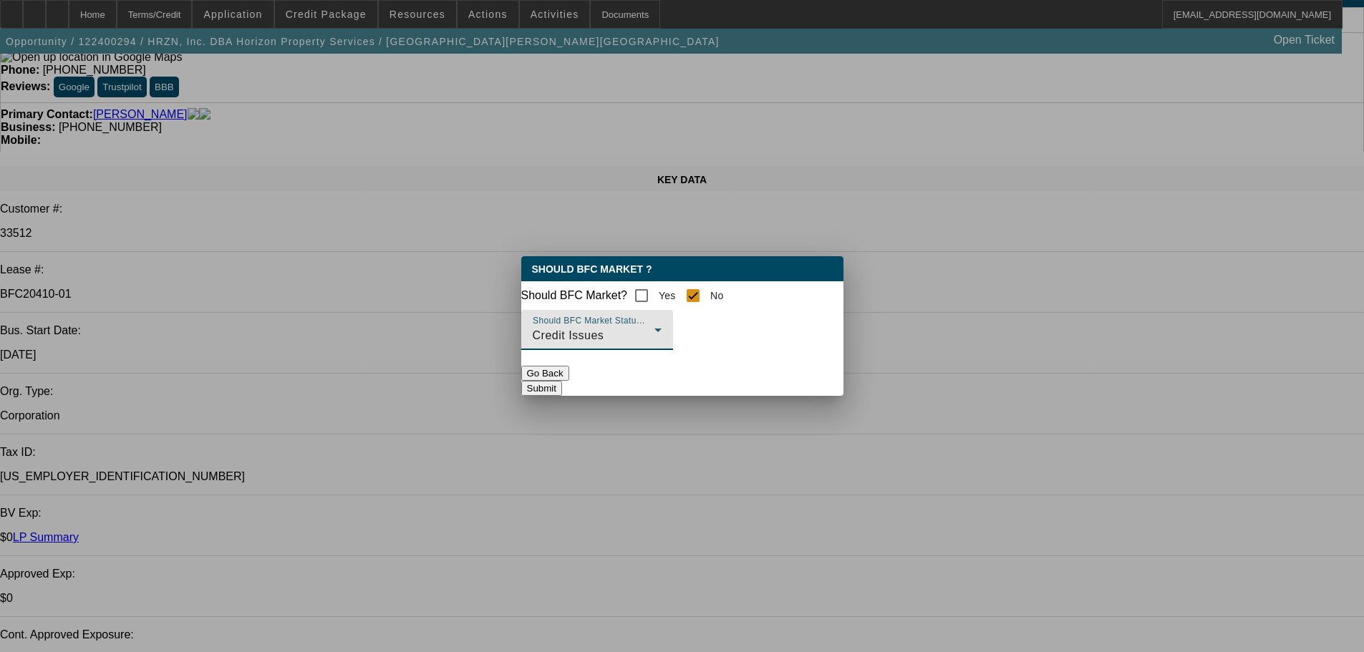
click at [562, 389] on button "Submit" at bounding box center [541, 388] width 41 height 15
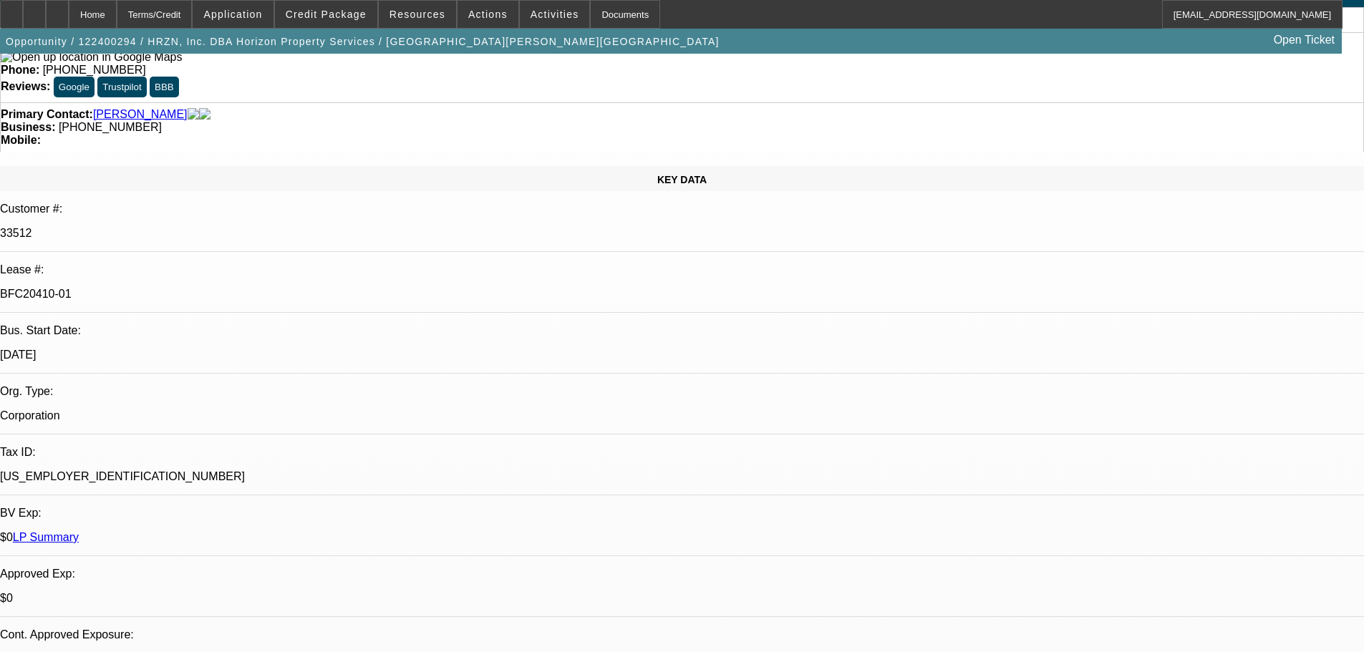
scroll to position [72, 0]
click at [18, 11] on div at bounding box center [11, 14] width 23 height 29
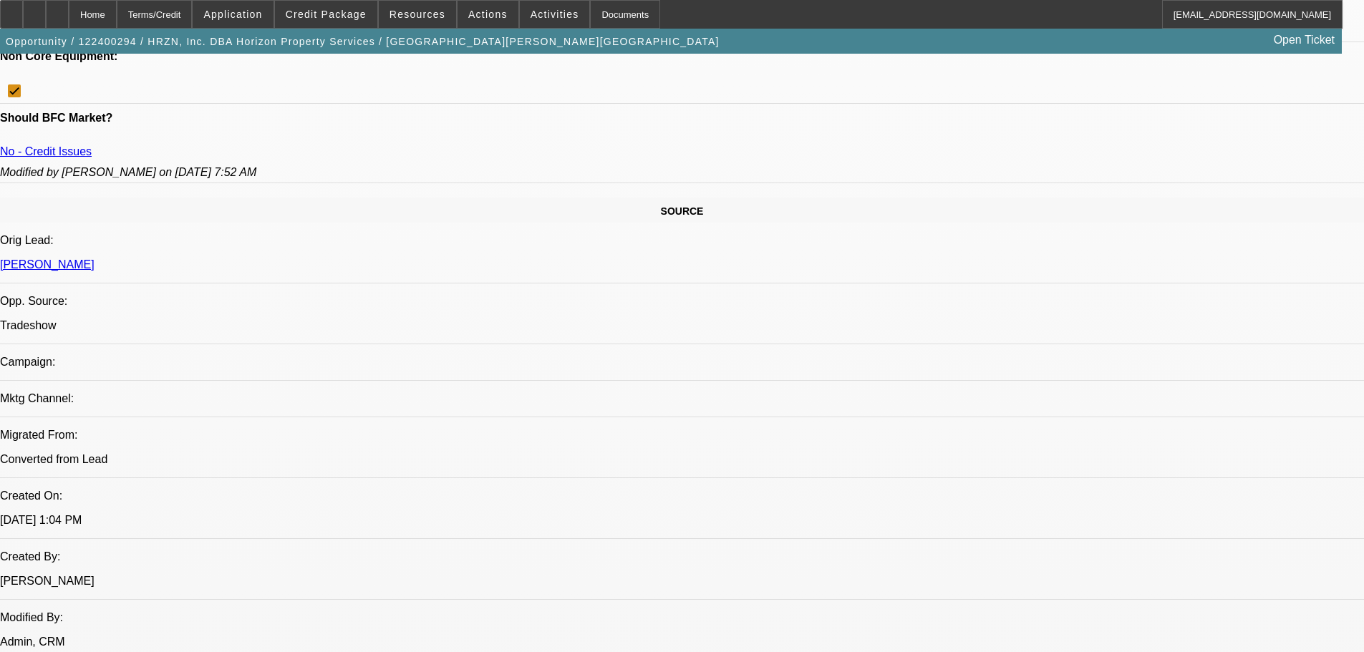
scroll to position [788, 0]
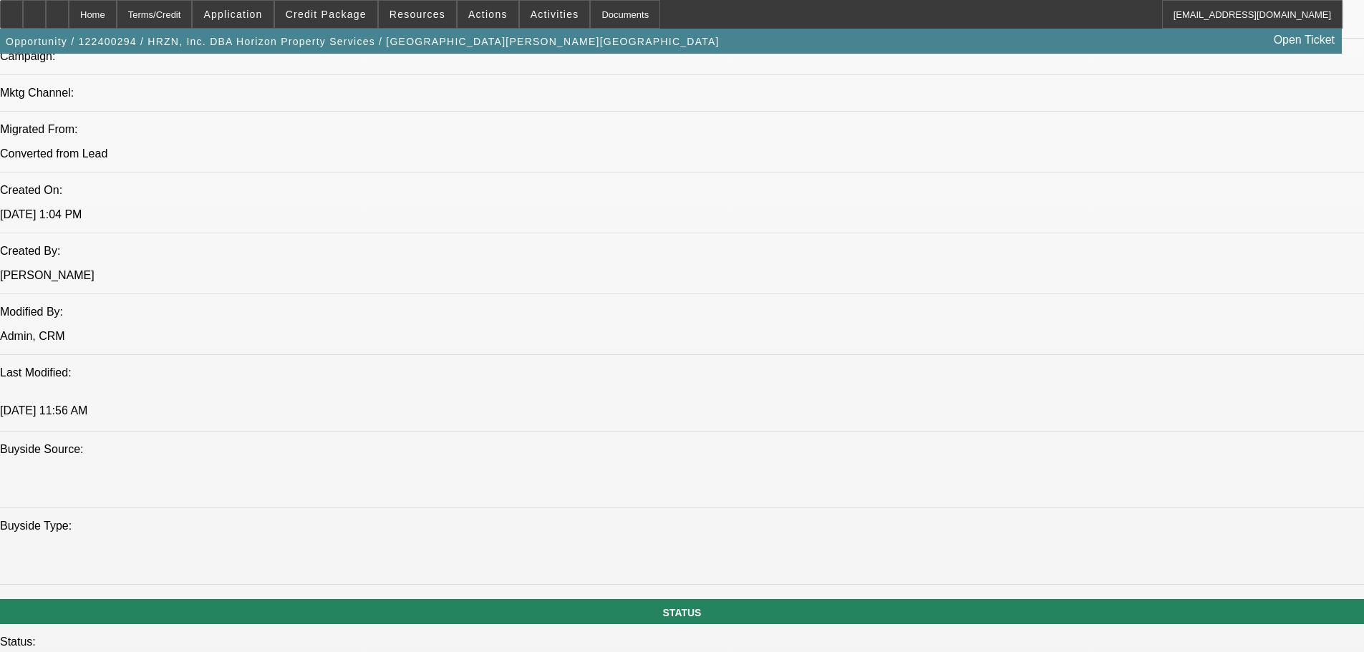
scroll to position [1217, 0]
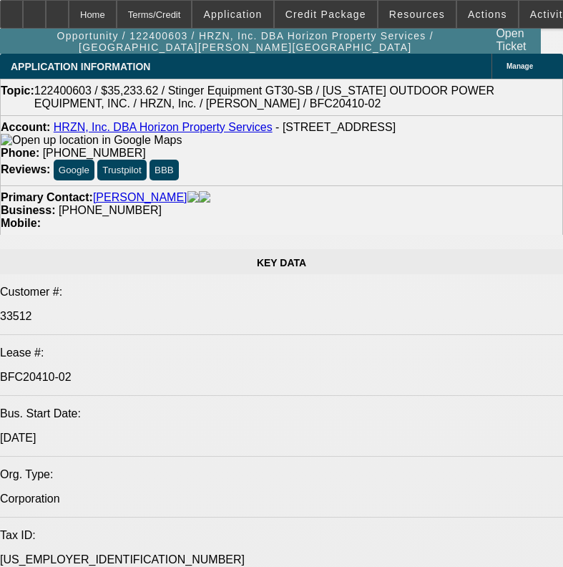
select select "0"
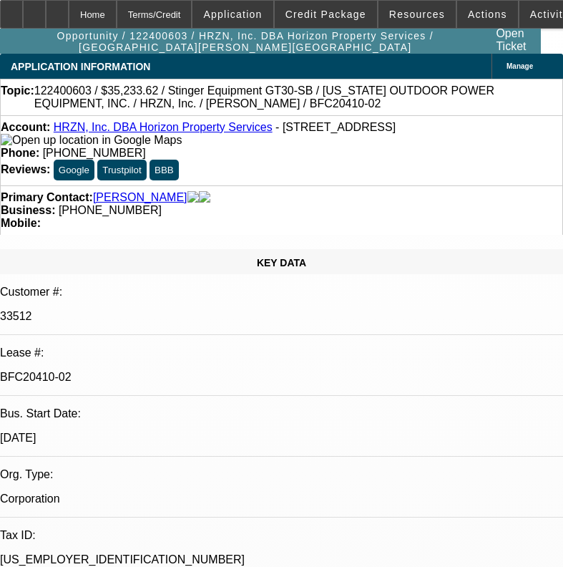
select select "0"
select select "6"
select select "0"
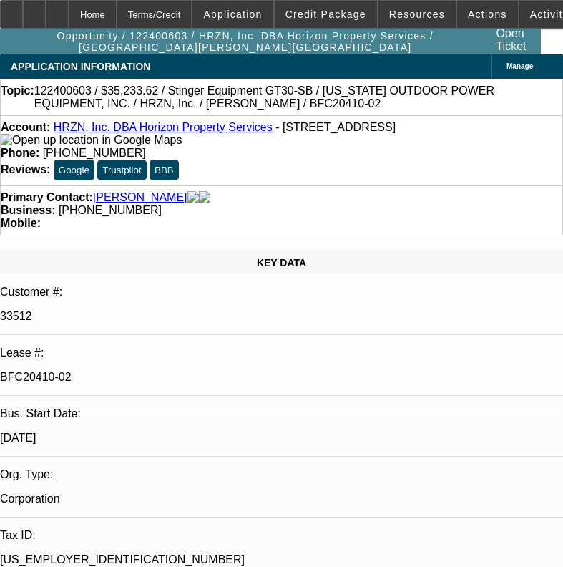
select select "0"
select select "6"
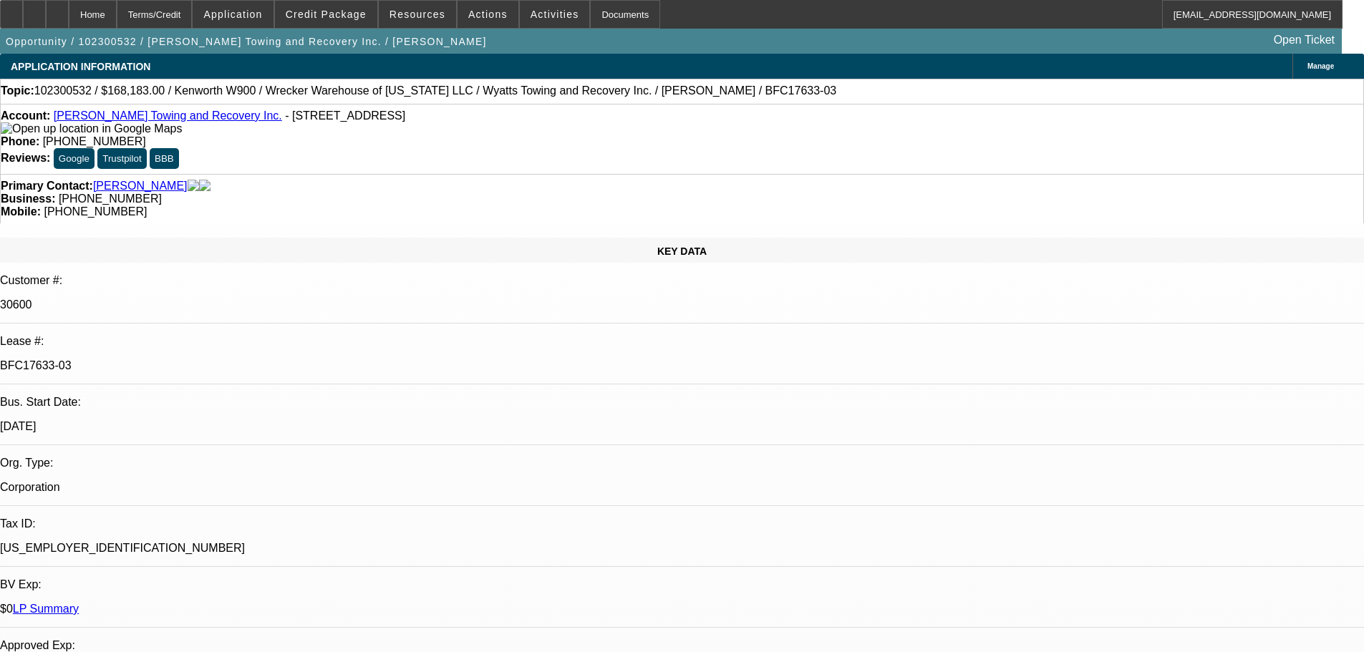
select select "0"
select select "6"
select select "0"
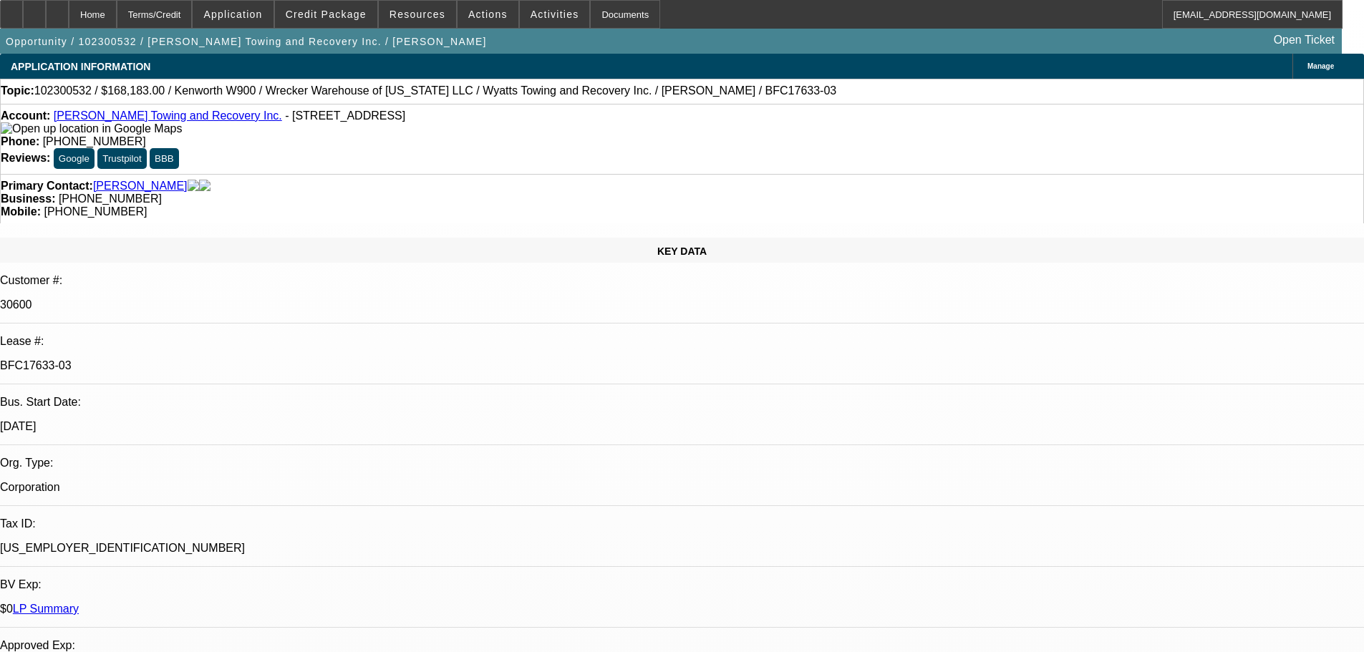
select select "0"
select select "6"
select select "0.1"
select select "0"
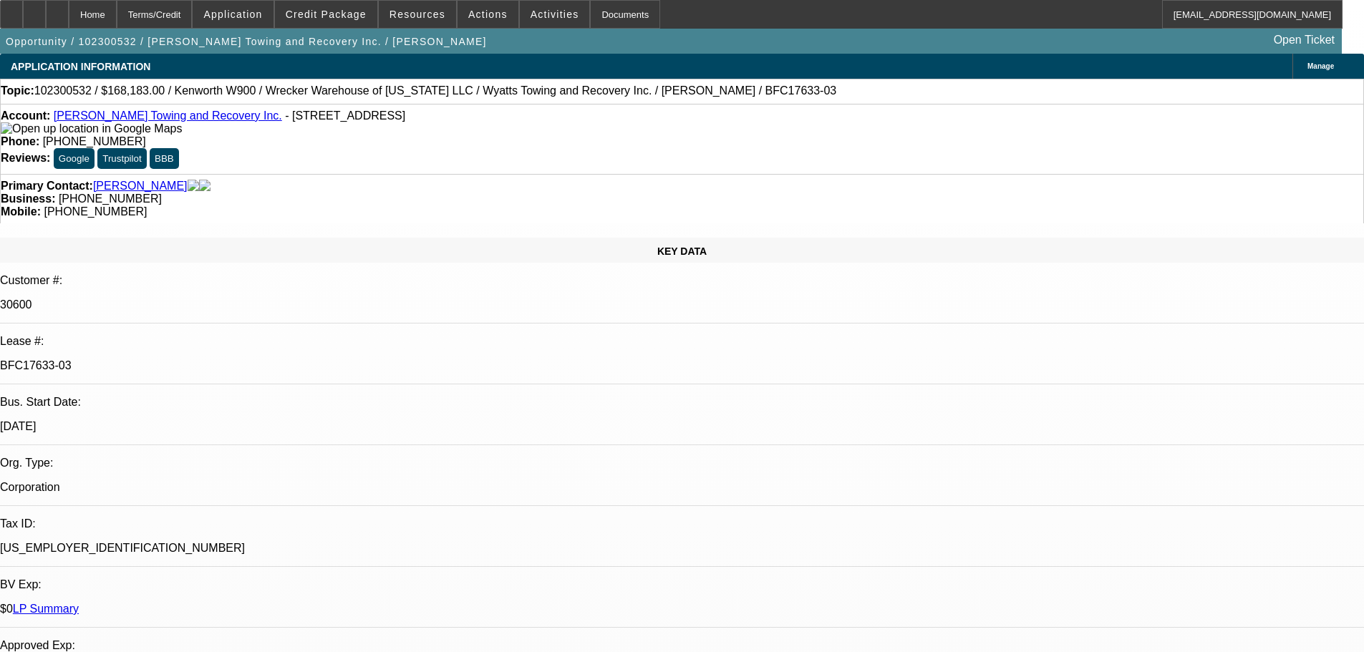
select select "0"
select select "6"
select select "0"
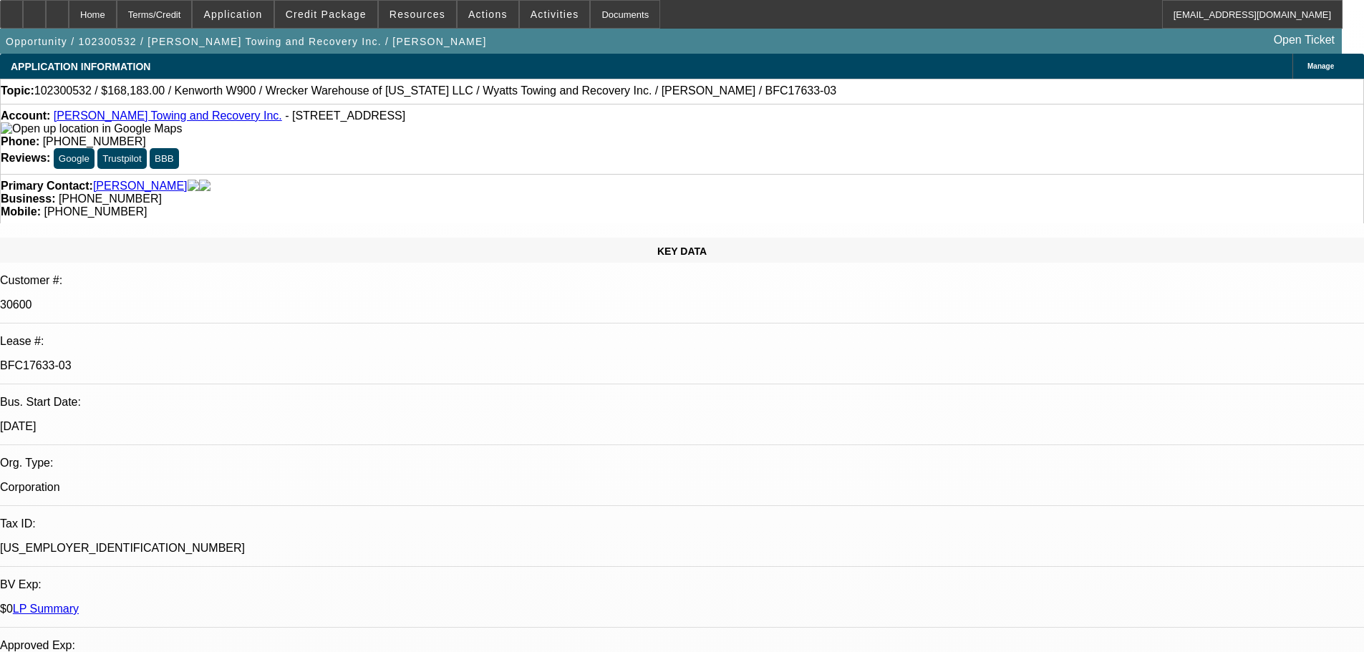
select select "6"
select select "0"
select select "2"
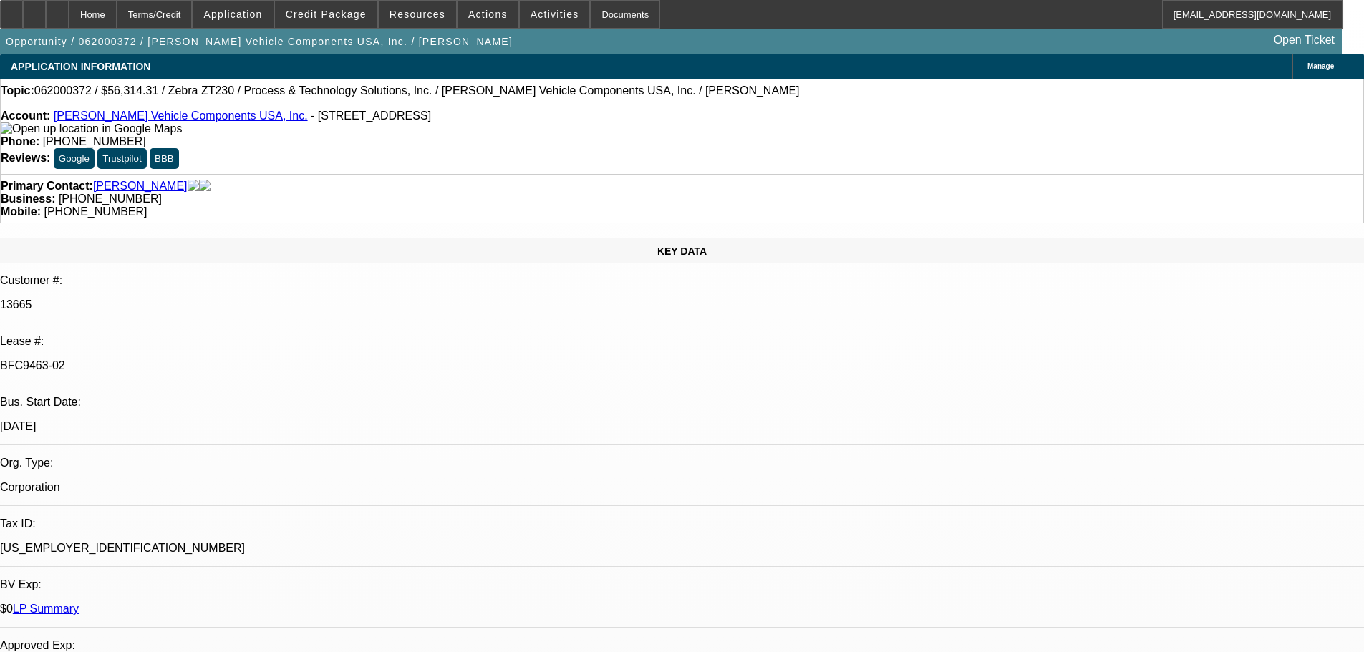
select select "0"
select select "2"
select select "0"
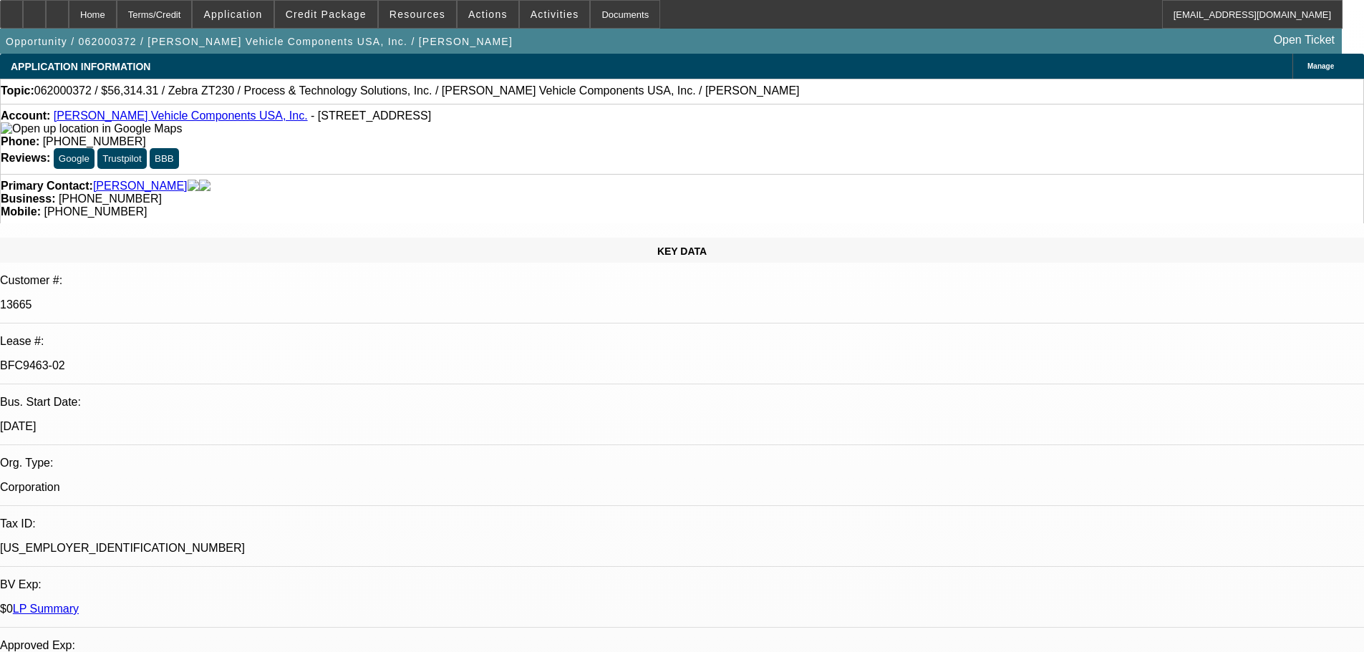
select select "0"
select select "2"
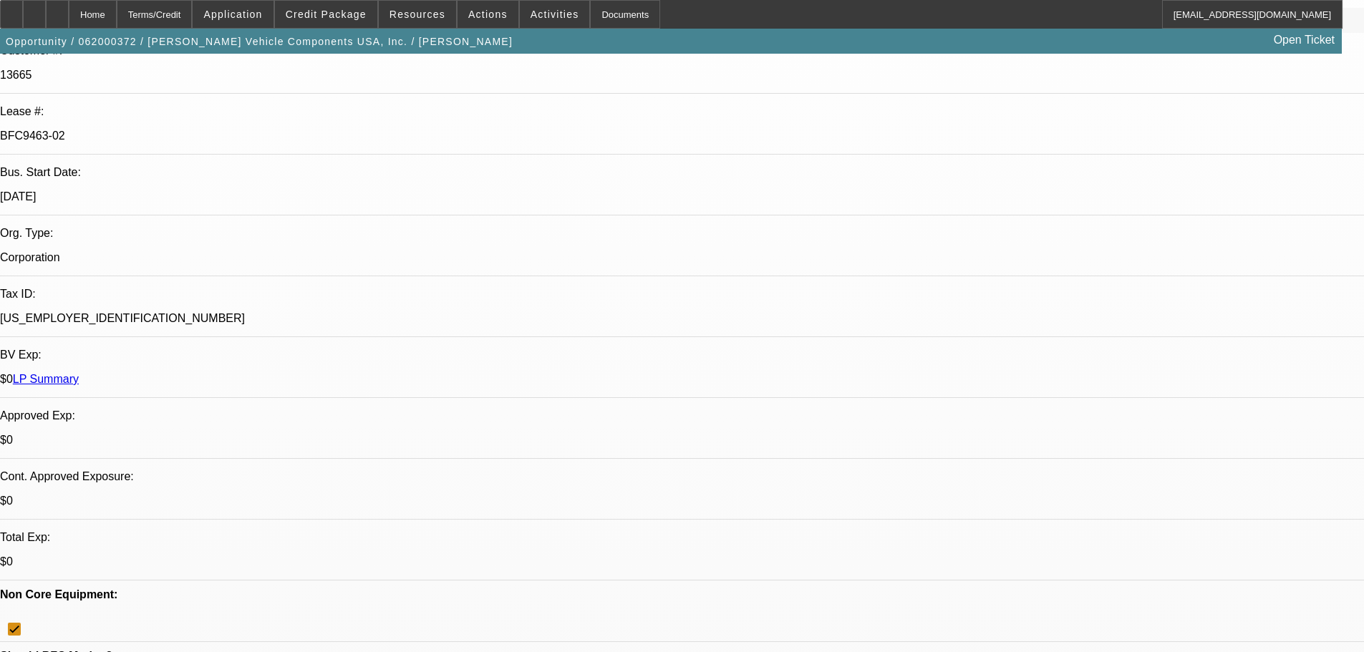
scroll to position [430, 0]
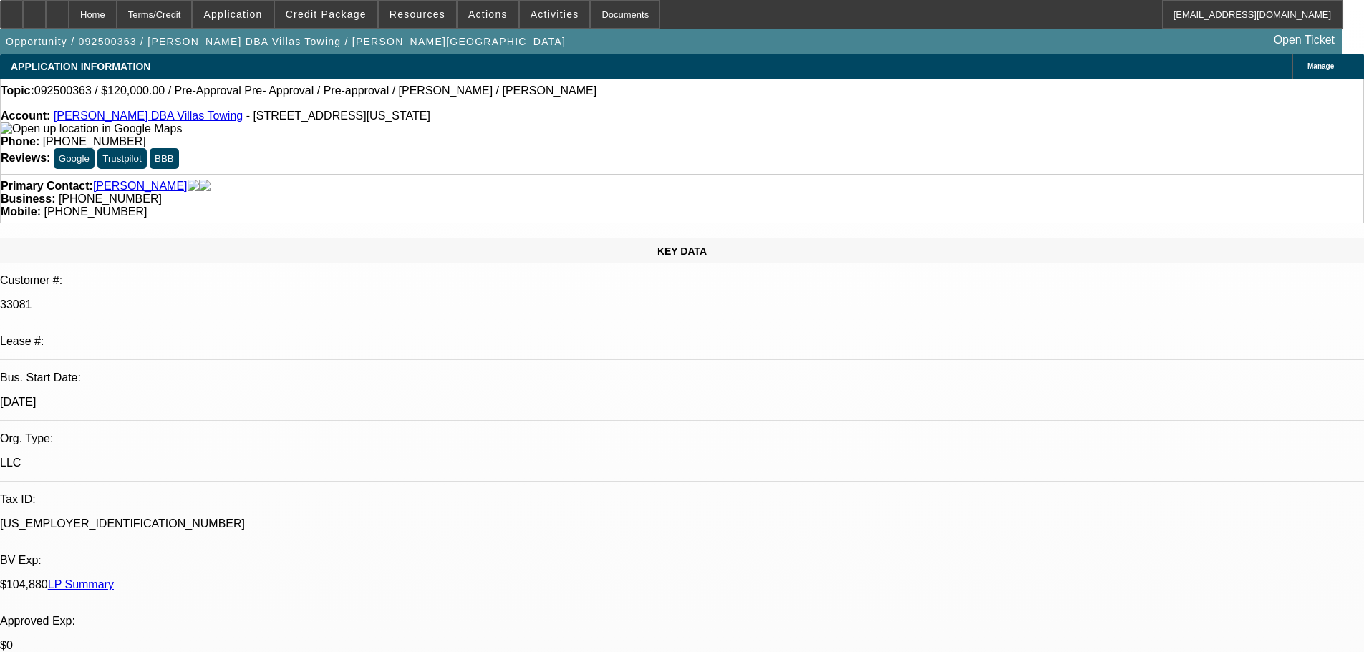
select select "0"
select select "2"
select select "0.1"
select select "4"
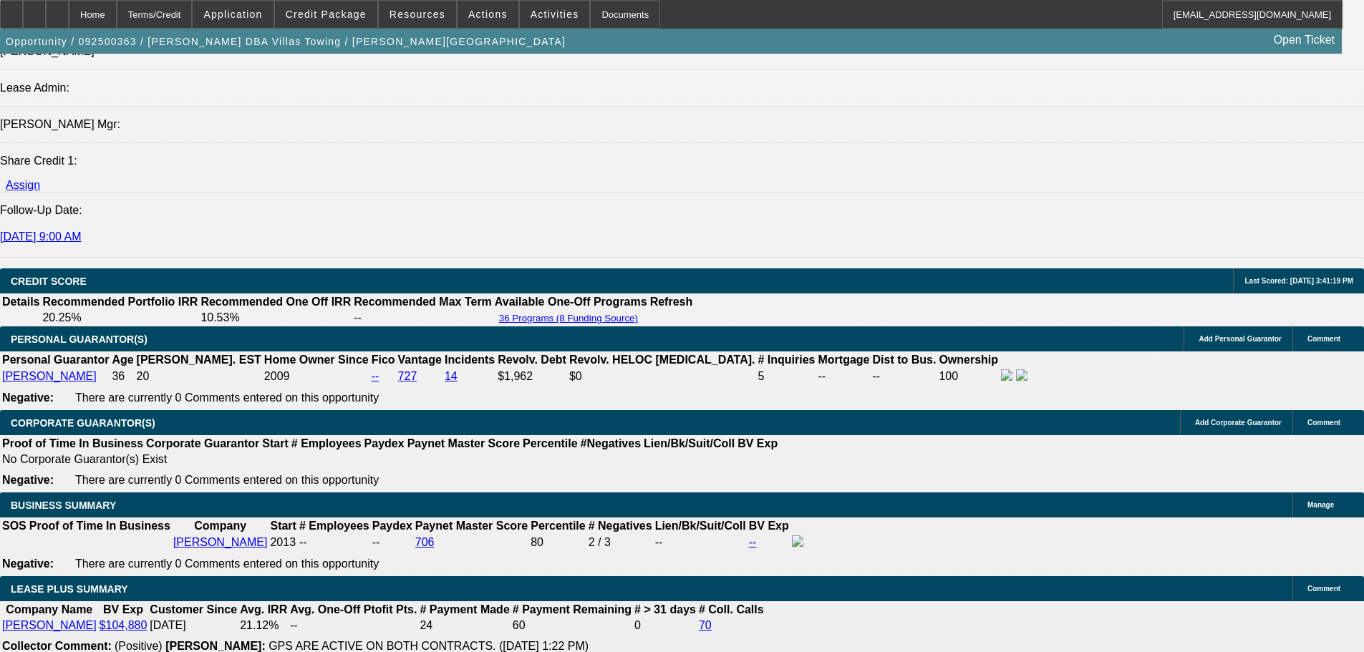
scroll to position [2005, 0]
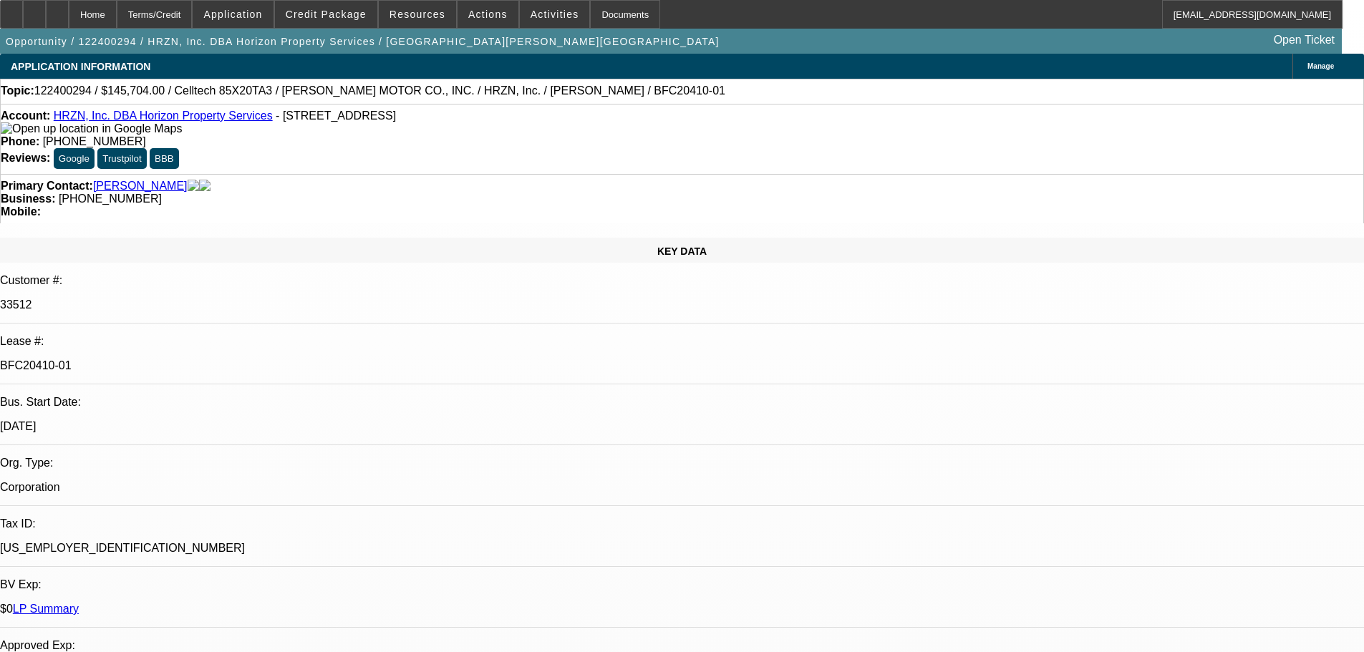
select select "0"
select select "6"
select select "0"
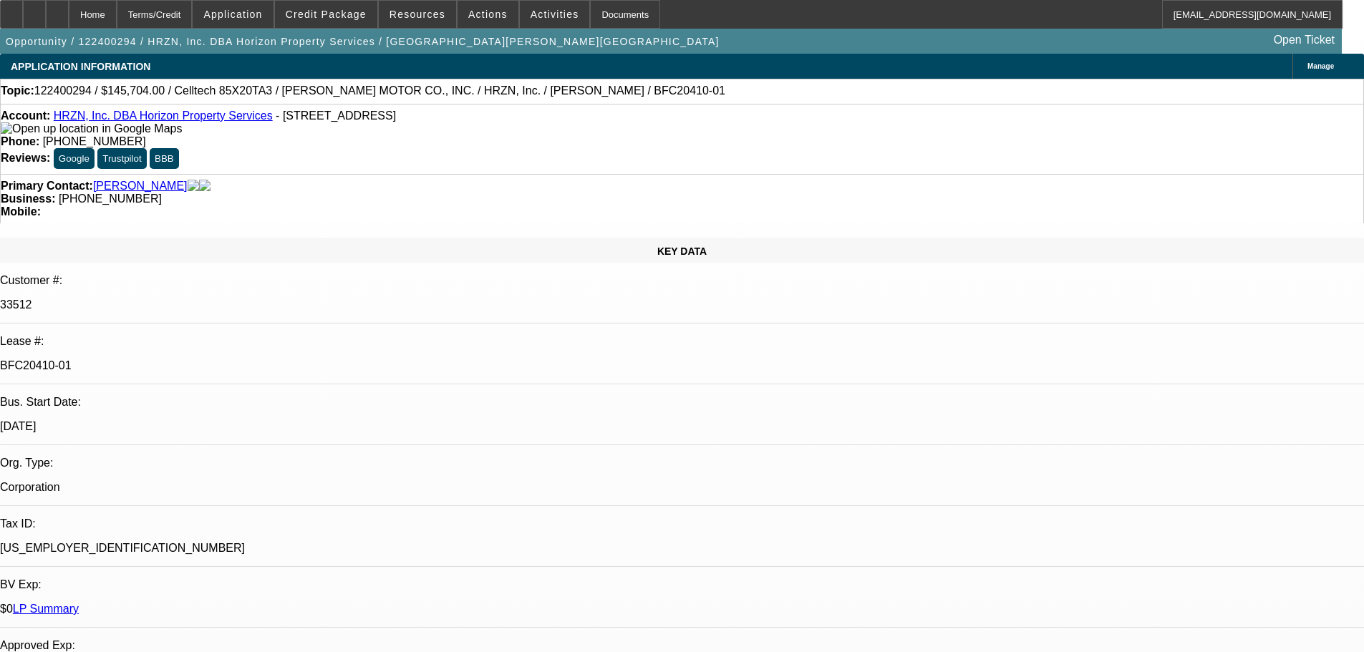
select select "0"
select select "6"
select select "0"
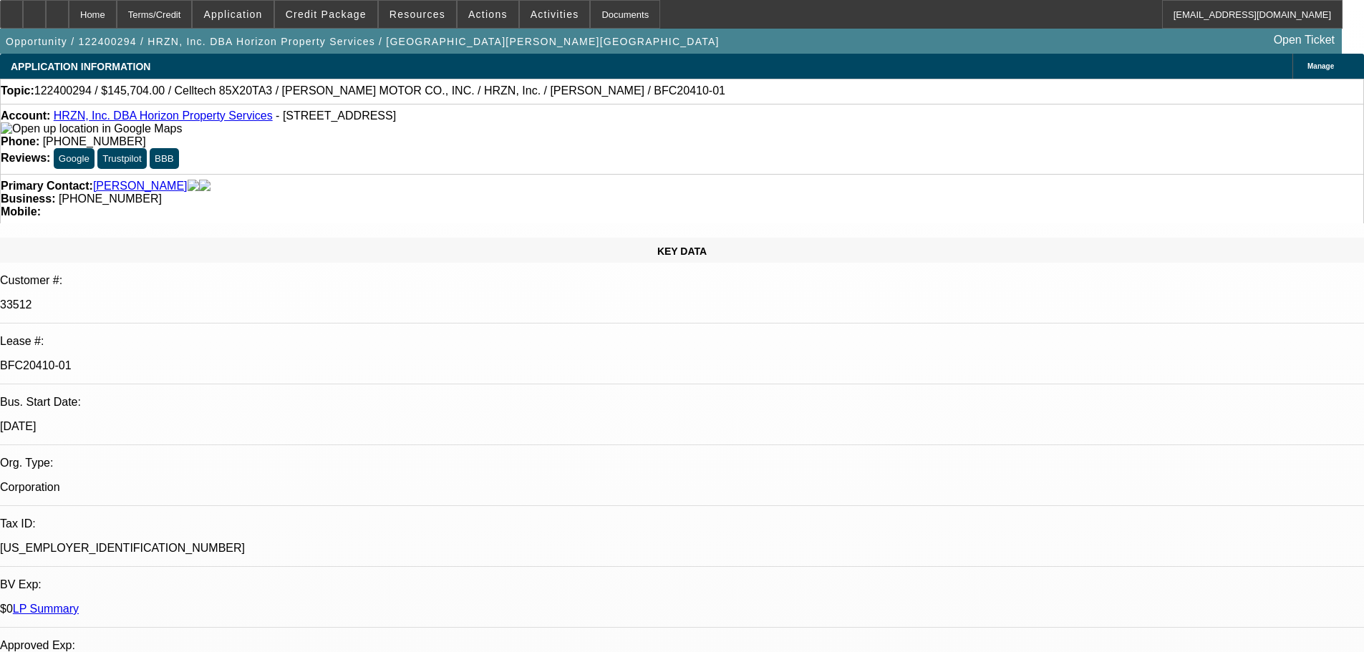
select select "0"
select select "6"
select select "0"
select select "2"
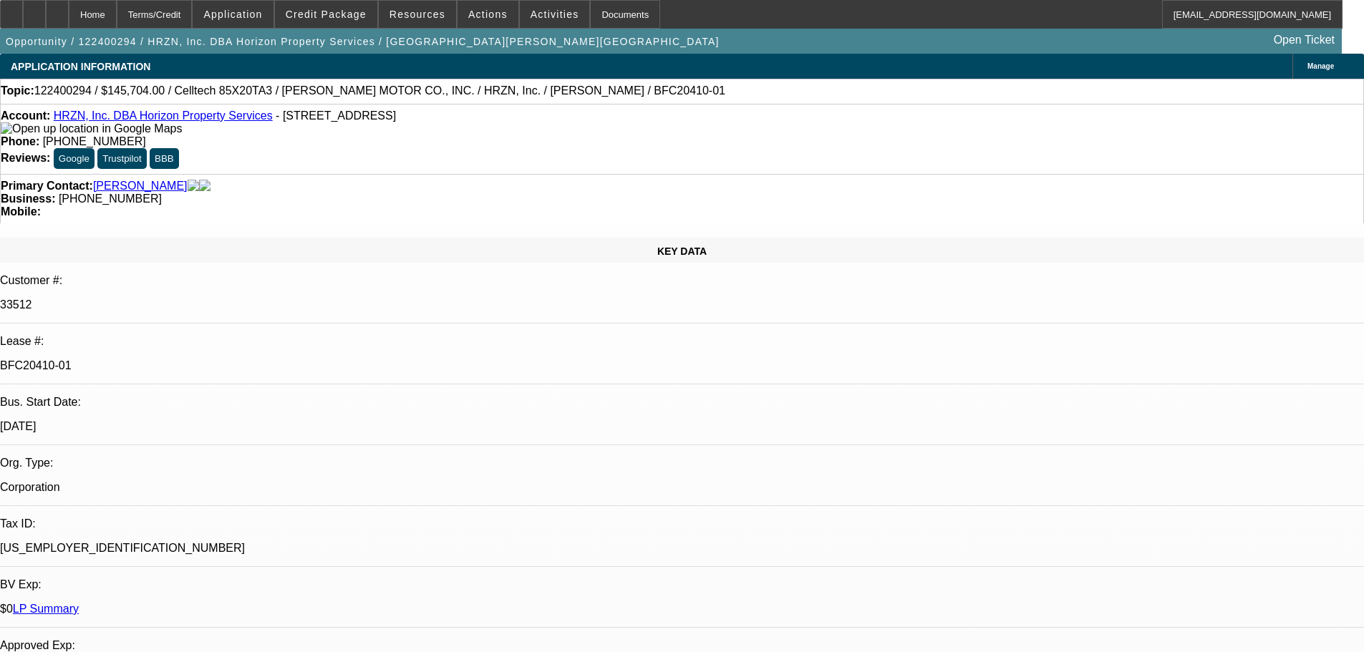
select select "0.1"
select select "4"
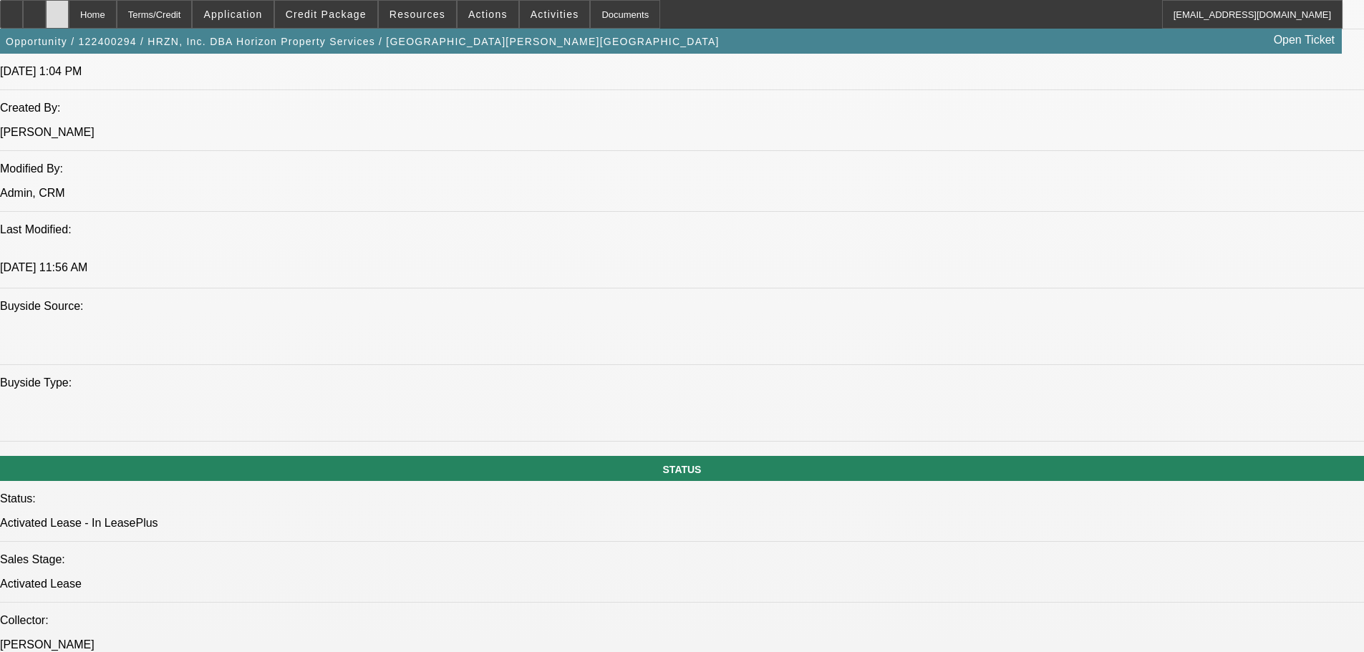
scroll to position [1217, 0]
